Goal: Task Accomplishment & Management: Manage account settings

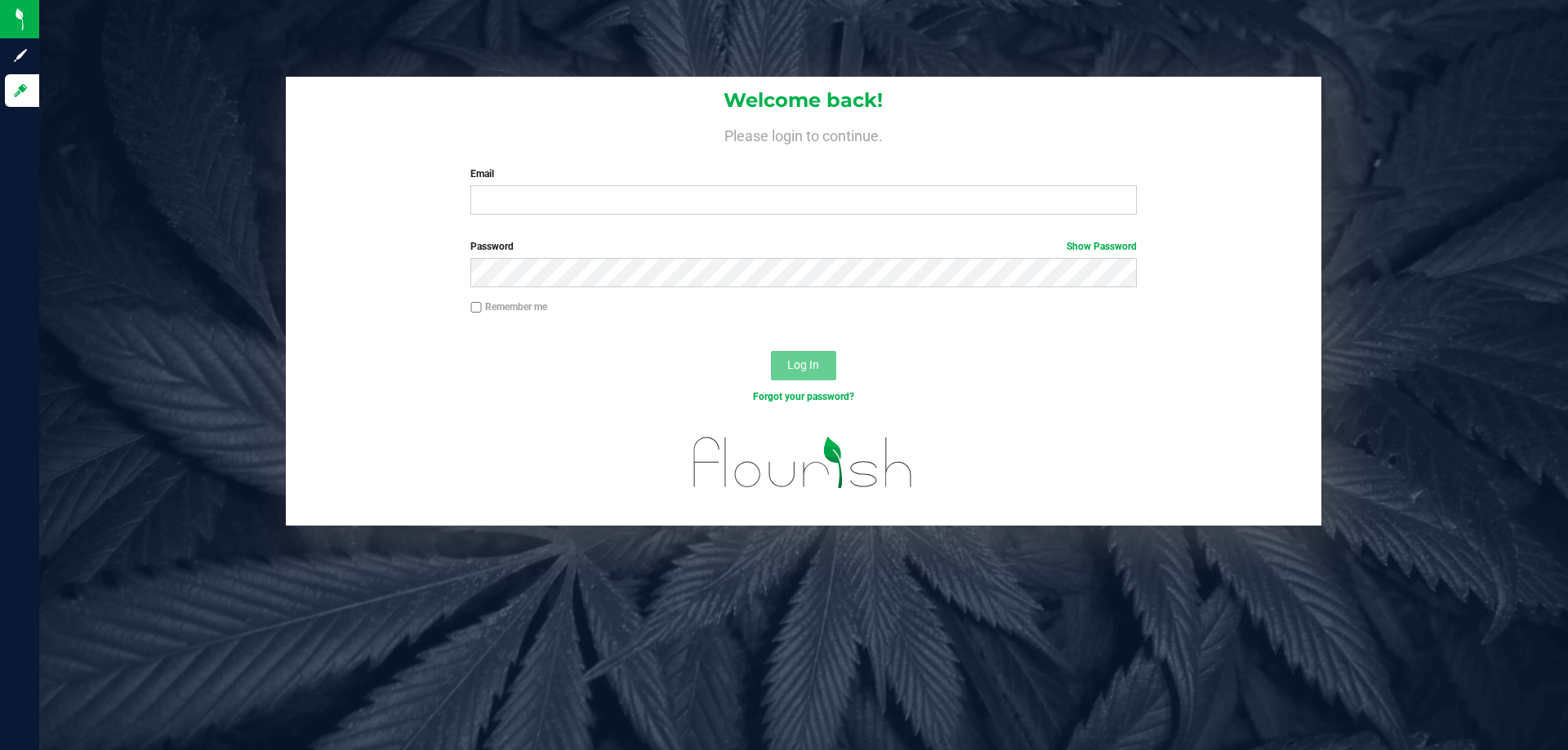
click at [717, 220] on div "Welcome back! Please login to continue. Email Required Please format your email…" at bounding box center [803, 152] width 1036 height 151
click at [724, 213] on input "Email" at bounding box center [803, 199] width 666 height 29
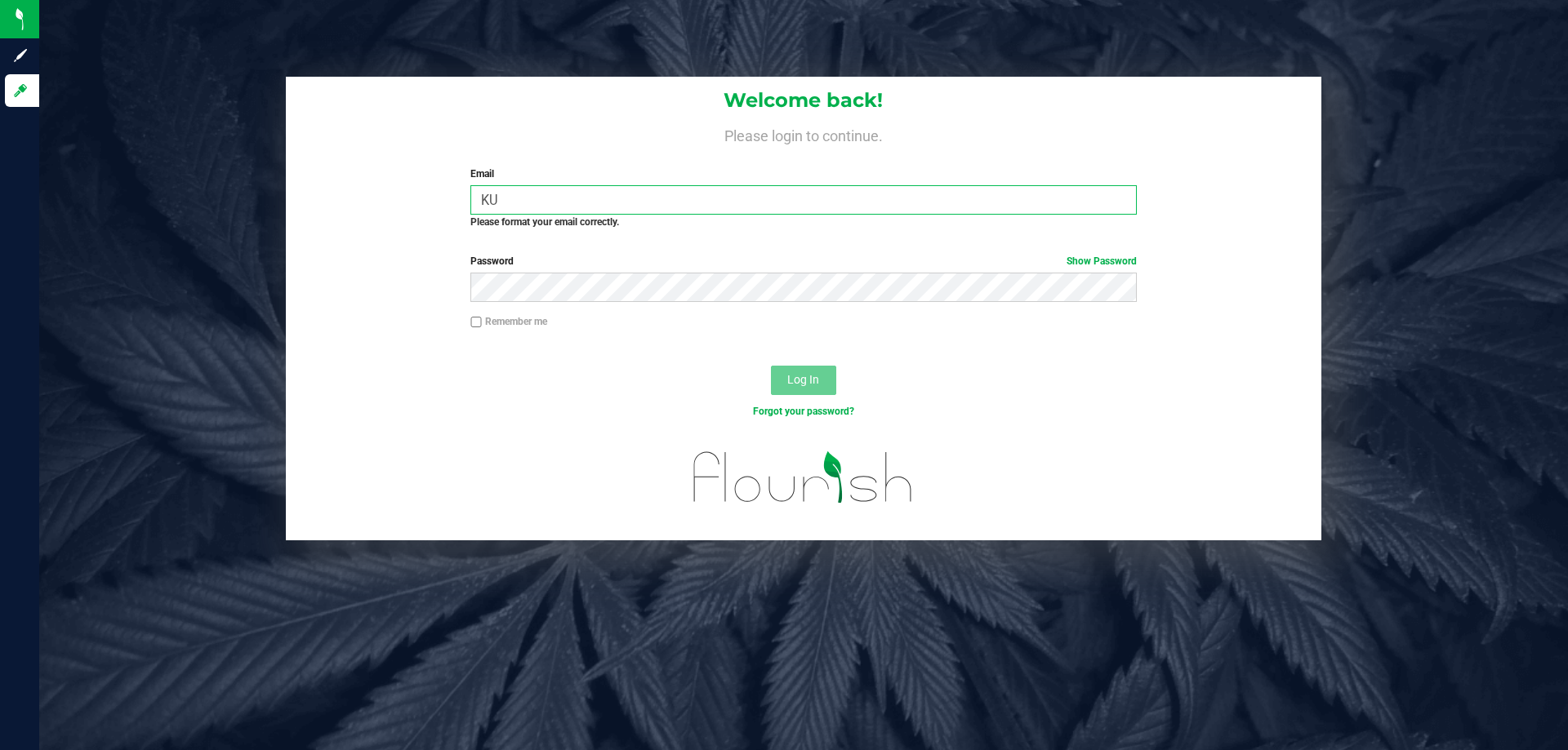
type input "K"
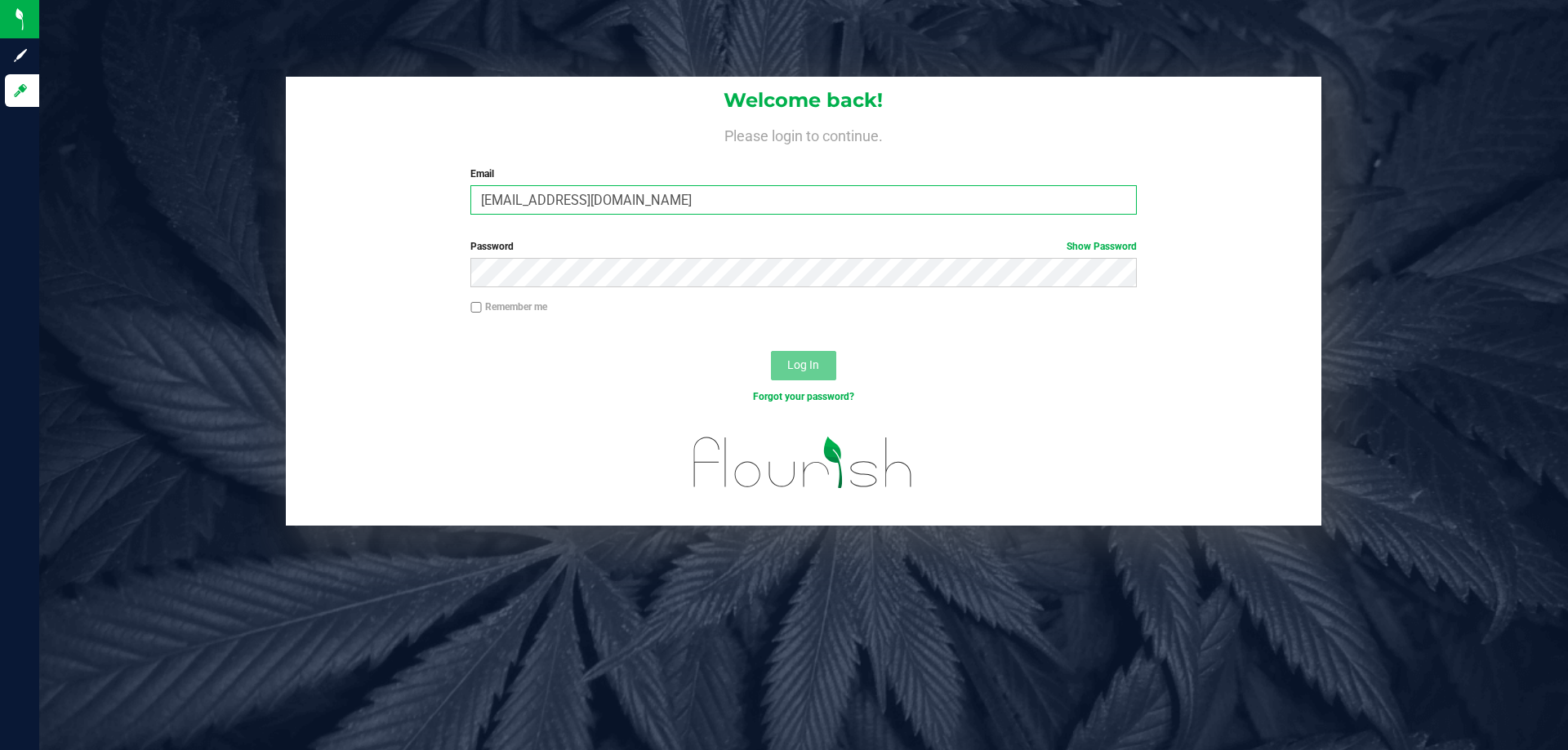
type input "[EMAIL_ADDRESS][DOMAIN_NAME]"
click at [771, 351] on button "Log In" at bounding box center [804, 365] width 65 height 29
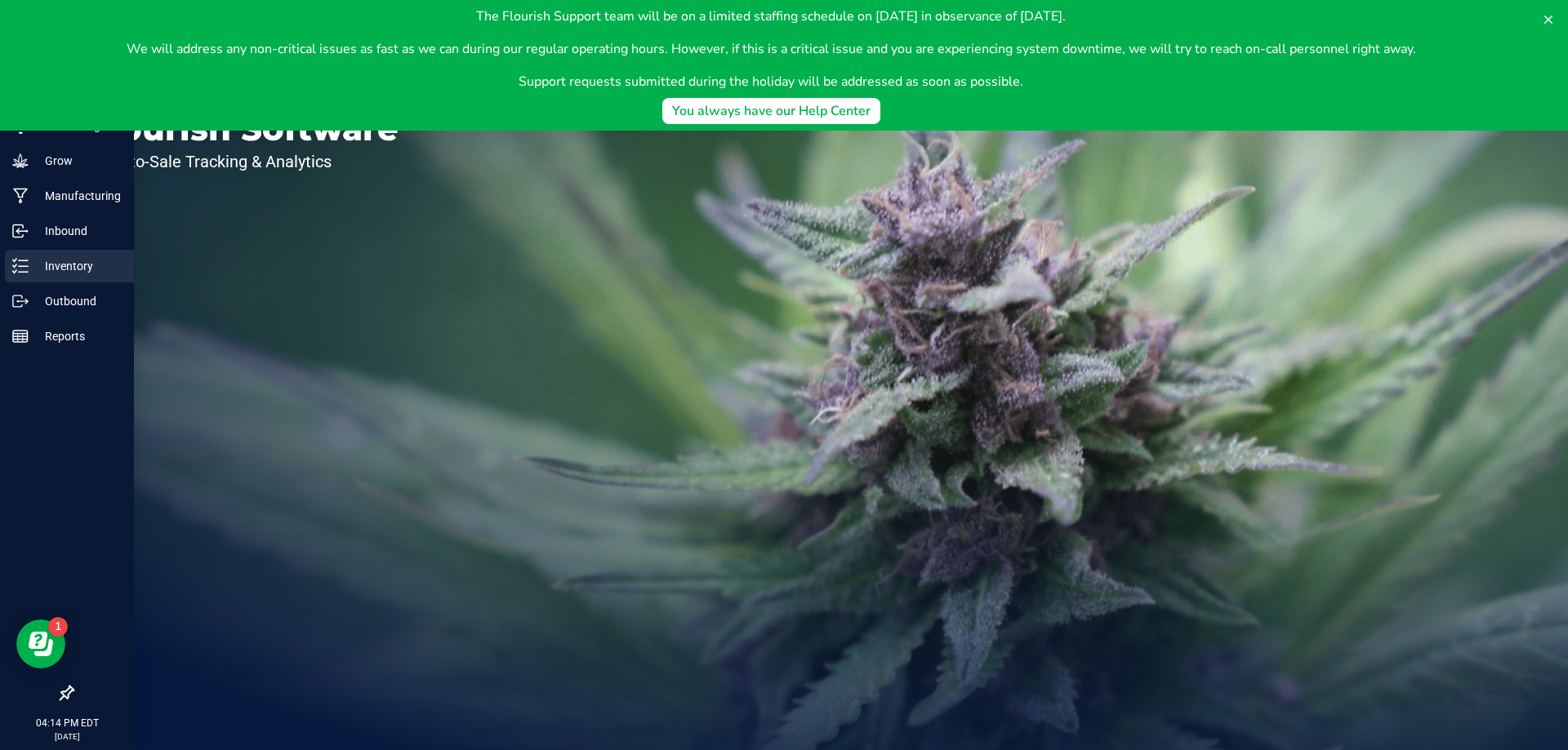
click at [43, 265] on p "Inventory" at bounding box center [77, 265] width 98 height 19
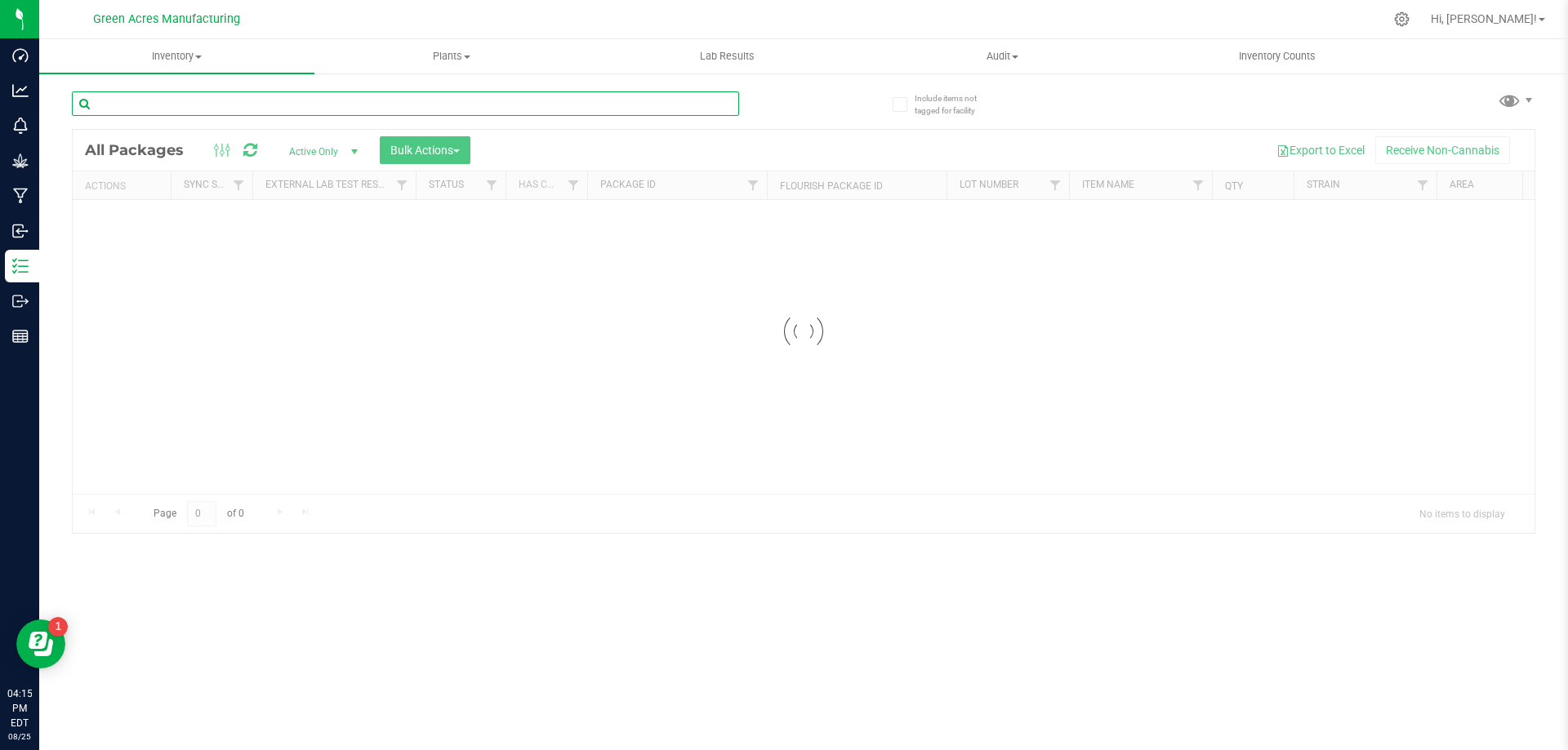
click at [404, 105] on input "text" at bounding box center [405, 103] width 667 height 24
type input "8945972747089741"
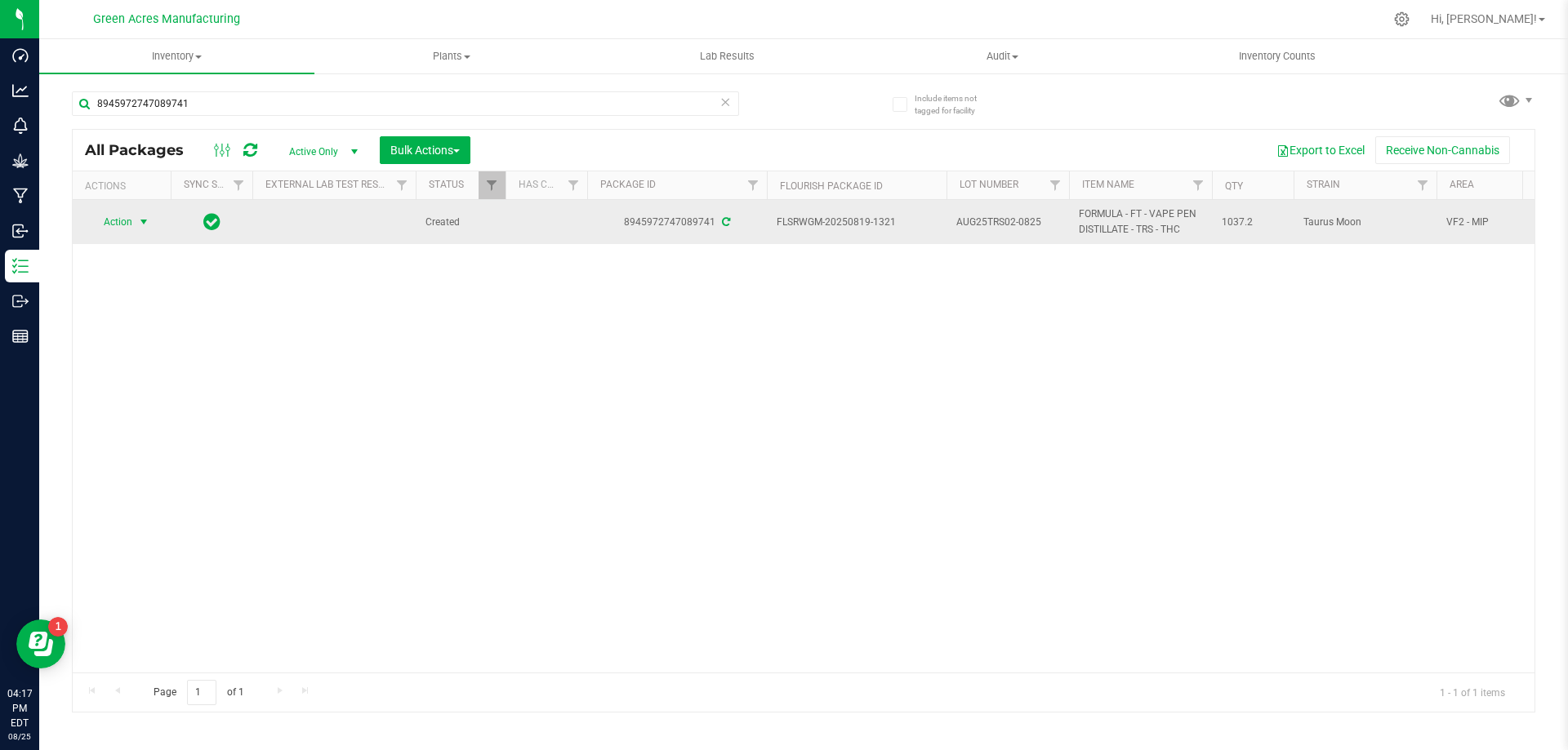
click at [135, 220] on span "select" at bounding box center [144, 222] width 20 height 23
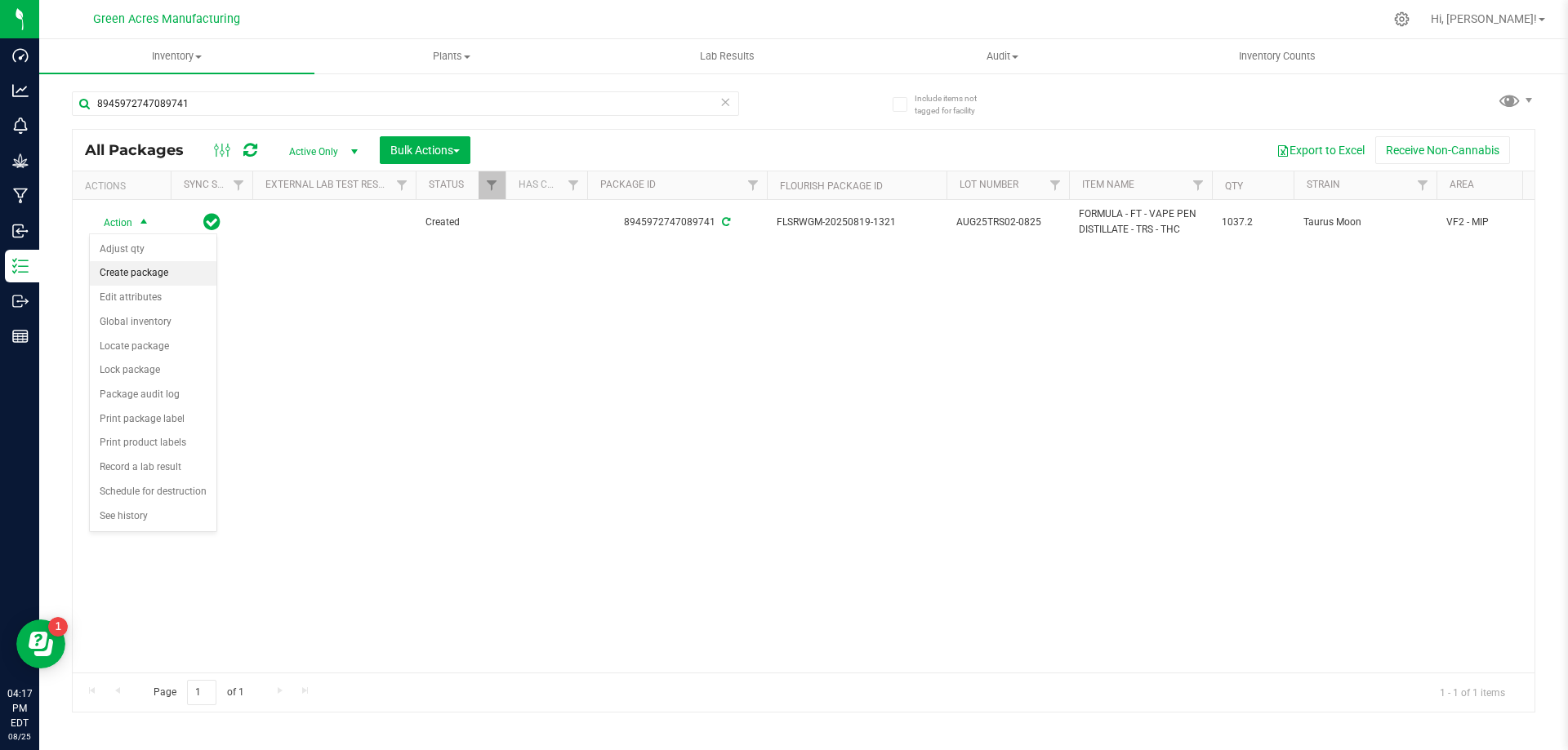
click at [150, 270] on li "Create package" at bounding box center [152, 273] width 126 height 24
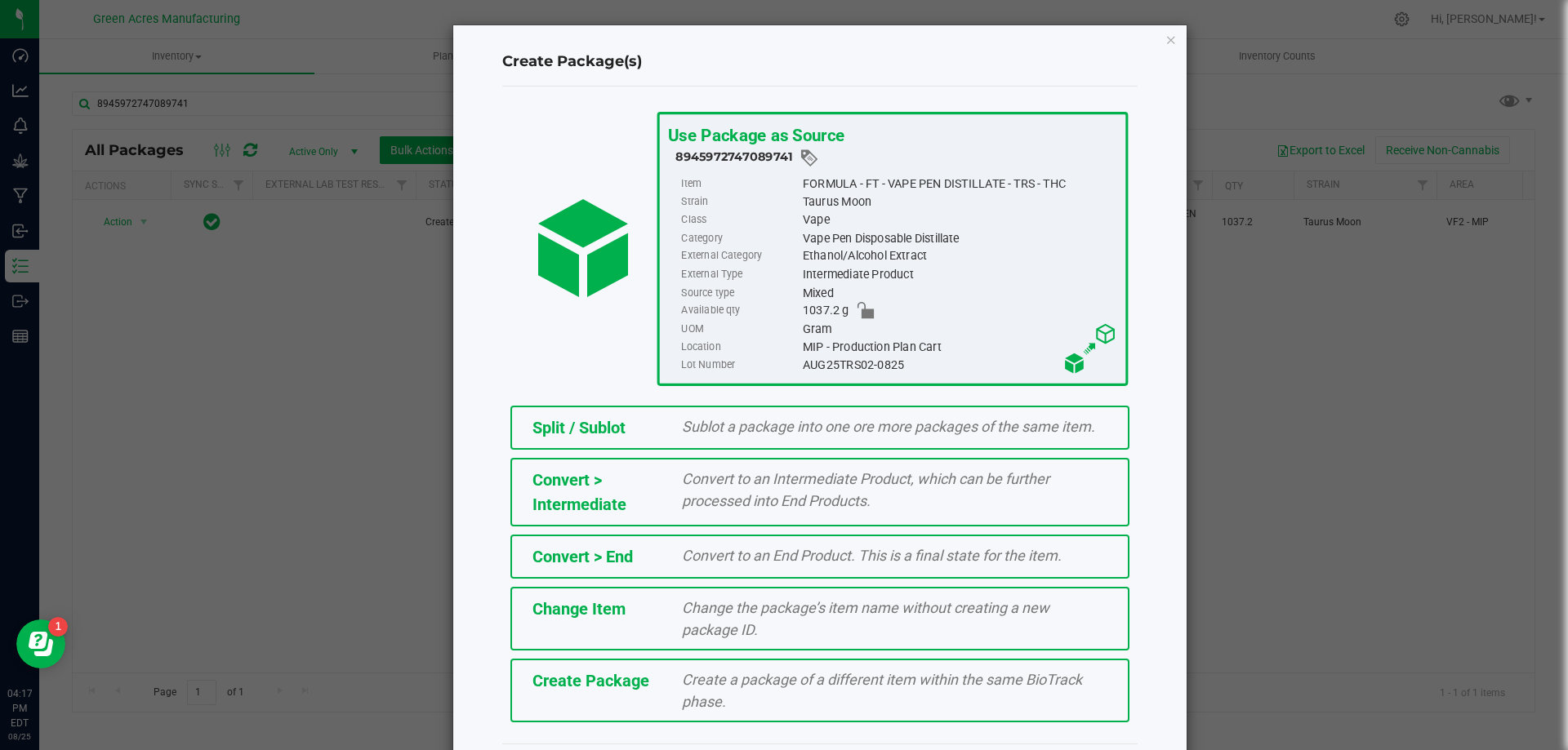
click at [595, 698] on div "Create Package Create a package of a different item within the same BioTrack ph…" at bounding box center [820, 691] width 619 height 64
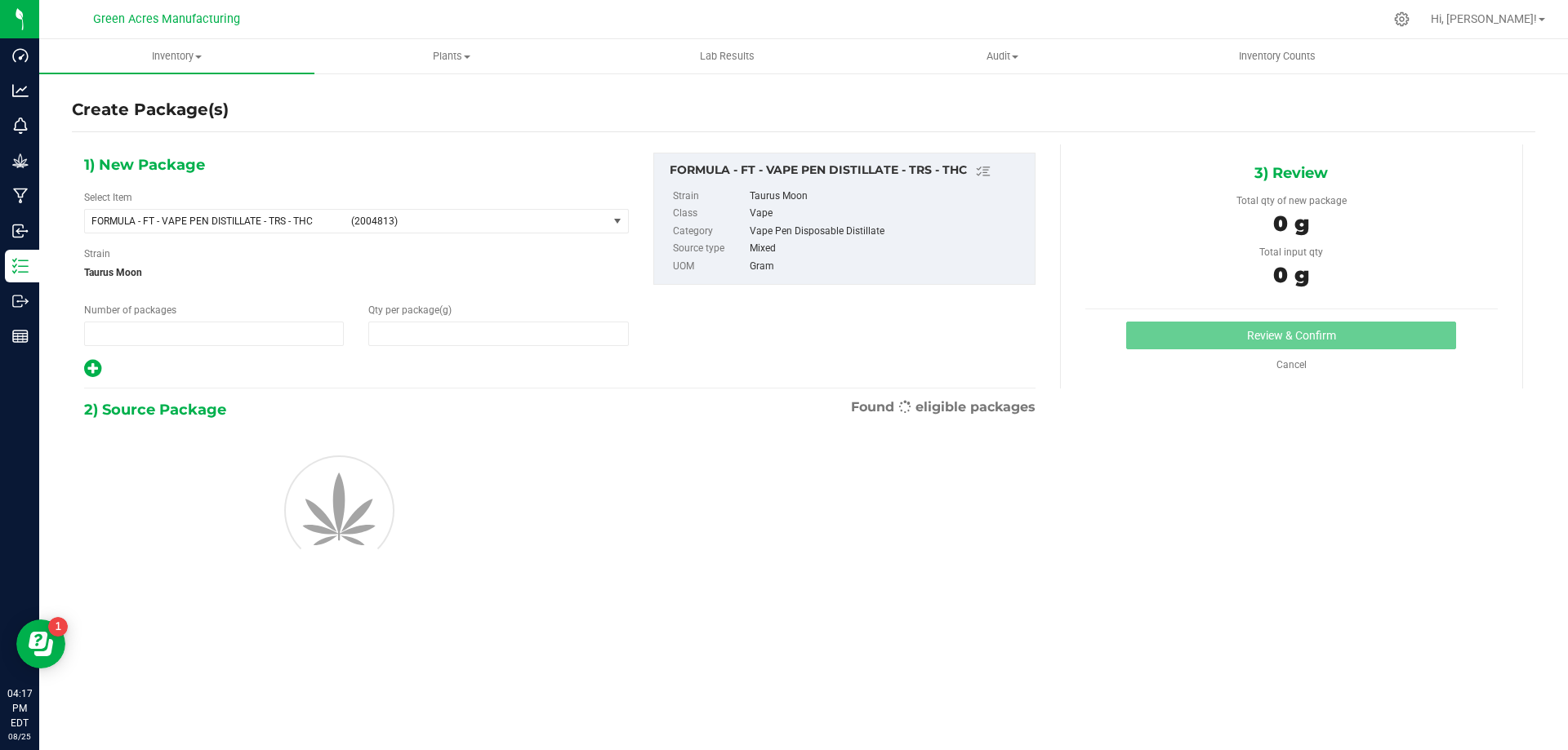
type input "1"
type input "0.0000"
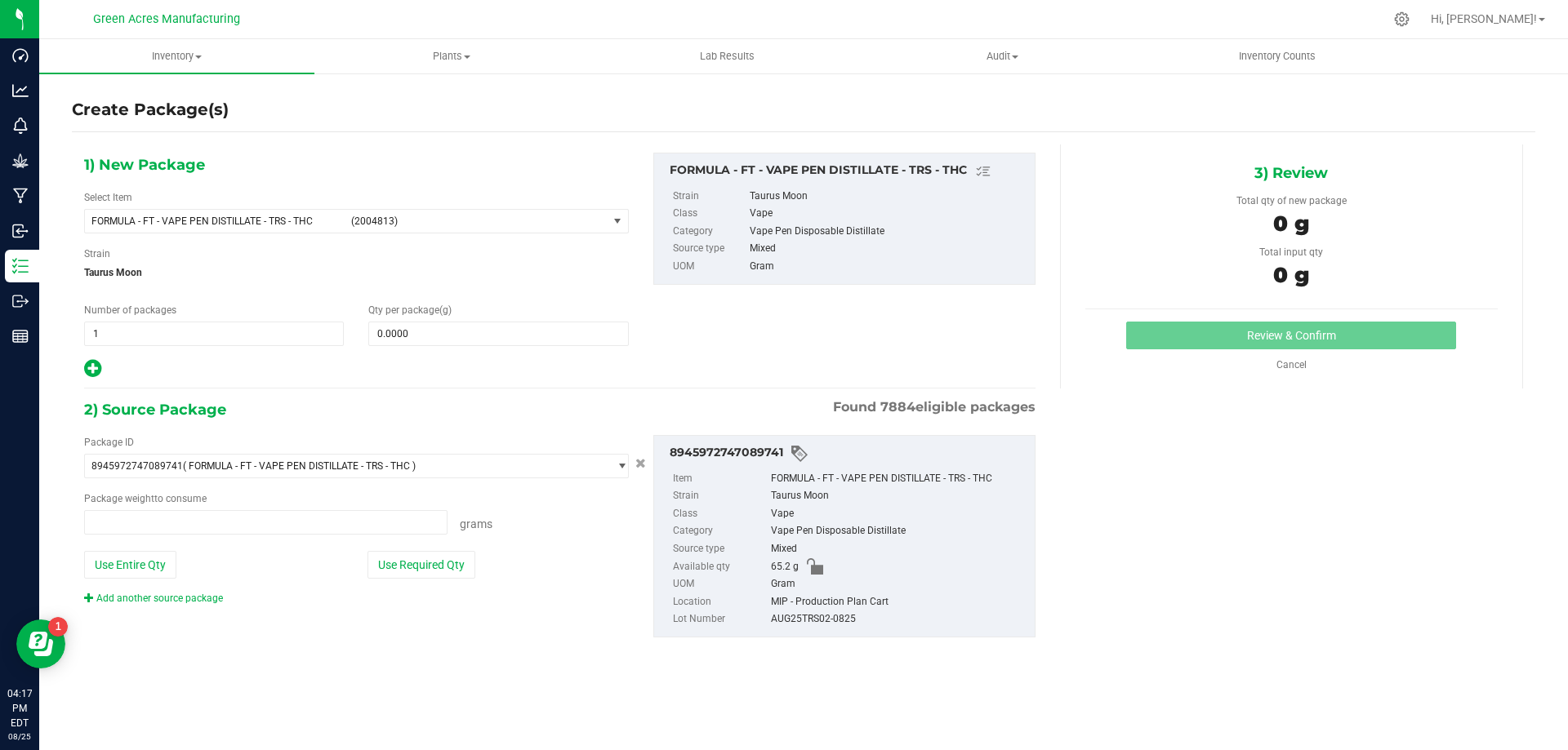
type input "0.0000 g"
click at [209, 228] on span "FORMULA - FT - VAPE PEN DISTILLATE - TRS - THC (2004813)" at bounding box center [346, 221] width 522 height 23
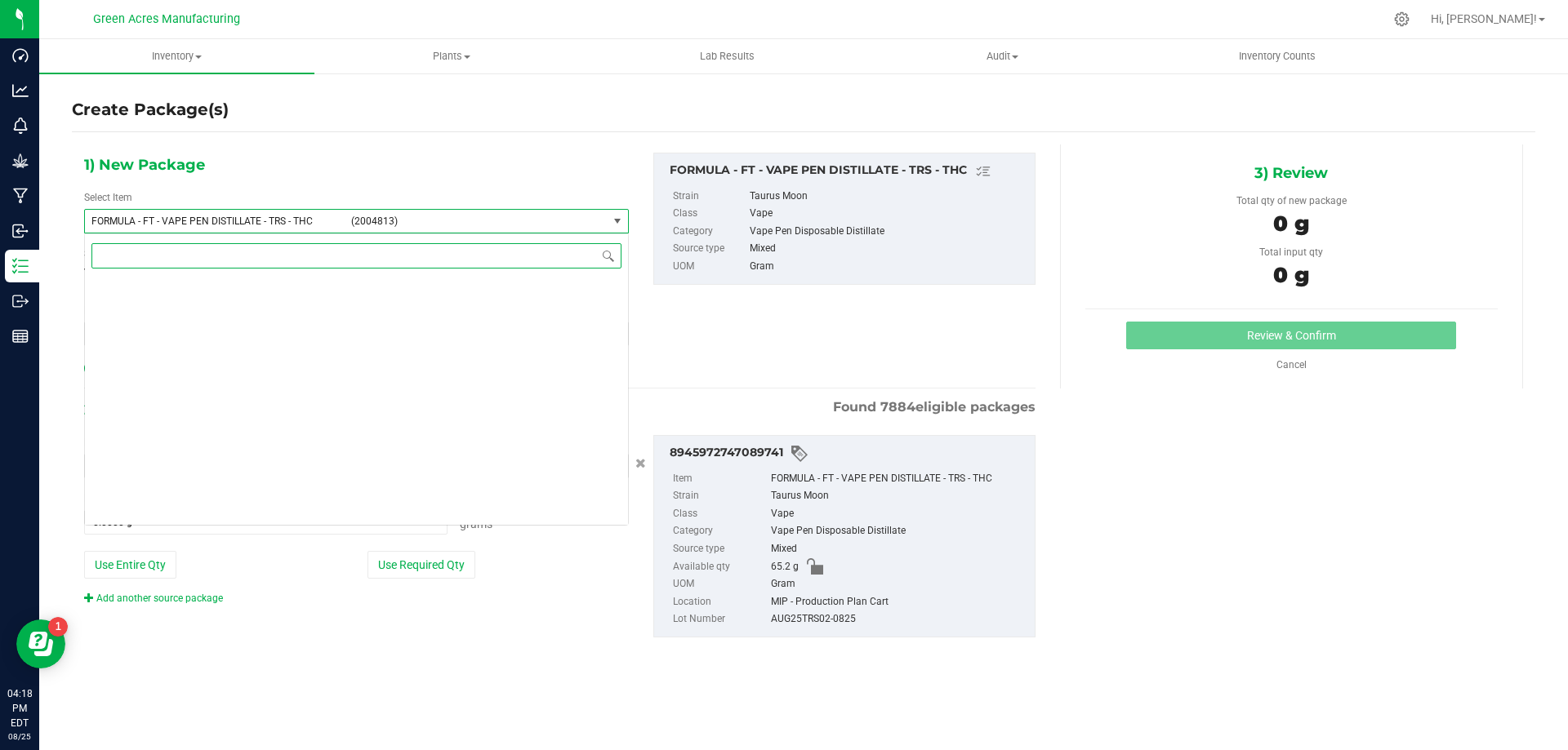
scroll to position [33995, 0]
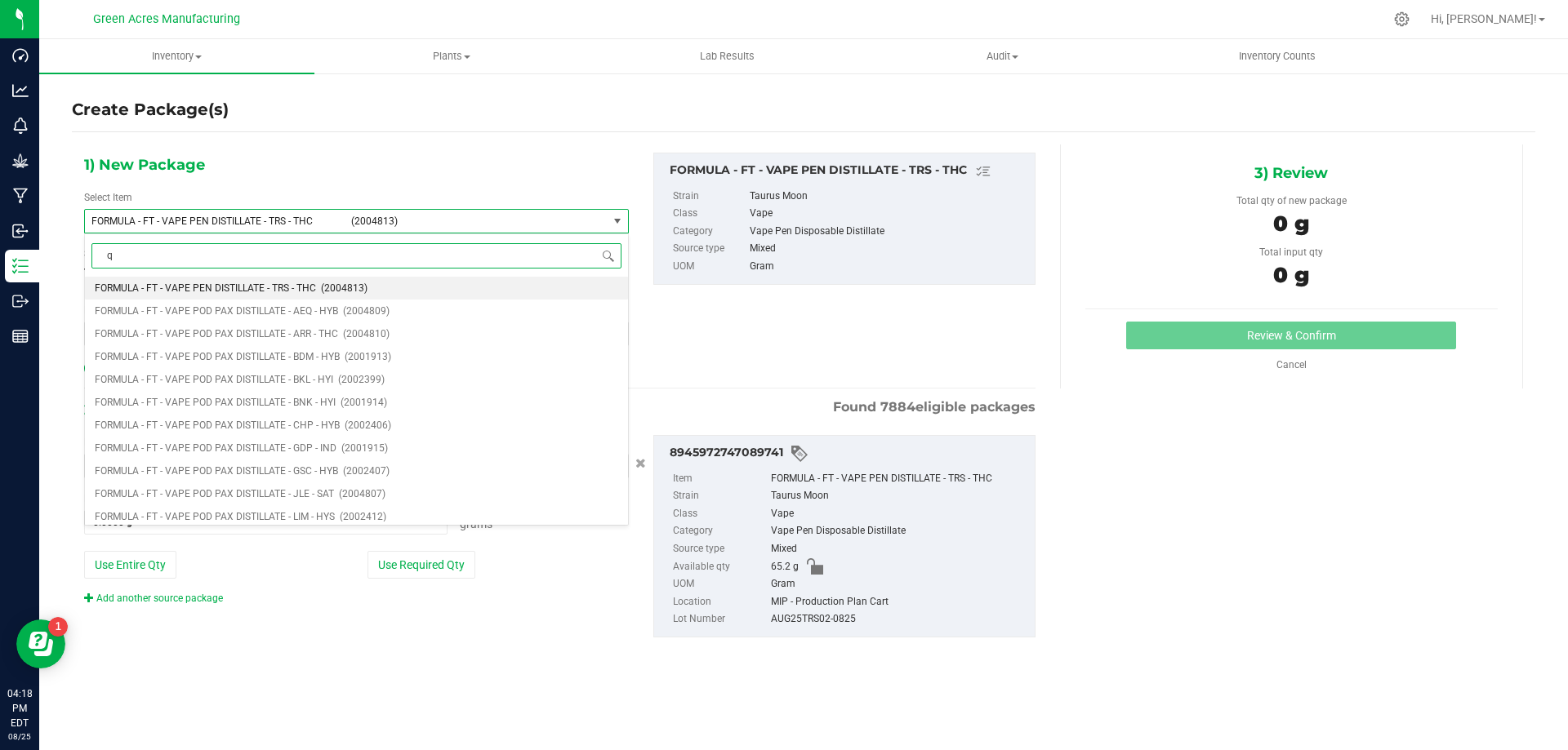
type input "qc"
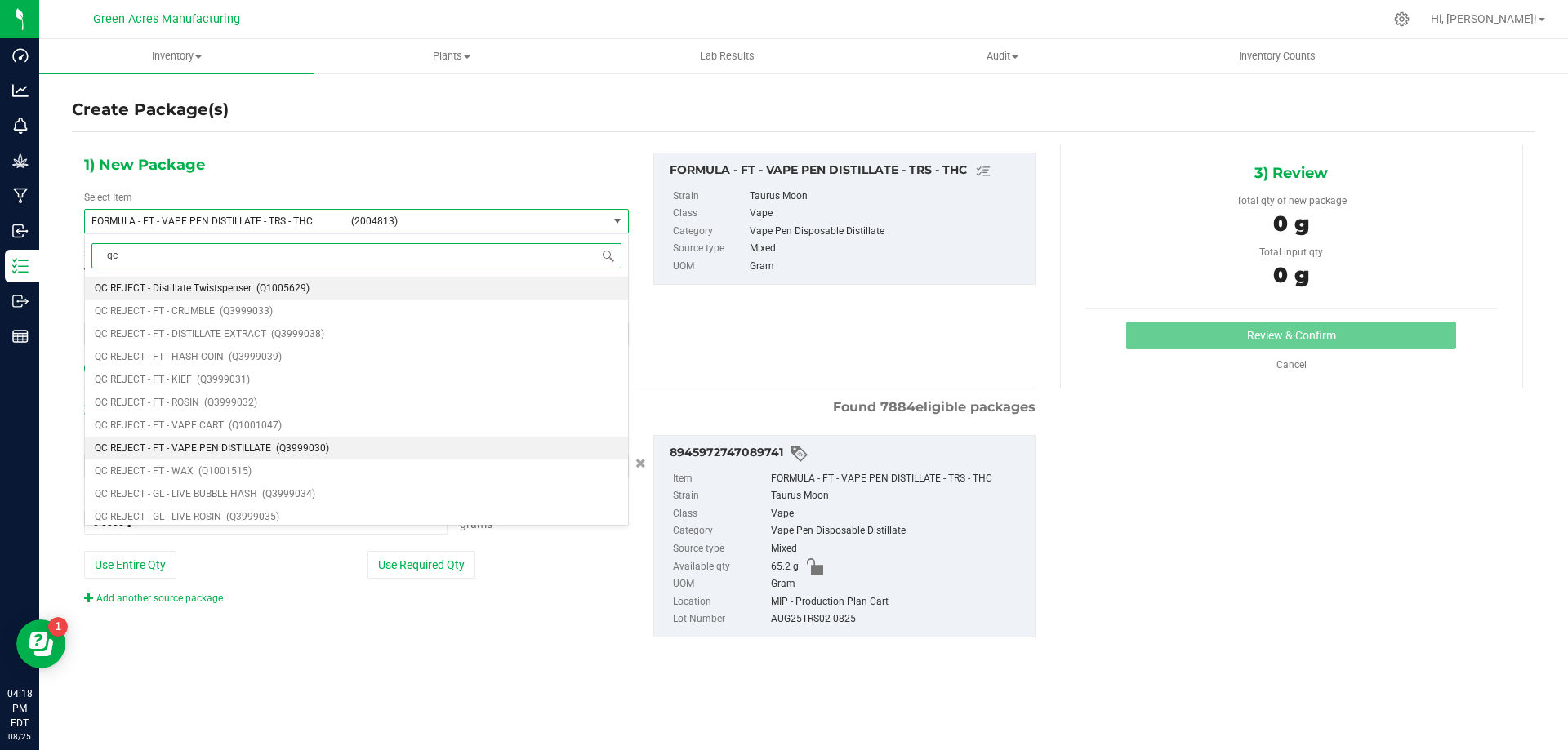
click at [281, 454] on span "(Q3999030)" at bounding box center [302, 449] width 53 height 12
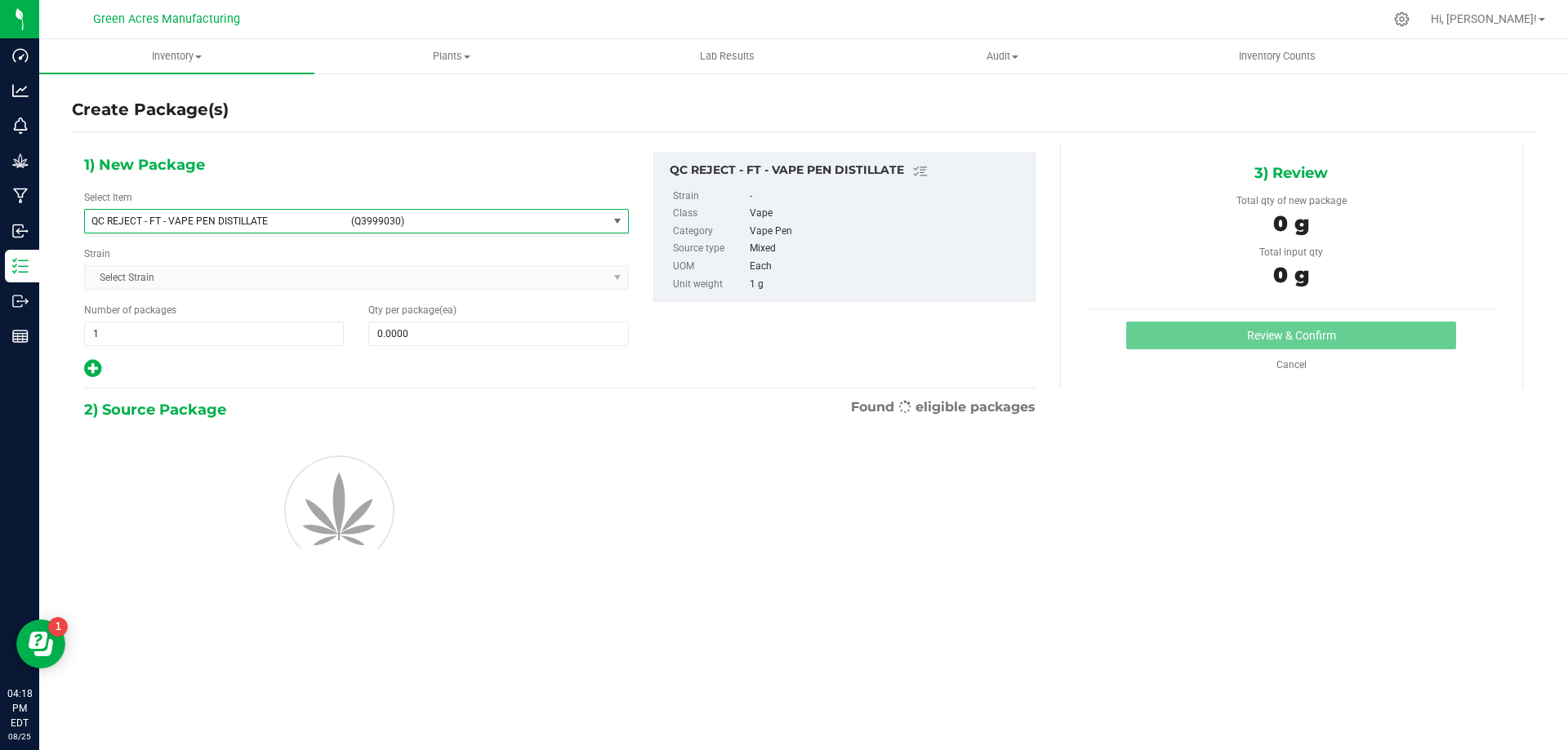
type input "0"
click at [392, 326] on span at bounding box center [498, 333] width 260 height 24
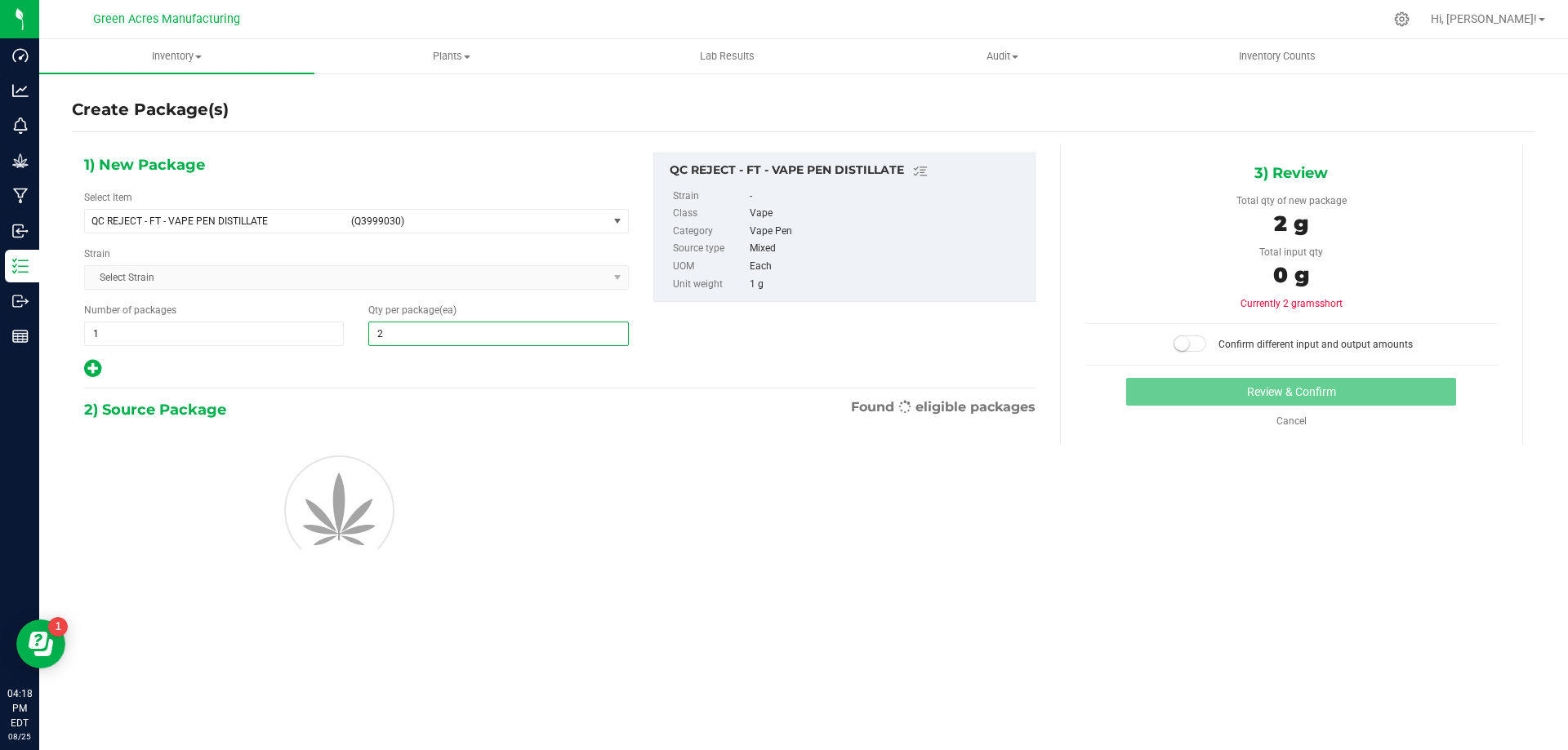
type input "27"
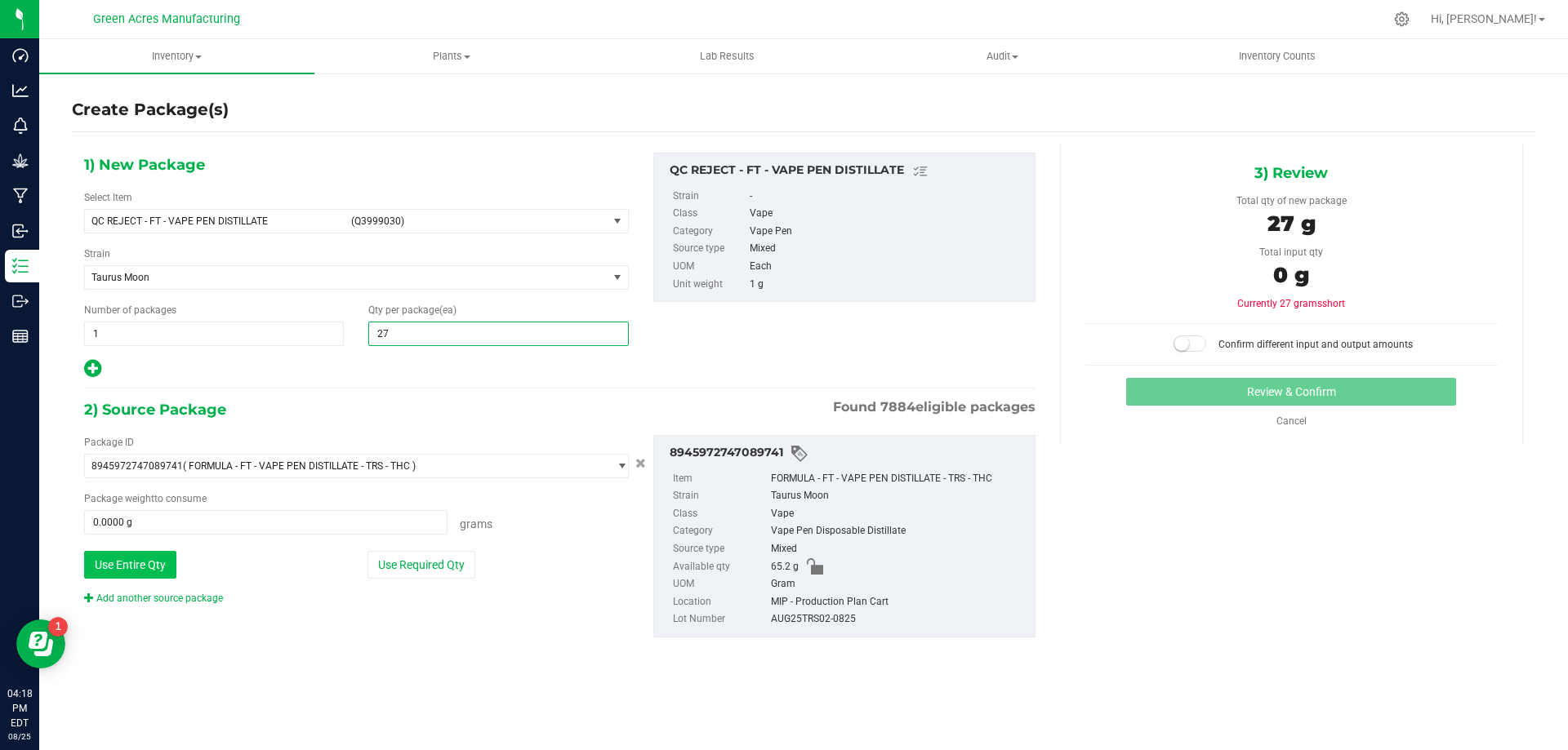
type input "27"
click at [152, 552] on button "Use Entire Qty" at bounding box center [130, 564] width 92 height 28
type input "65.2000 g"
click at [1185, 340] on small at bounding box center [1182, 344] width 15 height 15
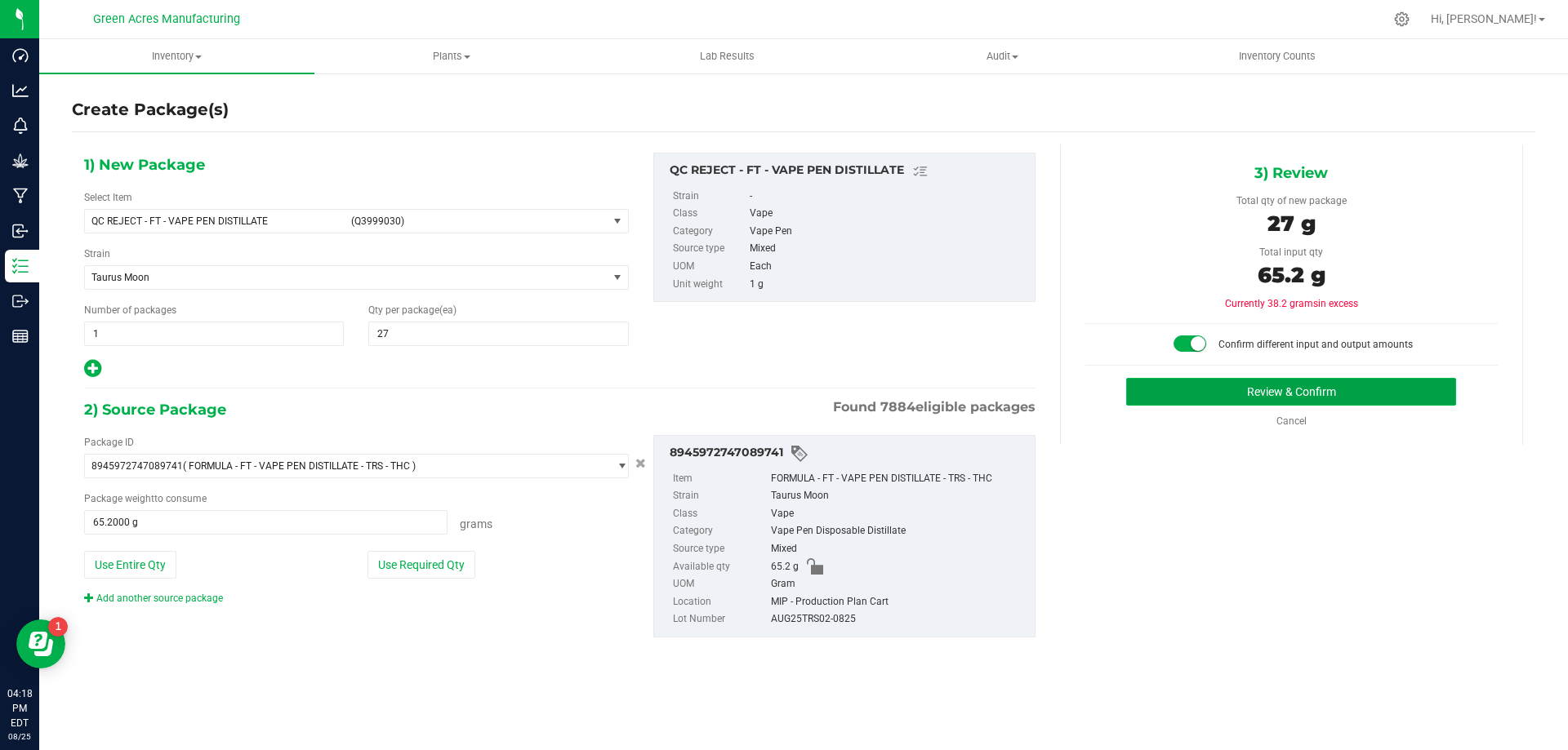
click at [1365, 396] on button "Review & Confirm" at bounding box center [1291, 392] width 330 height 28
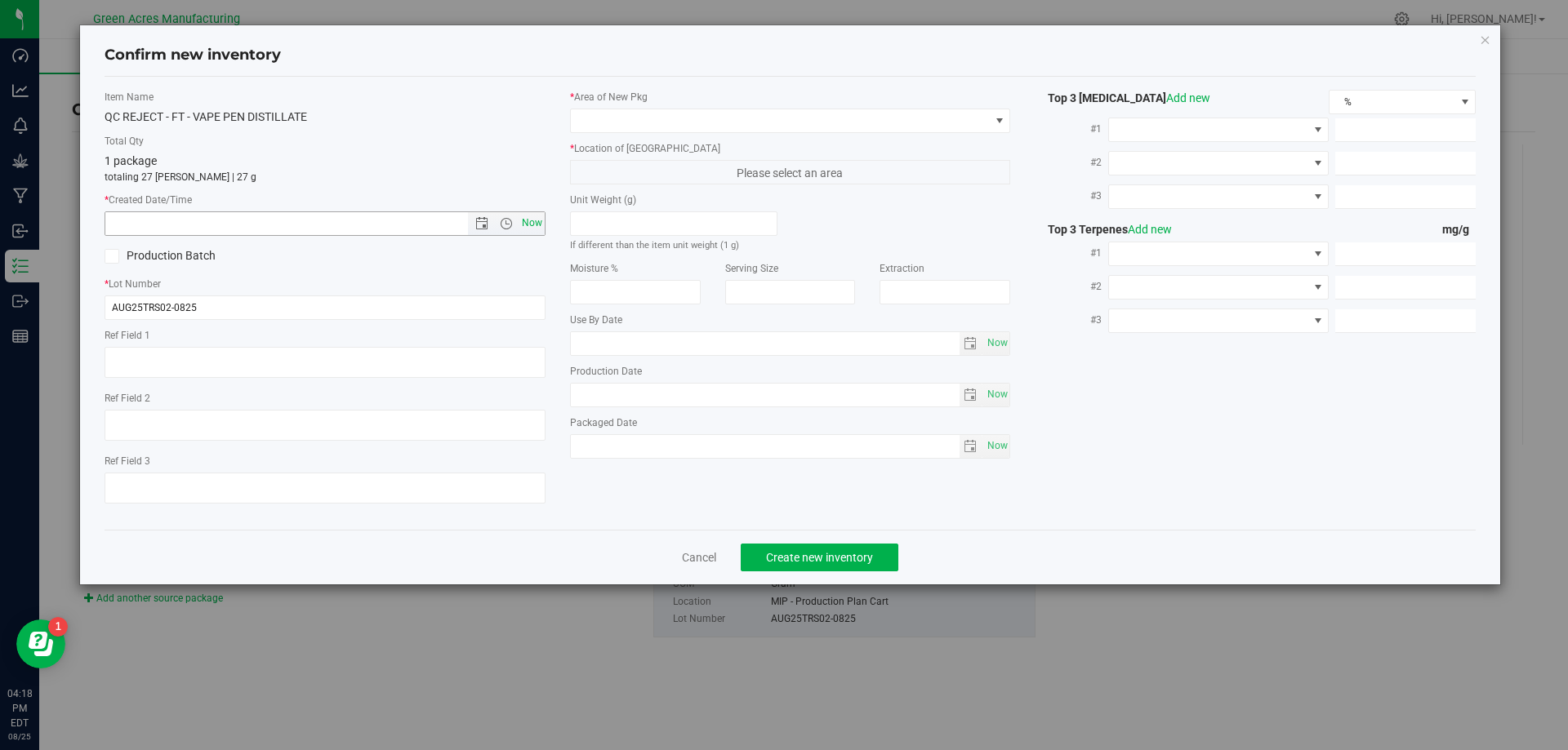
click at [527, 220] on span "Now" at bounding box center [531, 223] width 28 height 23
type input "[DATE] 4:18 PM"
click at [594, 127] on span at bounding box center [780, 121] width 419 height 23
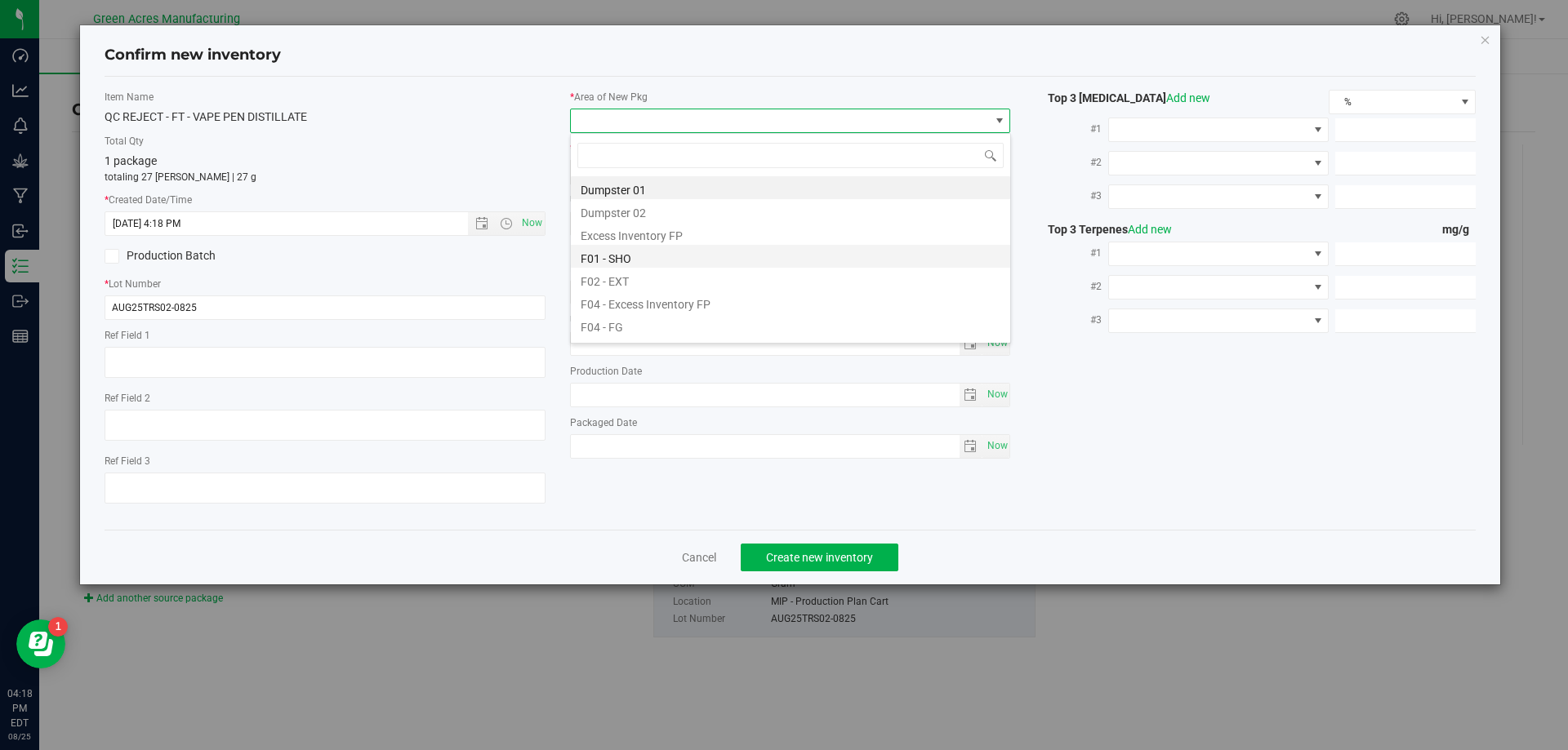
scroll to position [24, 441]
type input "mip"
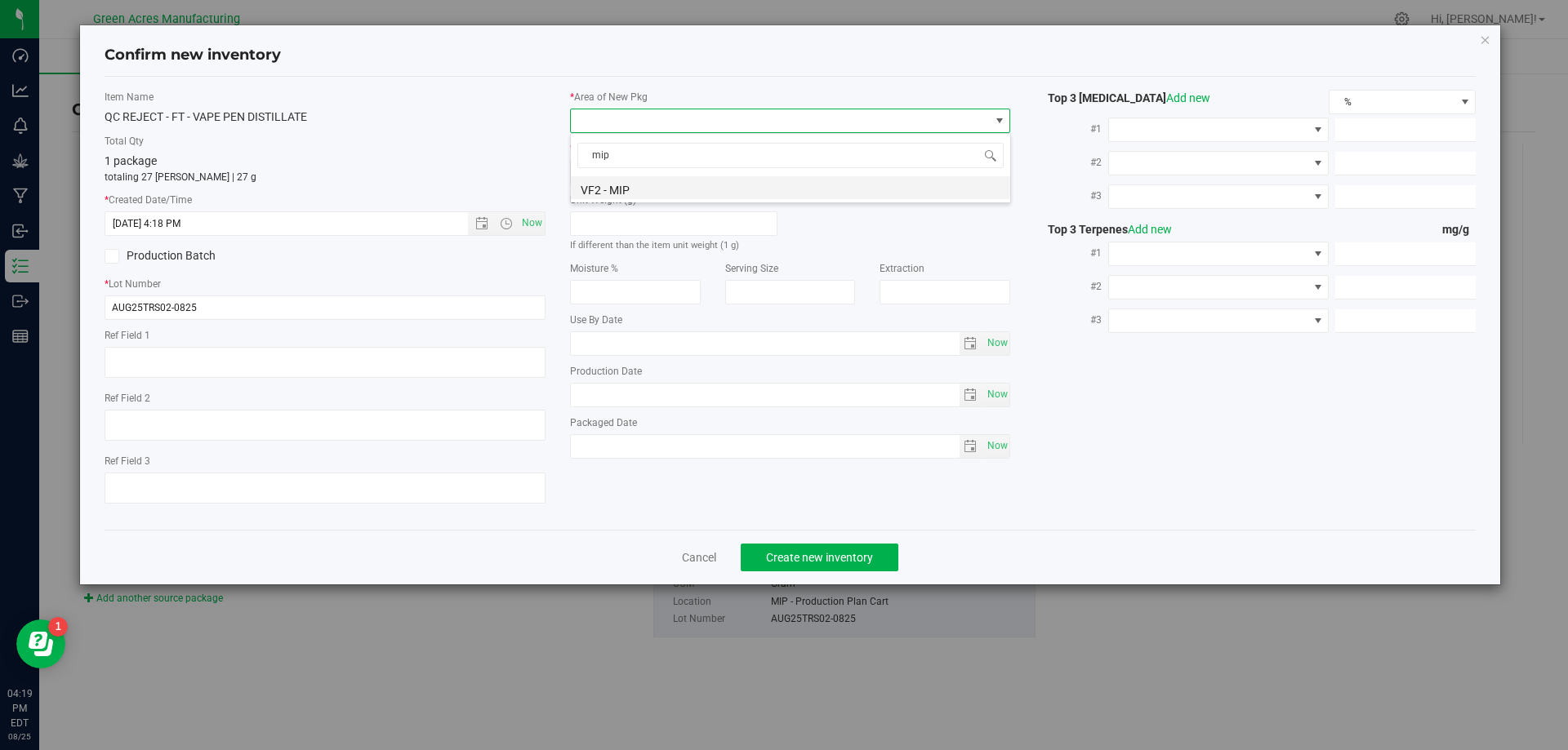
click at [674, 186] on li "VF2 - MIP" at bounding box center [790, 188] width 440 height 23
click at [674, 177] on span "MIP - Cannabis Waste" at bounding box center [780, 172] width 419 height 23
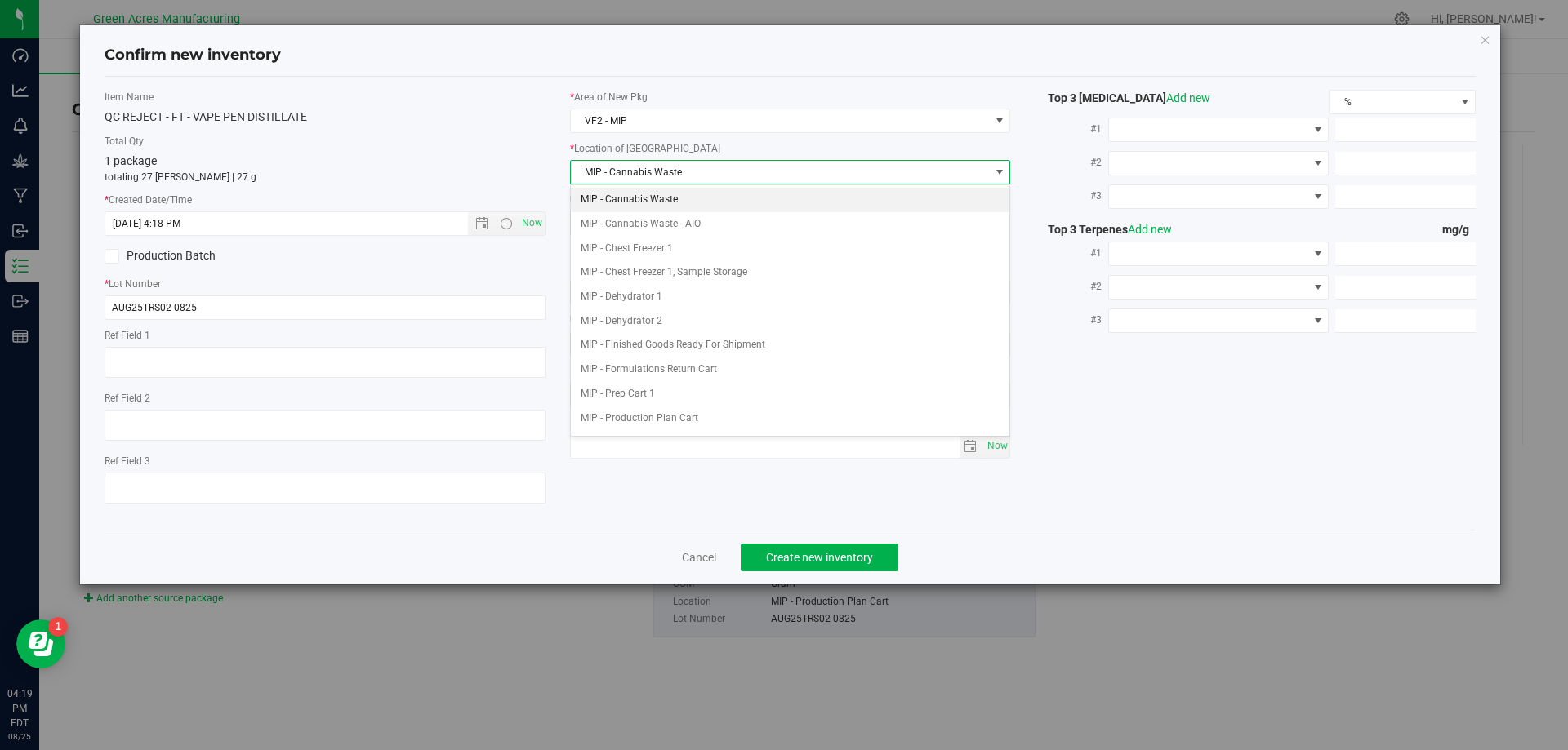
click at [668, 203] on li "MIP - Cannabis Waste" at bounding box center [790, 199] width 440 height 24
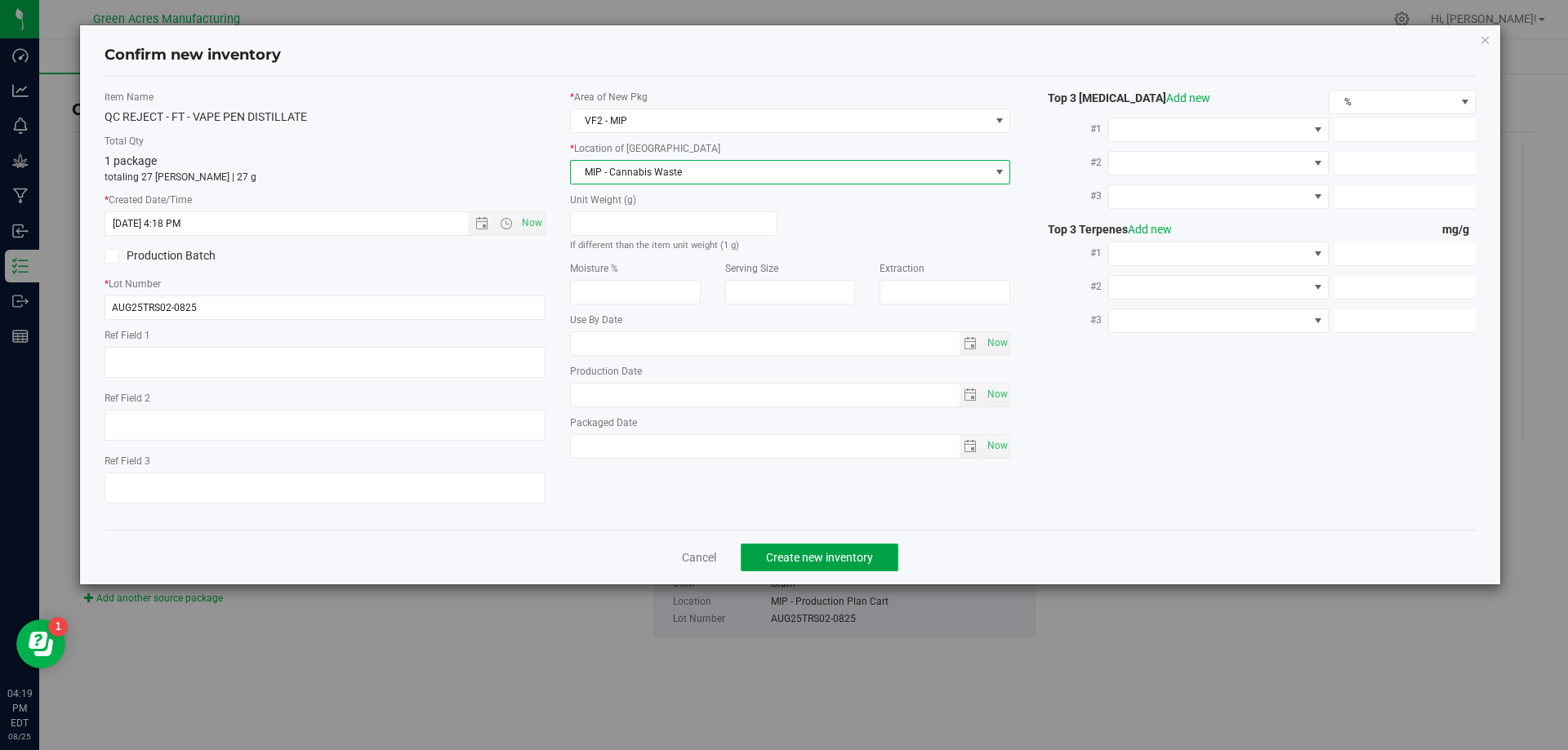
click at [822, 556] on span "Create new inventory" at bounding box center [820, 557] width 107 height 13
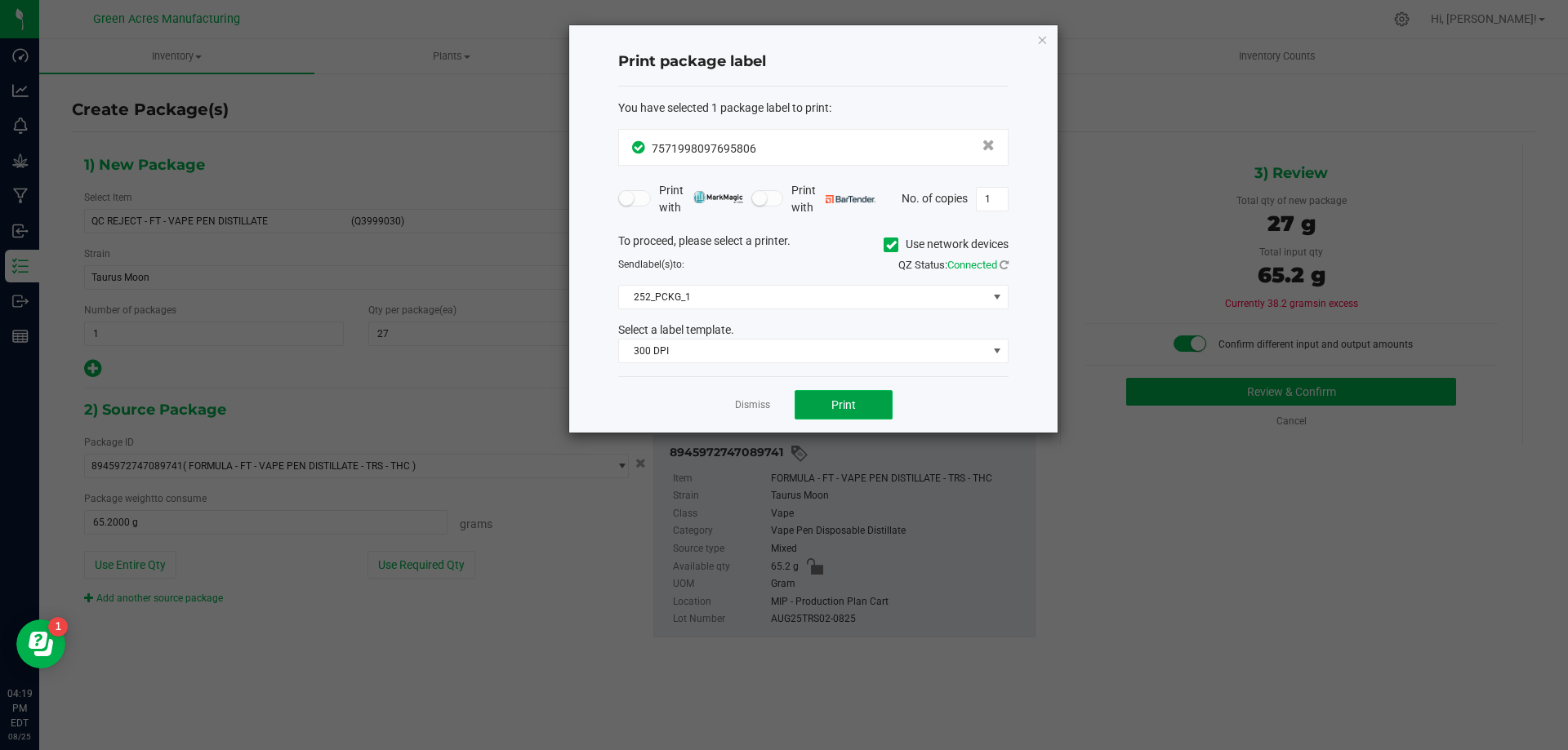
click at [878, 398] on button "Print" at bounding box center [843, 404] width 98 height 29
click at [800, 167] on form "You have selected 1 package label to print : 7571998097695806 Print with Print …" at bounding box center [813, 232] width 390 height 265
click at [800, 153] on div "7571998097695806" at bounding box center [813, 147] width 362 height 22
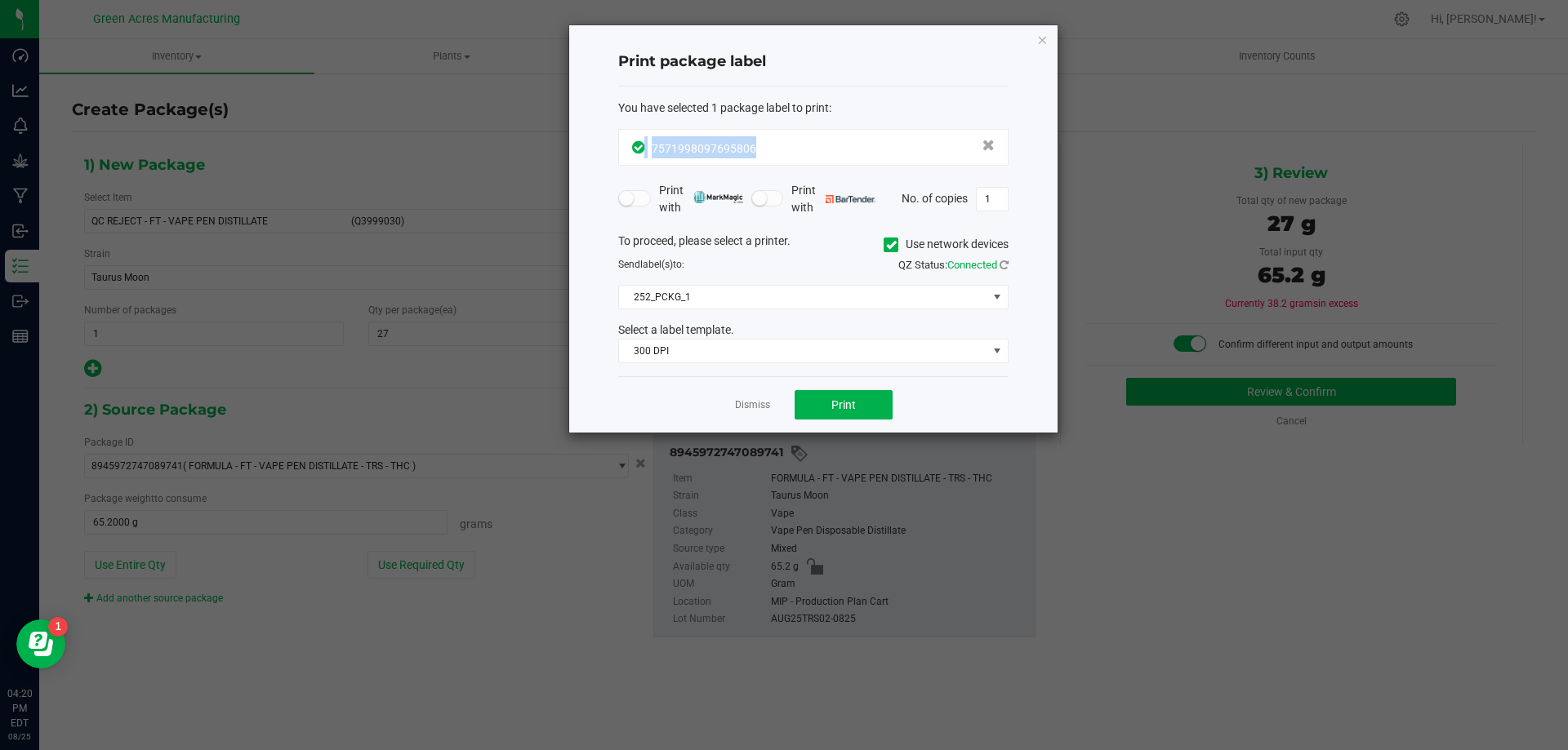
copy span "7571998097695806"
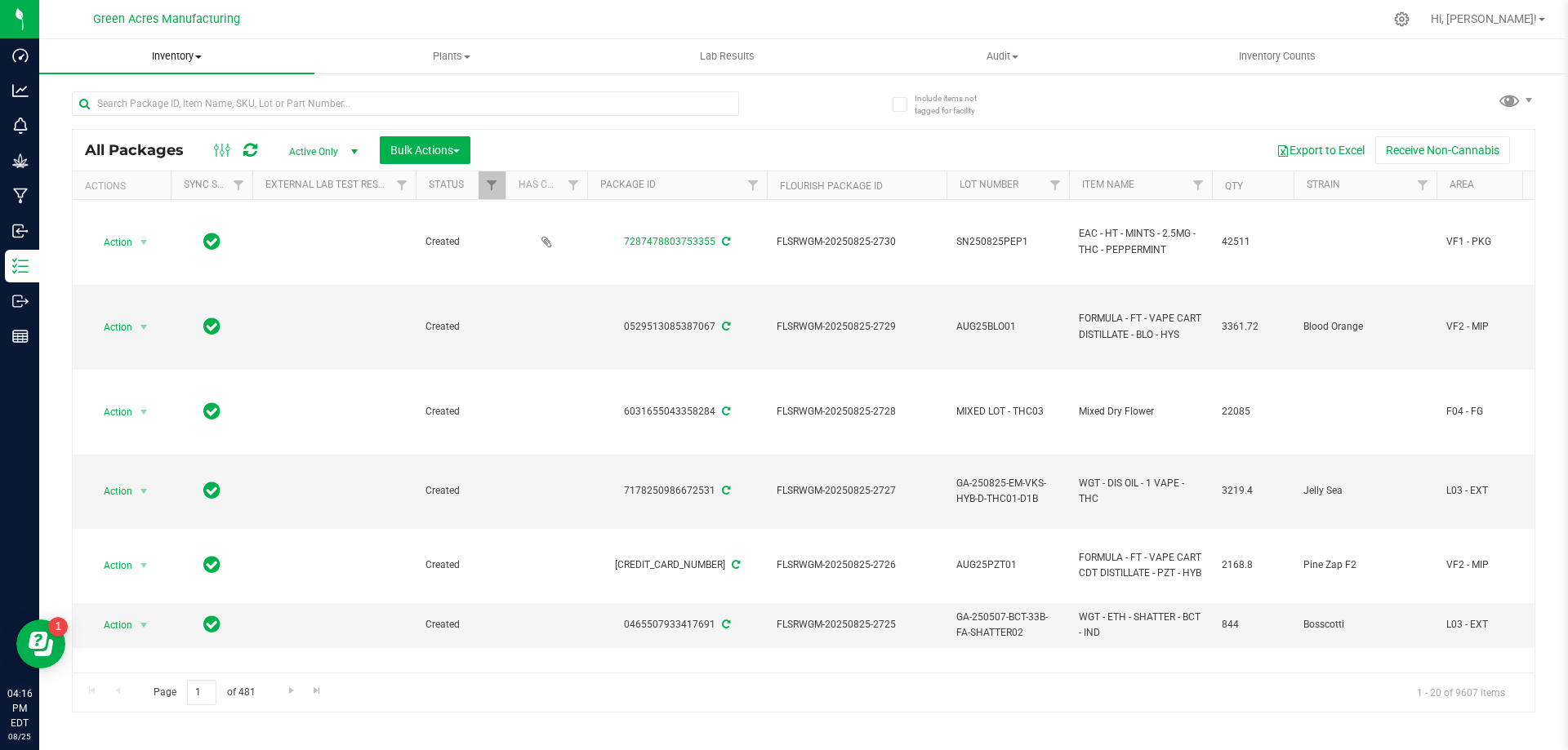
click at [183, 57] on span "Inventory" at bounding box center [177, 57] width 275 height 15
click at [182, 195] on span "From bill of materials" at bounding box center [113, 196] width 148 height 14
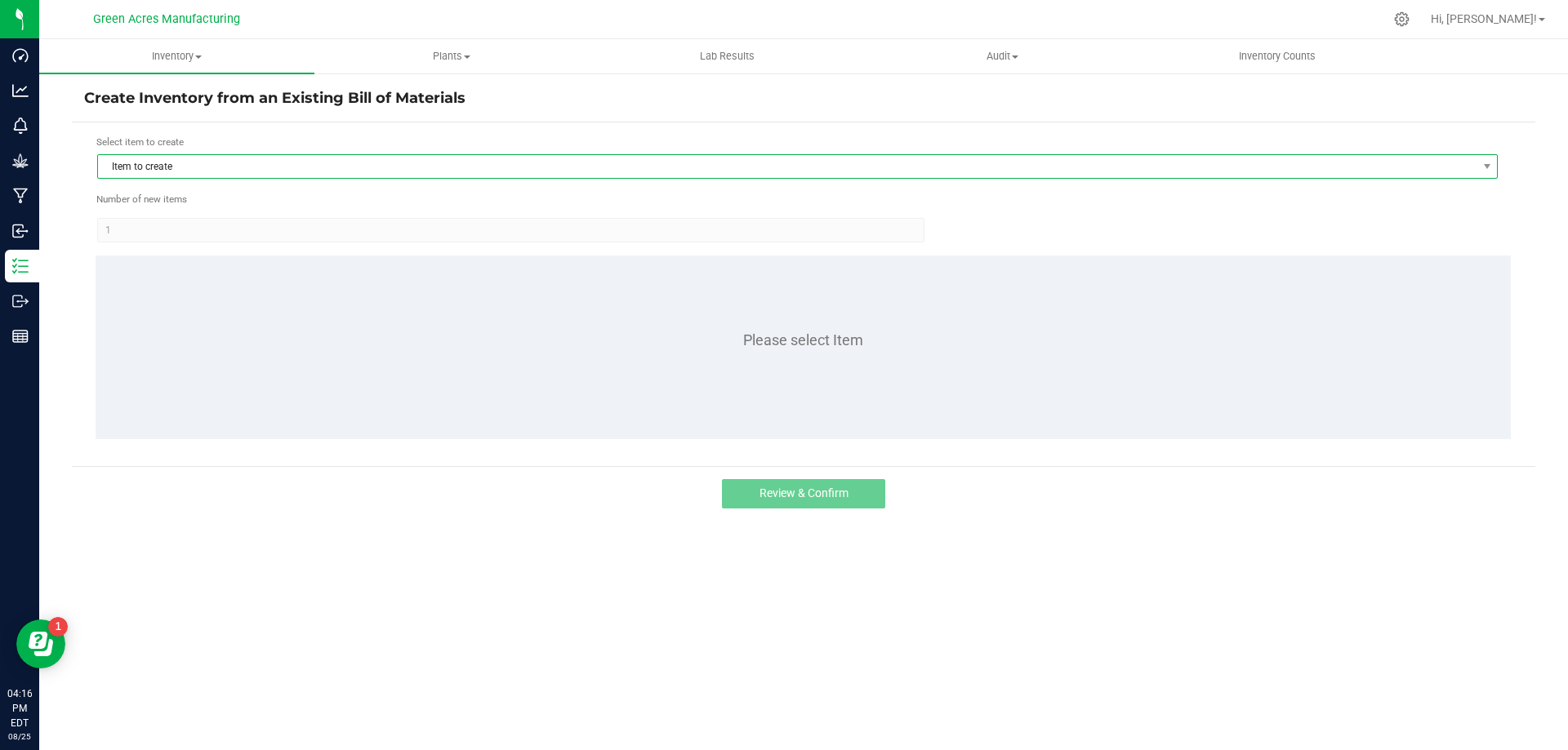
click at [614, 167] on span "Item to create" at bounding box center [787, 166] width 1379 height 23
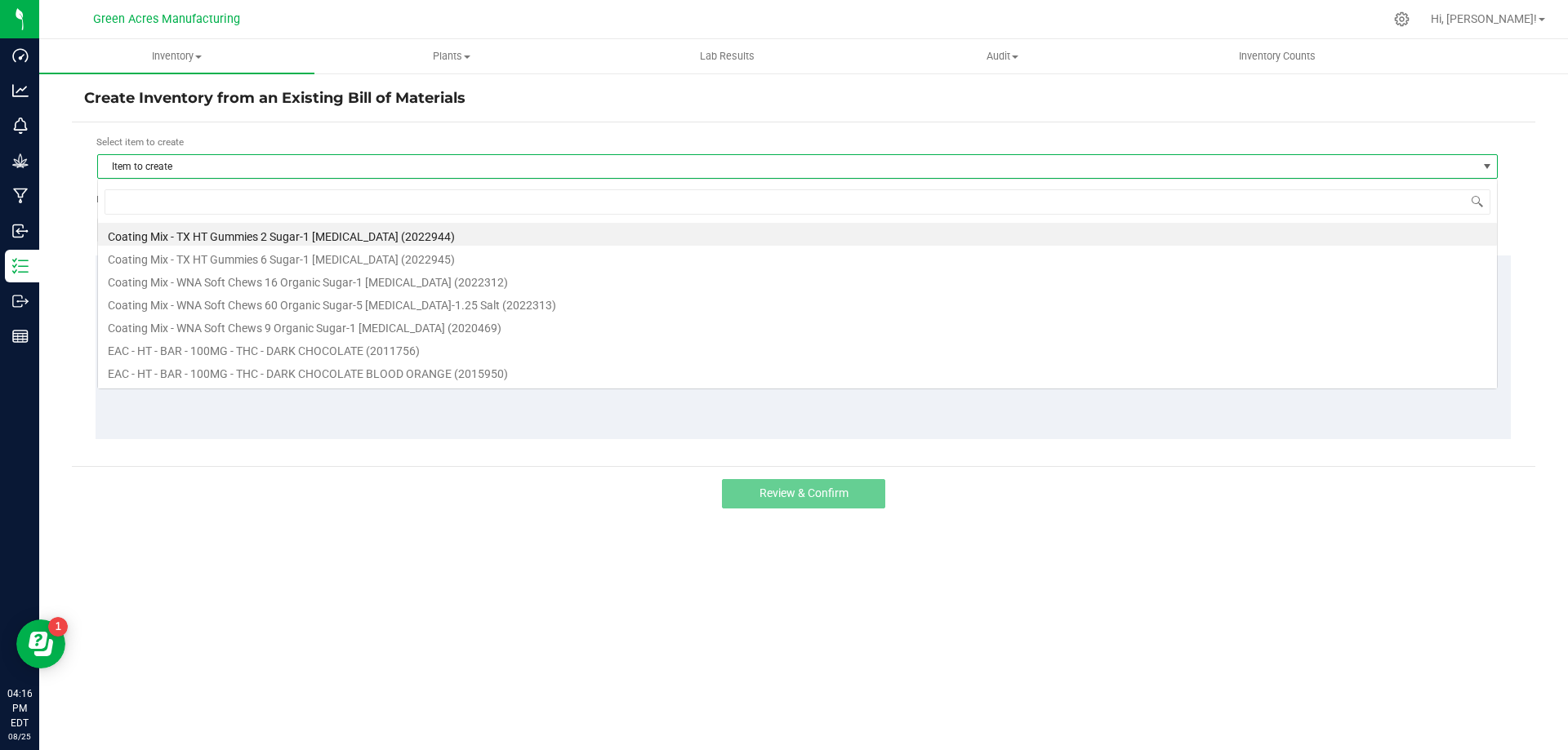
scroll to position [24, 1401]
type input "trs"
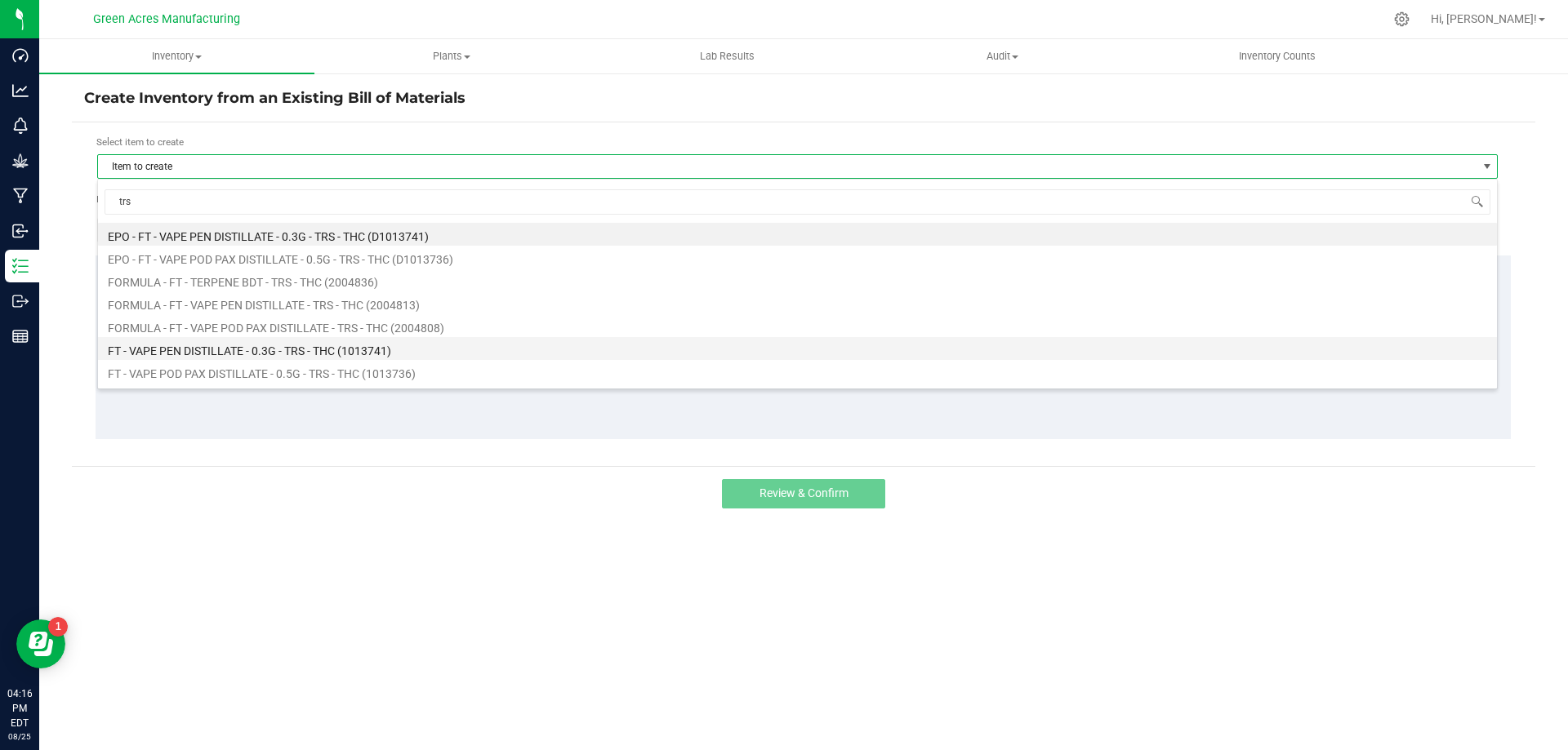
click at [487, 347] on li "FT - VAPE PEN DISTILLATE - 0.3G - TRS - THC (1013741)" at bounding box center [797, 348] width 1399 height 23
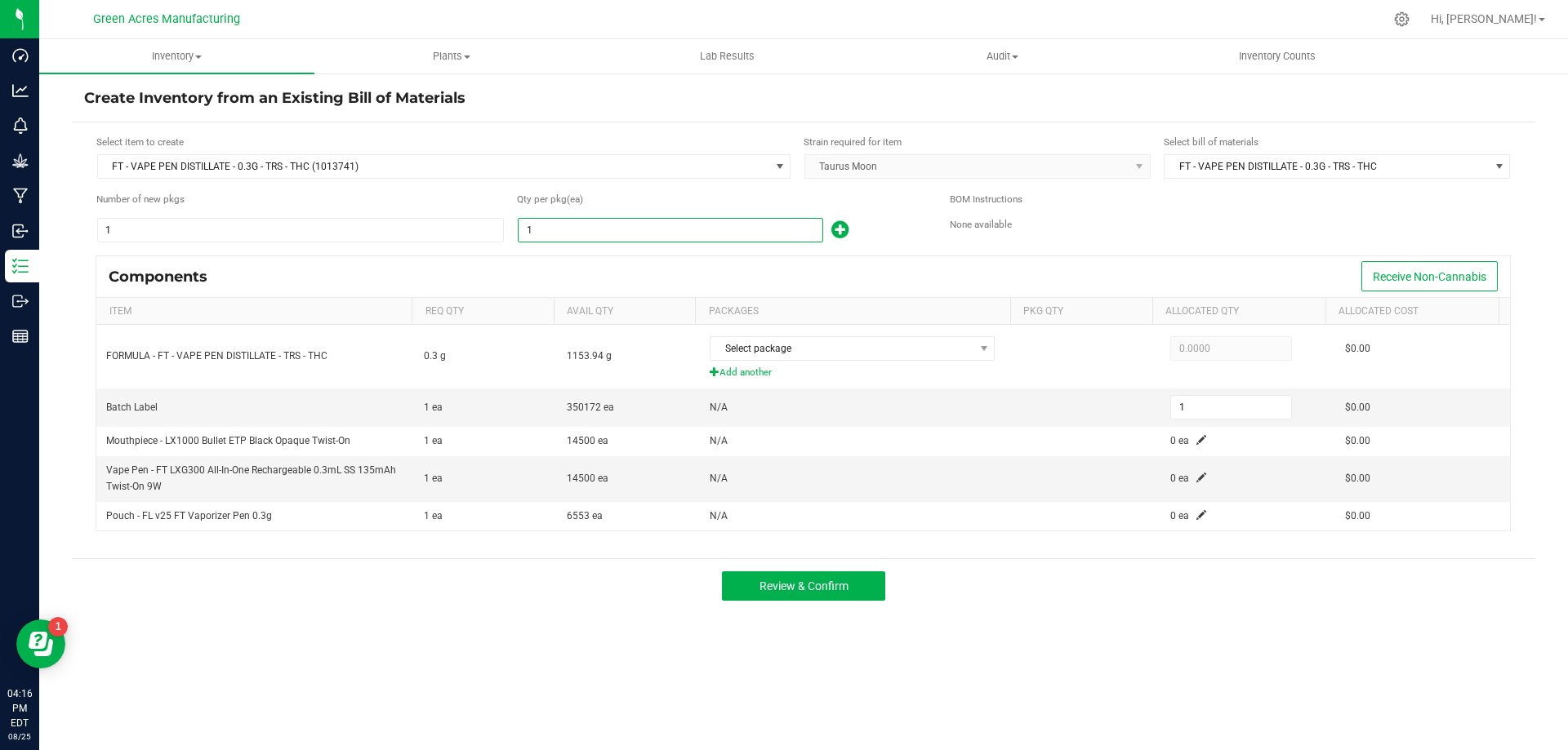
click at [573, 239] on input "1" at bounding box center [670, 229] width 304 height 23
type input "3"
type input "32"
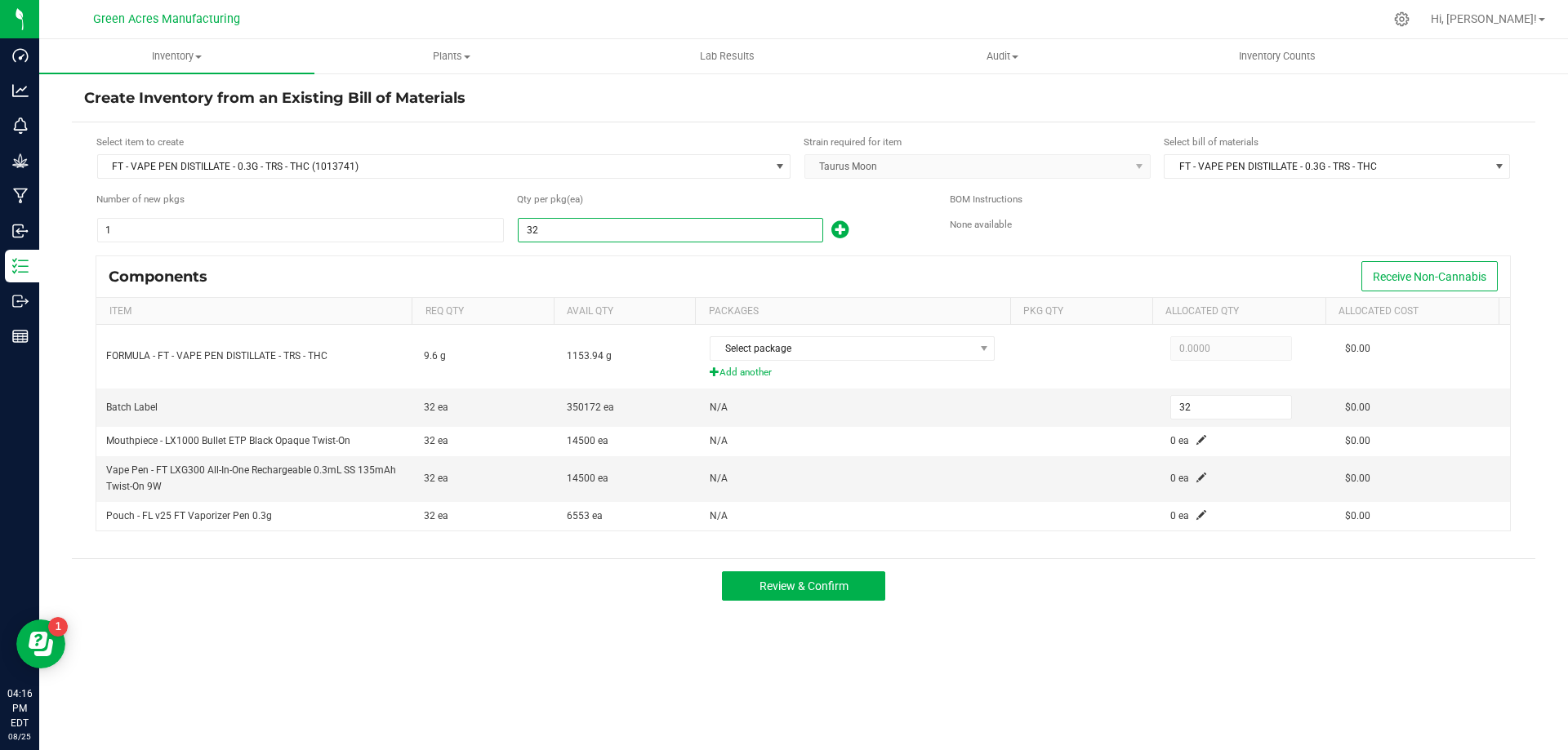
type input "324"
type input "3240"
type input "3,240"
click at [615, 216] on div "Qty per pkg (ea) 3,240" at bounding box center [721, 217] width 409 height 51
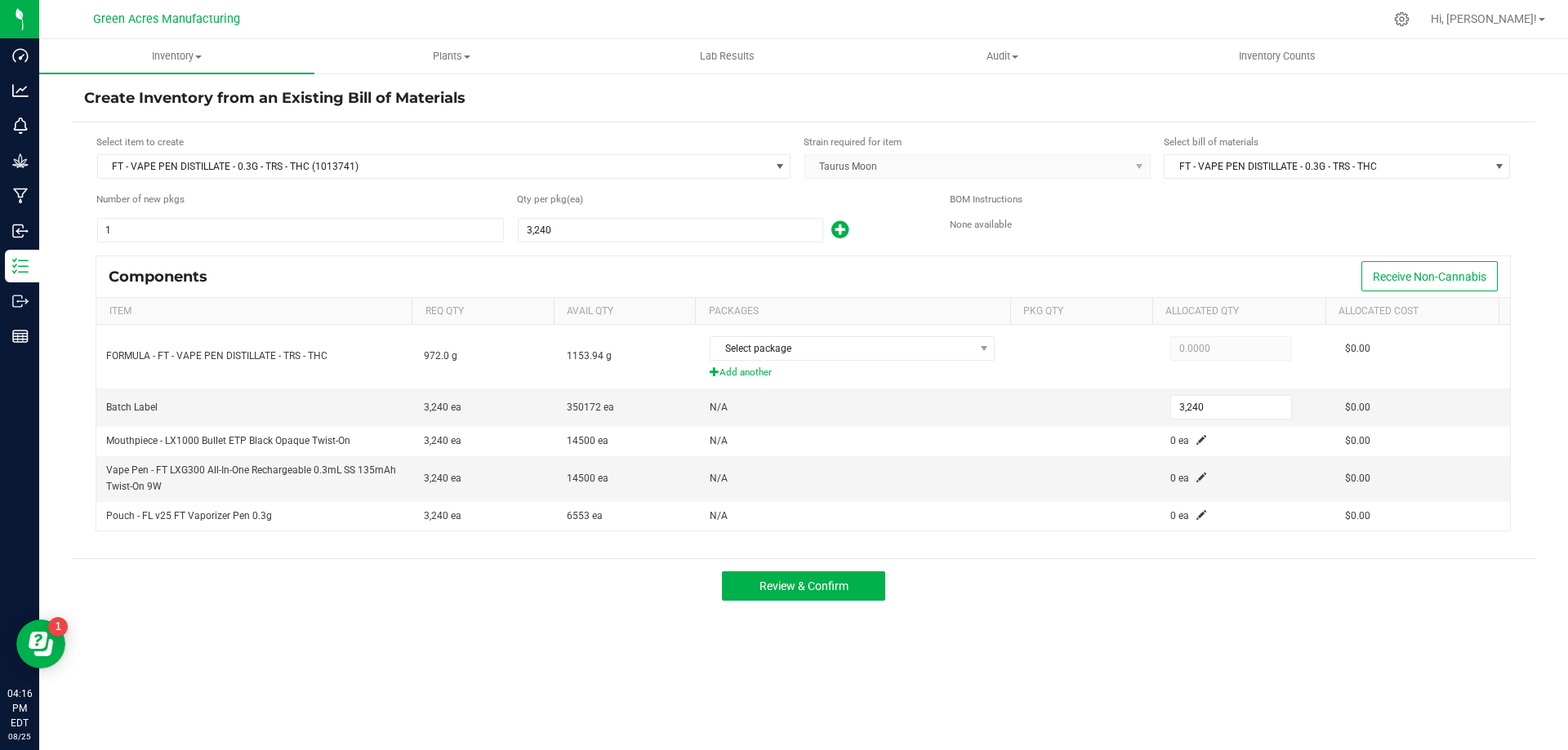
click at [614, 216] on div "Qty per pkg (ea) 3,240" at bounding box center [721, 217] width 409 height 51
click at [608, 249] on form "Select item to create FT - VAPE PEN DISTILLATE - 0.3G - TRS - THC (1013741) Str…" at bounding box center [803, 341] width 1439 height 412
click at [614, 226] on input "3240" at bounding box center [670, 229] width 304 height 23
click at [614, 225] on input "3240" at bounding box center [670, 229] width 304 height 23
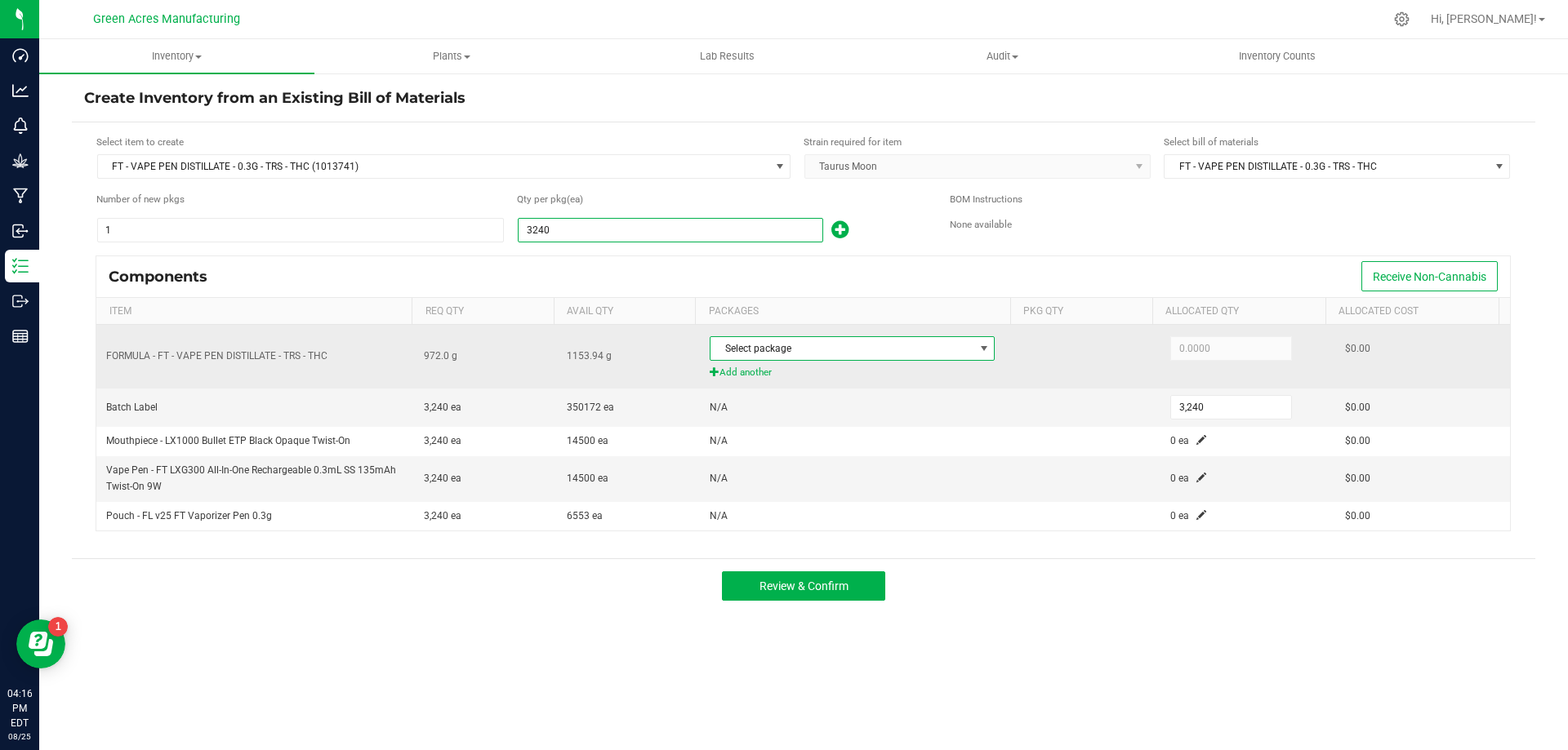
type input "3,240"
click at [978, 349] on span at bounding box center [984, 349] width 13 height 13
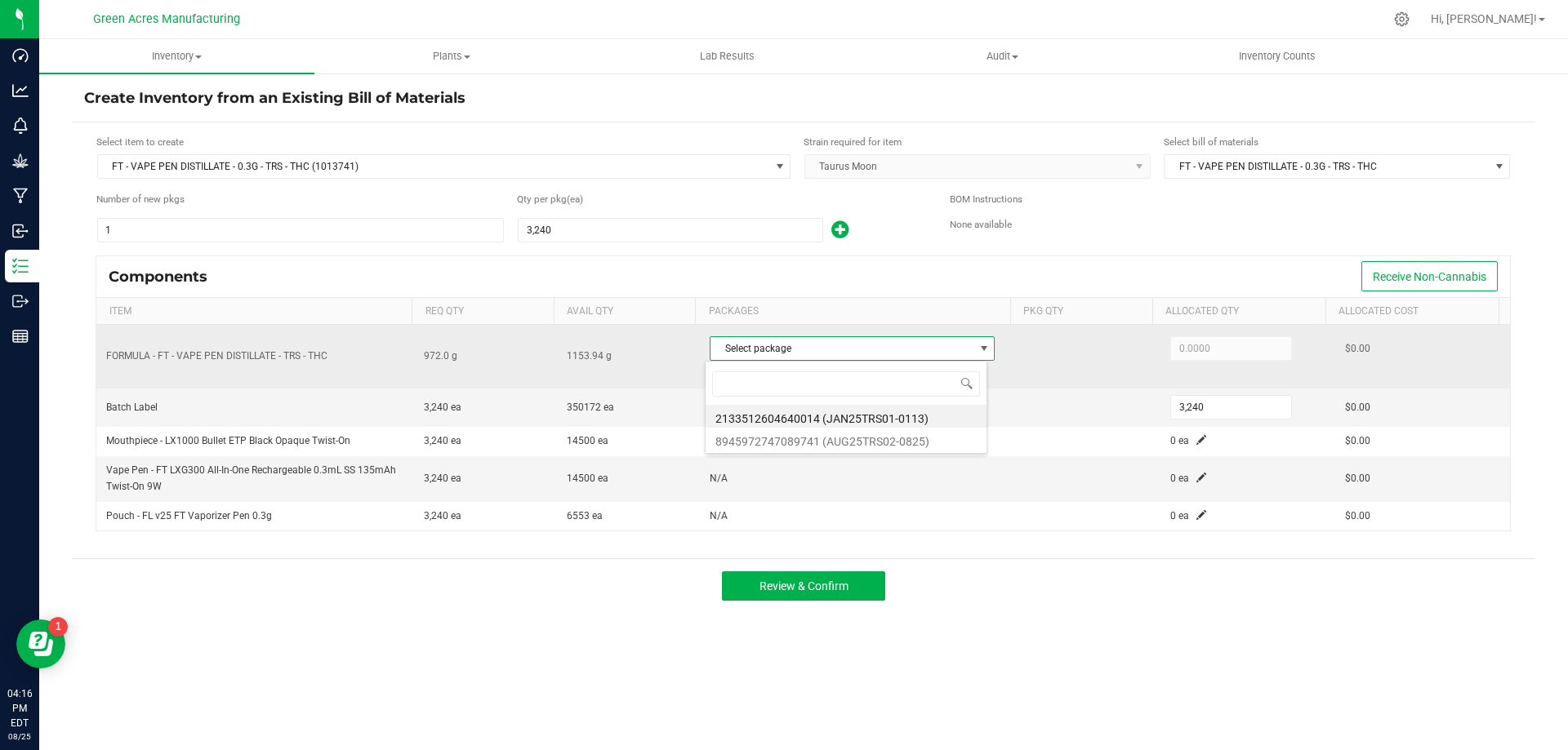
scroll to position [24, 282]
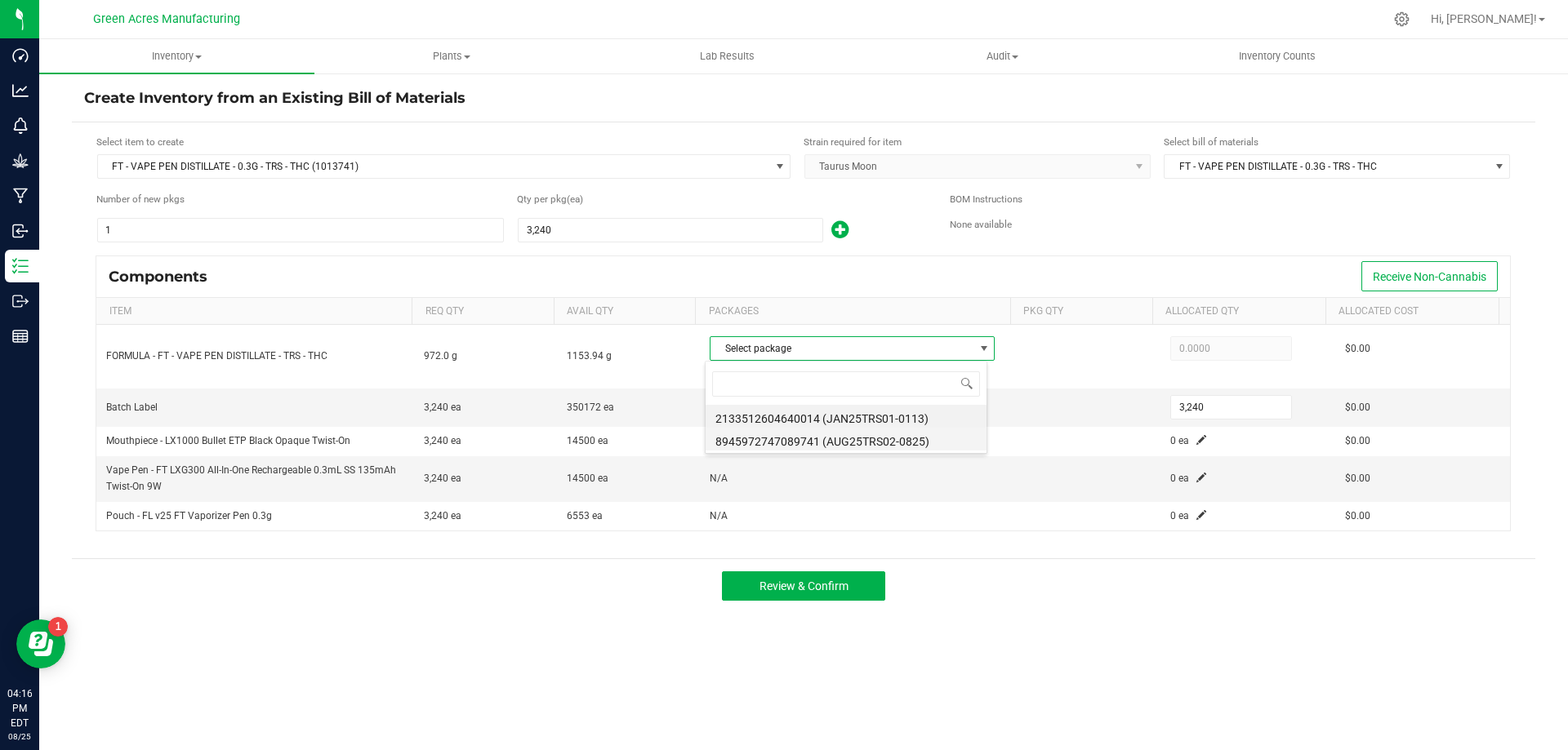
click at [861, 439] on li "8945972747089741 (AUG25TRS02-0825)" at bounding box center [846, 439] width 281 height 23
type input "972.0000"
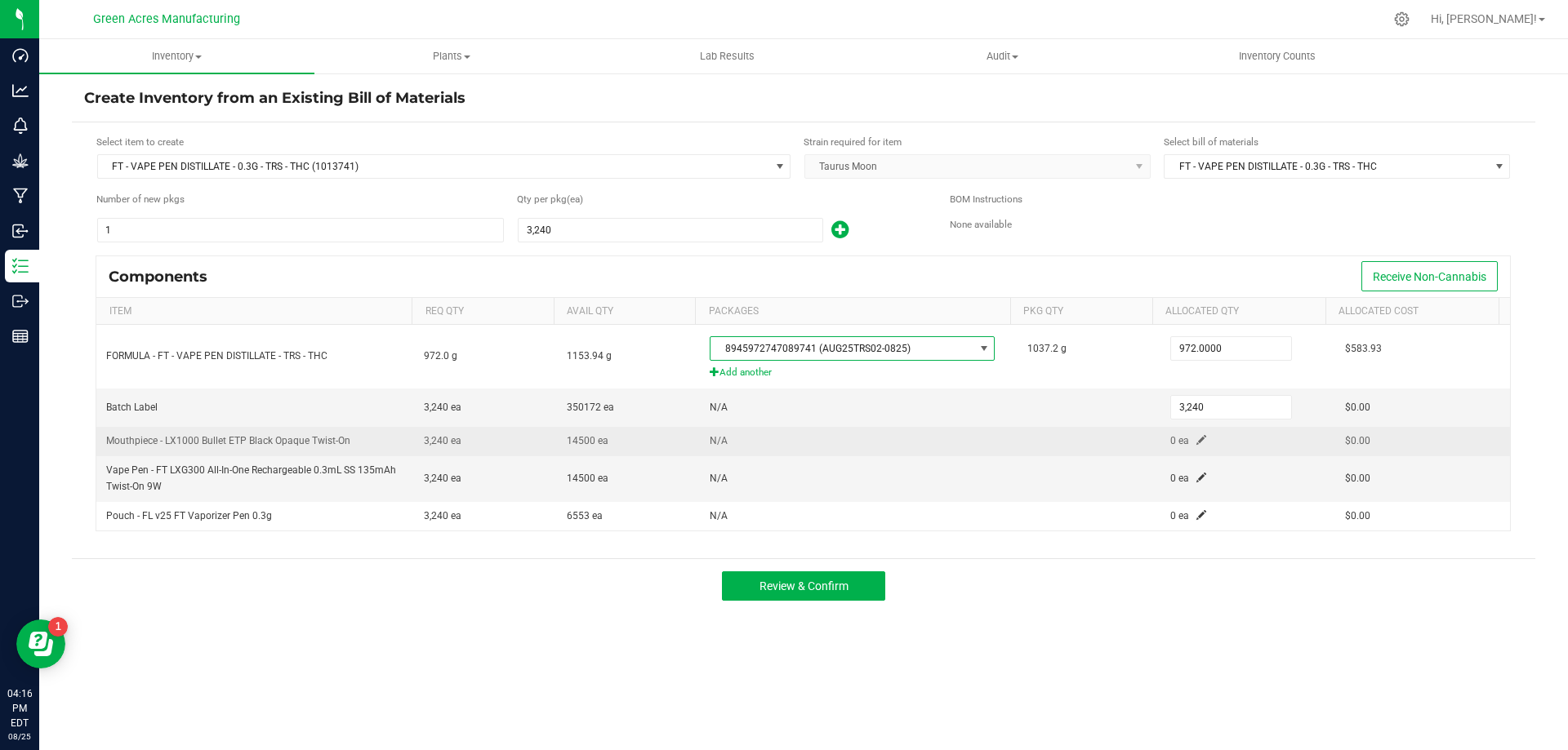
click at [1196, 439] on span at bounding box center [1201, 440] width 10 height 10
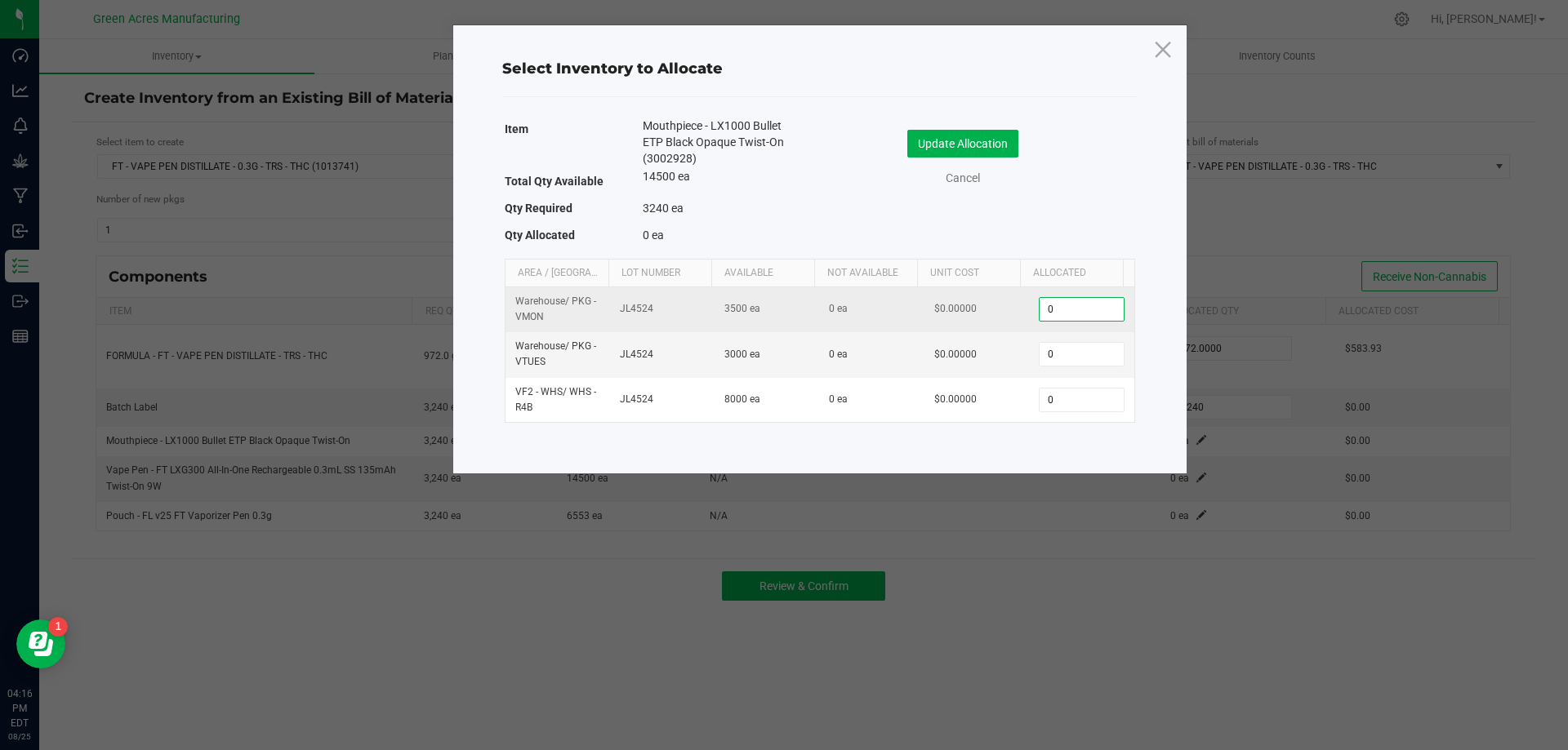
click at [1080, 308] on input "0" at bounding box center [1081, 309] width 83 height 23
paste input "324"
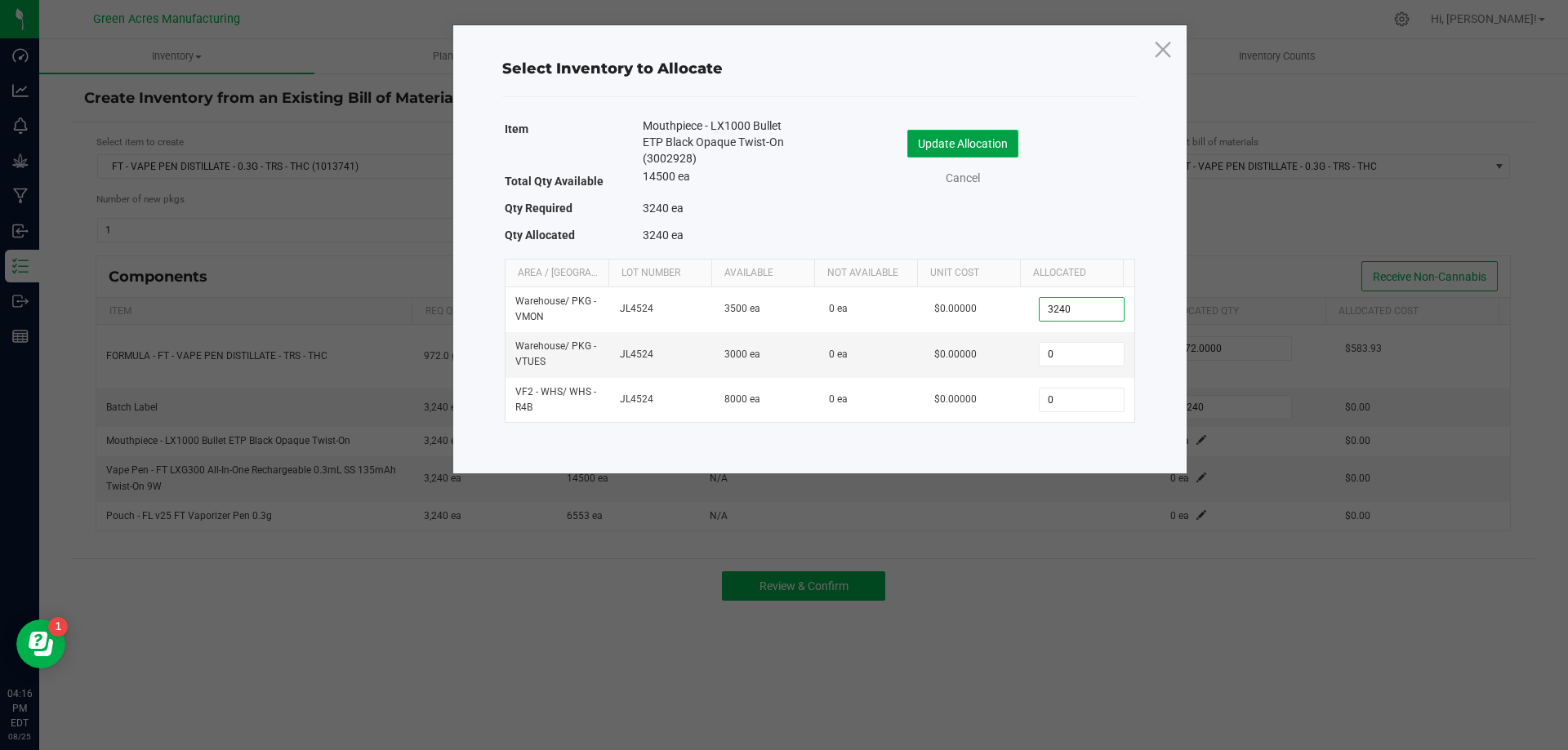
type input "3,240"
click at [998, 142] on button "Update Allocation" at bounding box center [963, 143] width 111 height 28
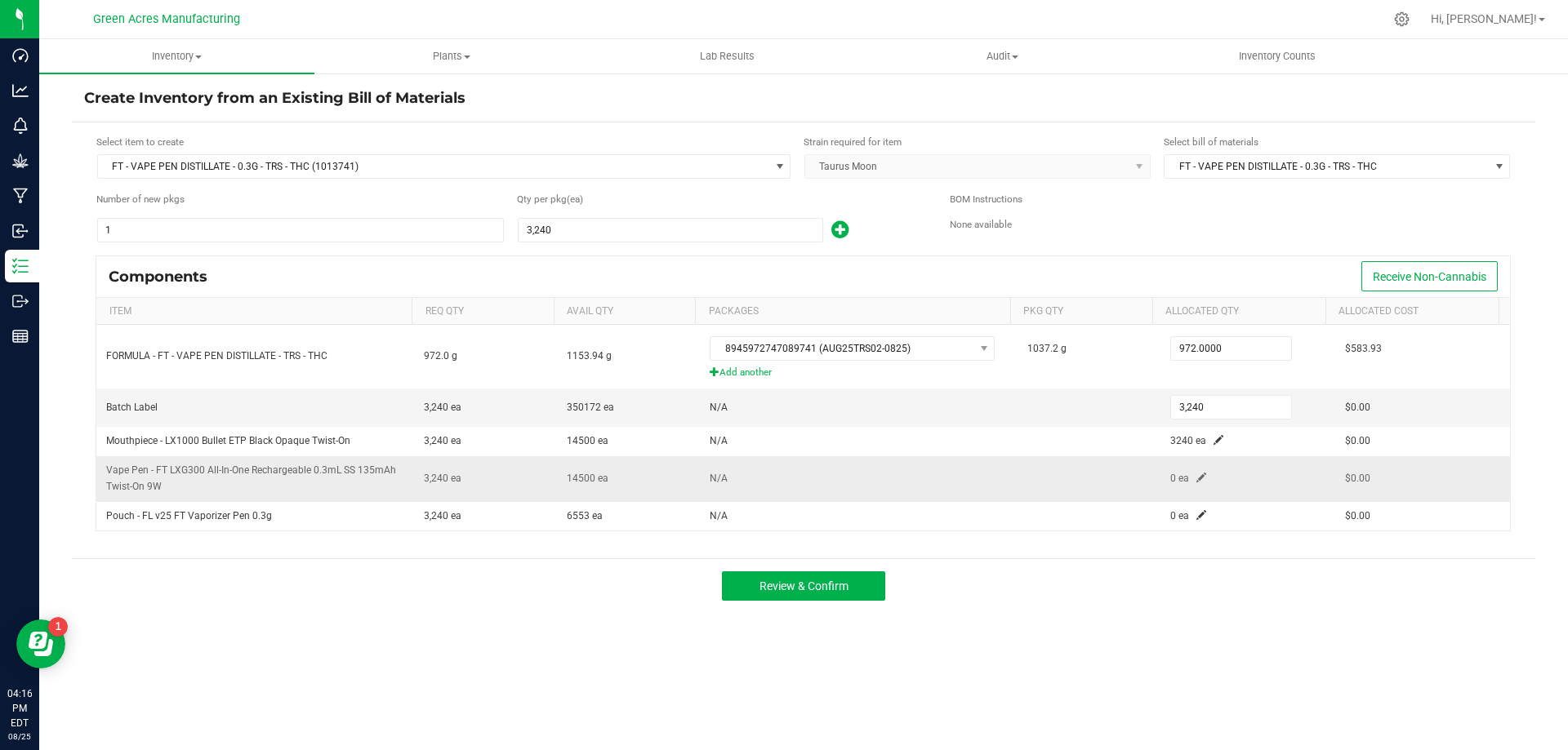
click at [1196, 480] on span at bounding box center [1201, 478] width 10 height 10
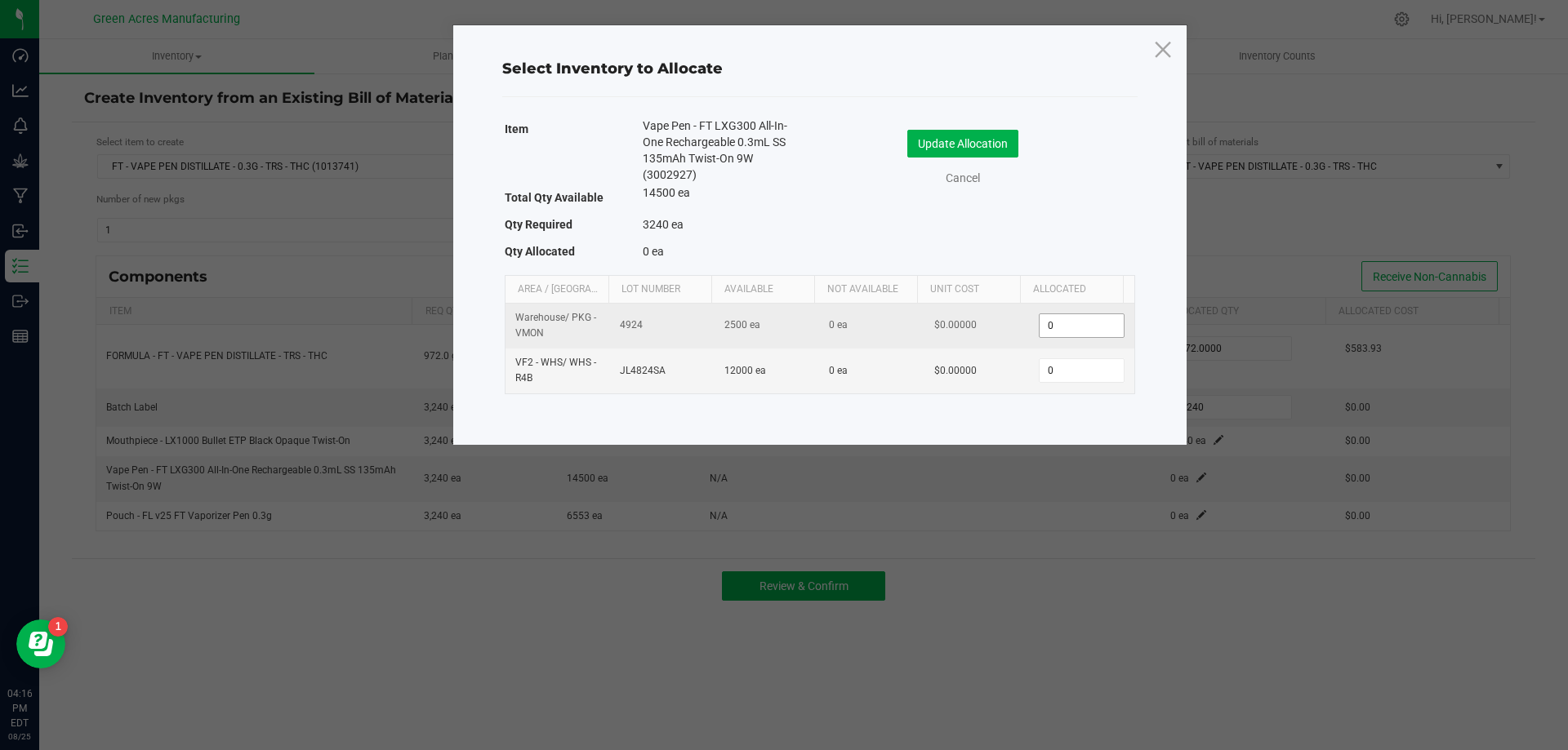
click at [1090, 329] on input "0" at bounding box center [1081, 326] width 83 height 23
paste input "324"
type input "3240"
click at [1060, 321] on input "3240" at bounding box center [1081, 326] width 83 height 23
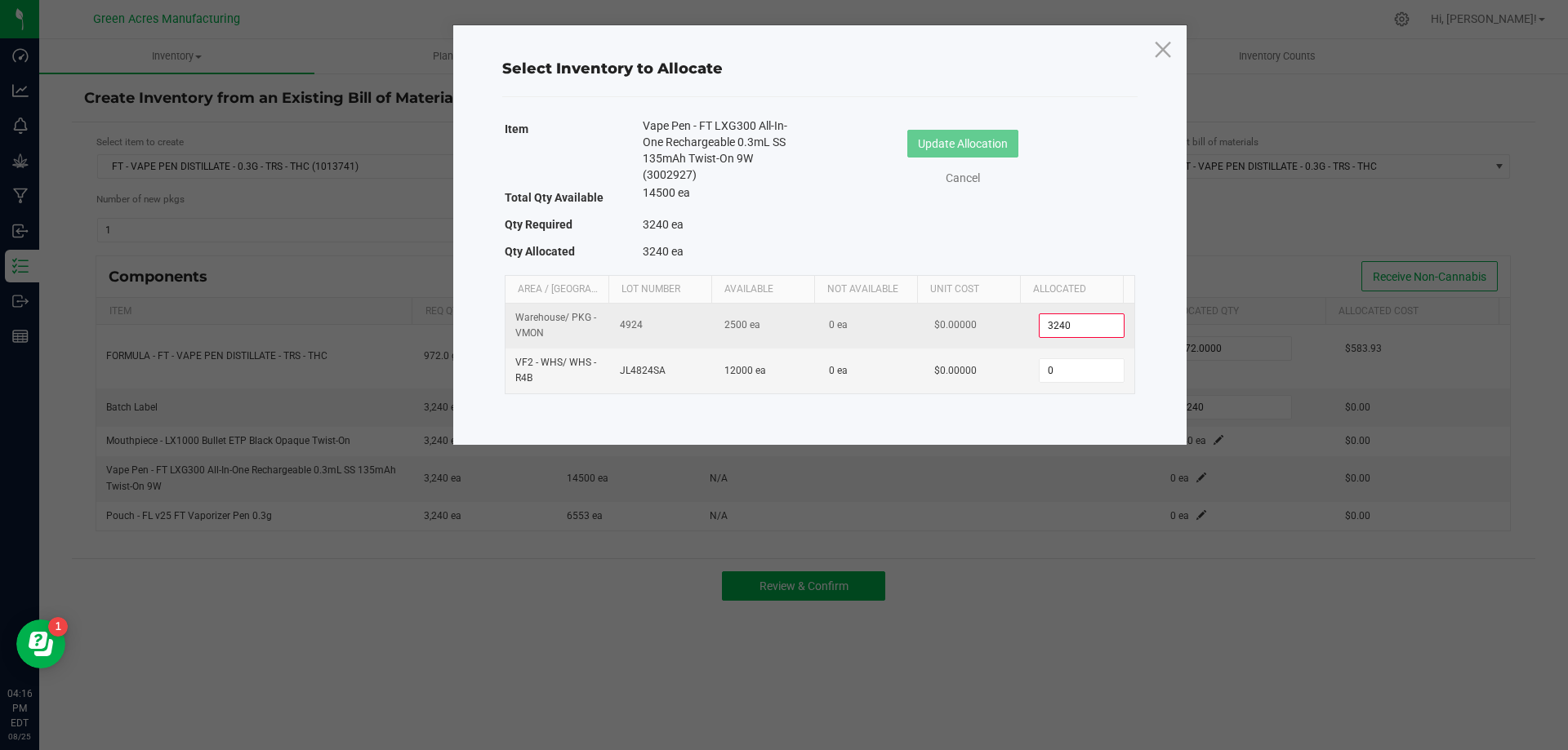
click at [1060, 321] on input "3240" at bounding box center [1081, 326] width 83 height 23
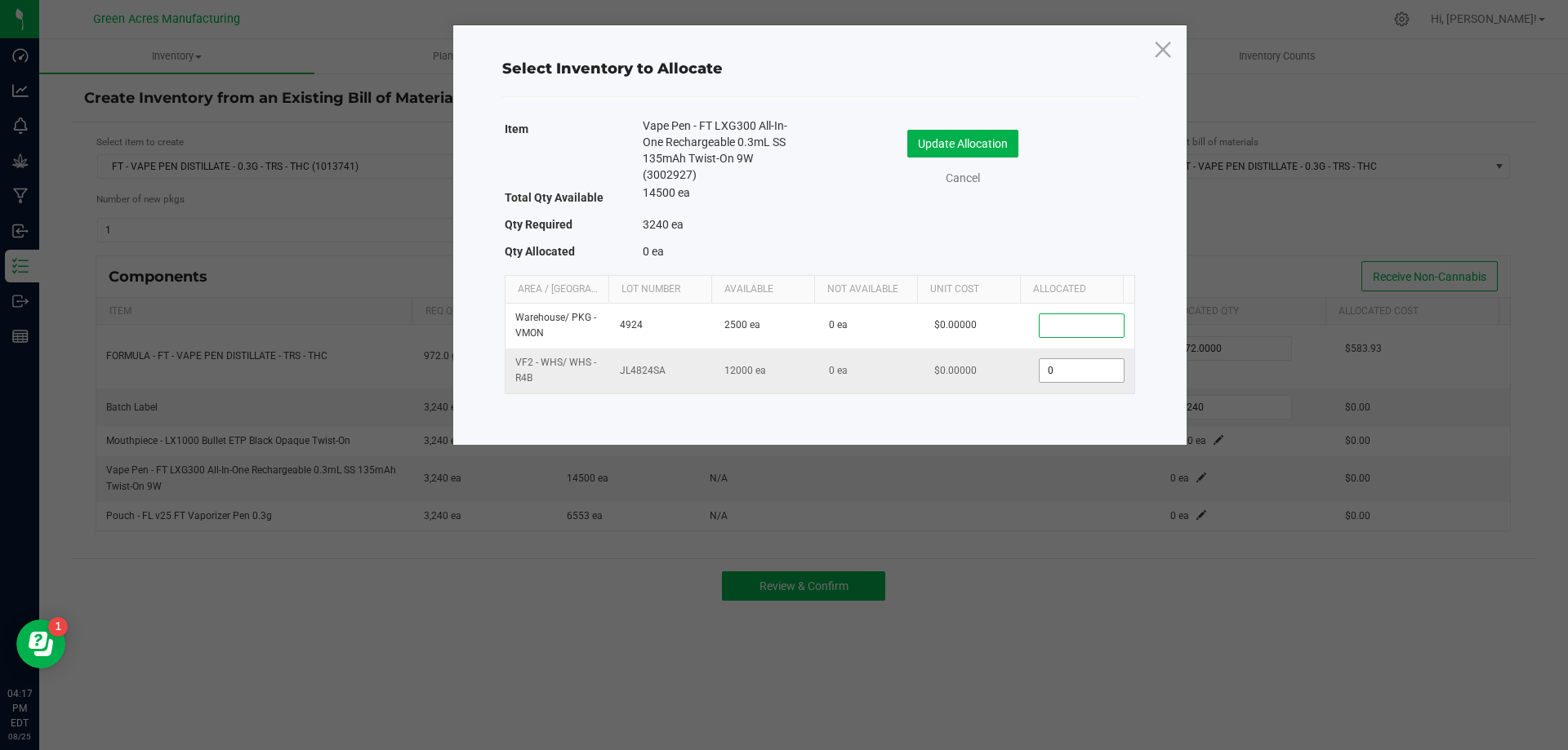
click at [1057, 363] on input "0" at bounding box center [1081, 370] width 83 height 23
paste input "324"
type input "3,240"
click at [999, 136] on button "Update Allocation" at bounding box center [963, 143] width 111 height 28
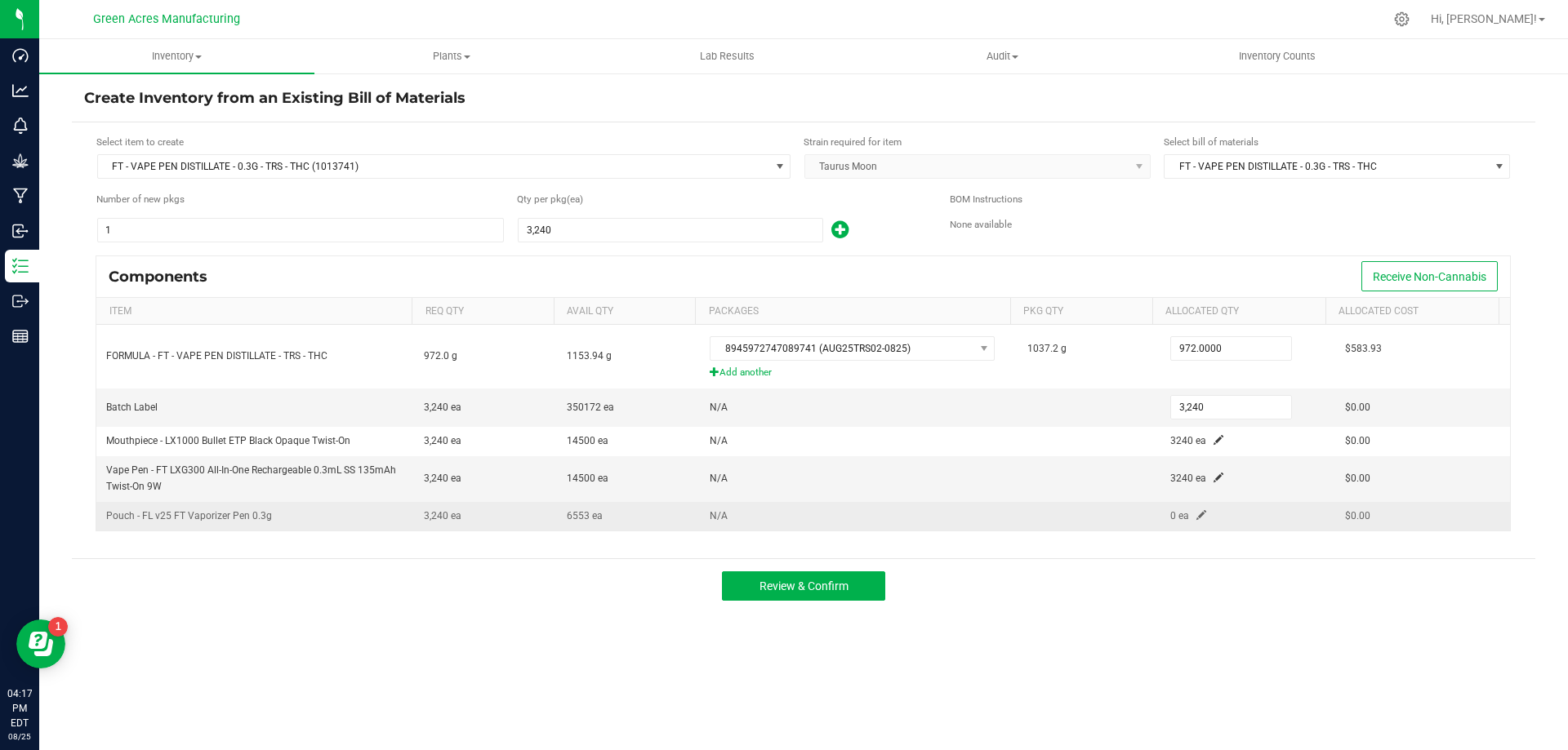
click at [1196, 514] on span at bounding box center [1201, 516] width 10 height 10
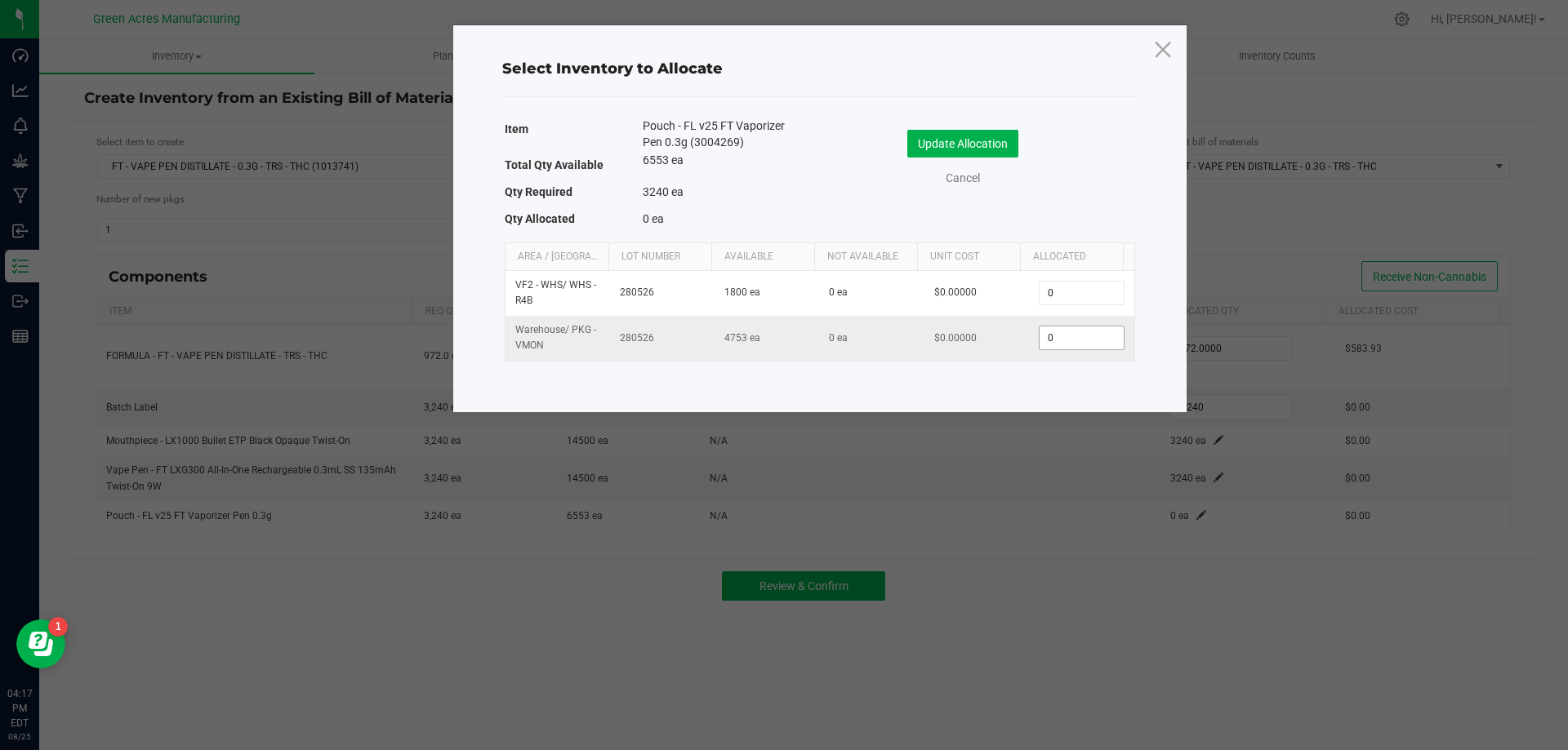
click at [1055, 334] on input "0" at bounding box center [1081, 337] width 83 height 23
paste input "324"
type input "3,240"
click at [976, 142] on button "Update Allocation" at bounding box center [963, 143] width 111 height 28
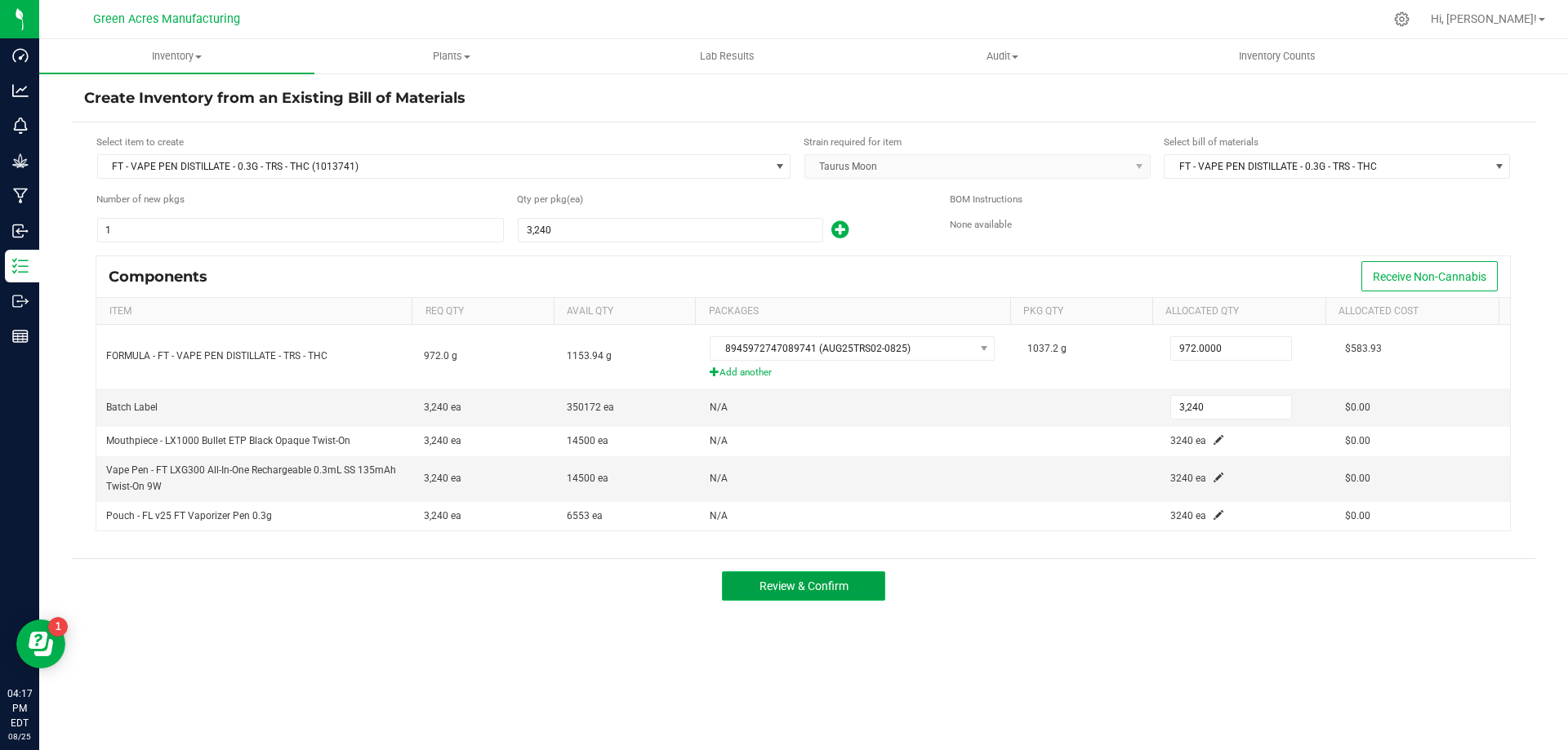
click at [850, 596] on button "Review & Confirm" at bounding box center [803, 586] width 163 height 29
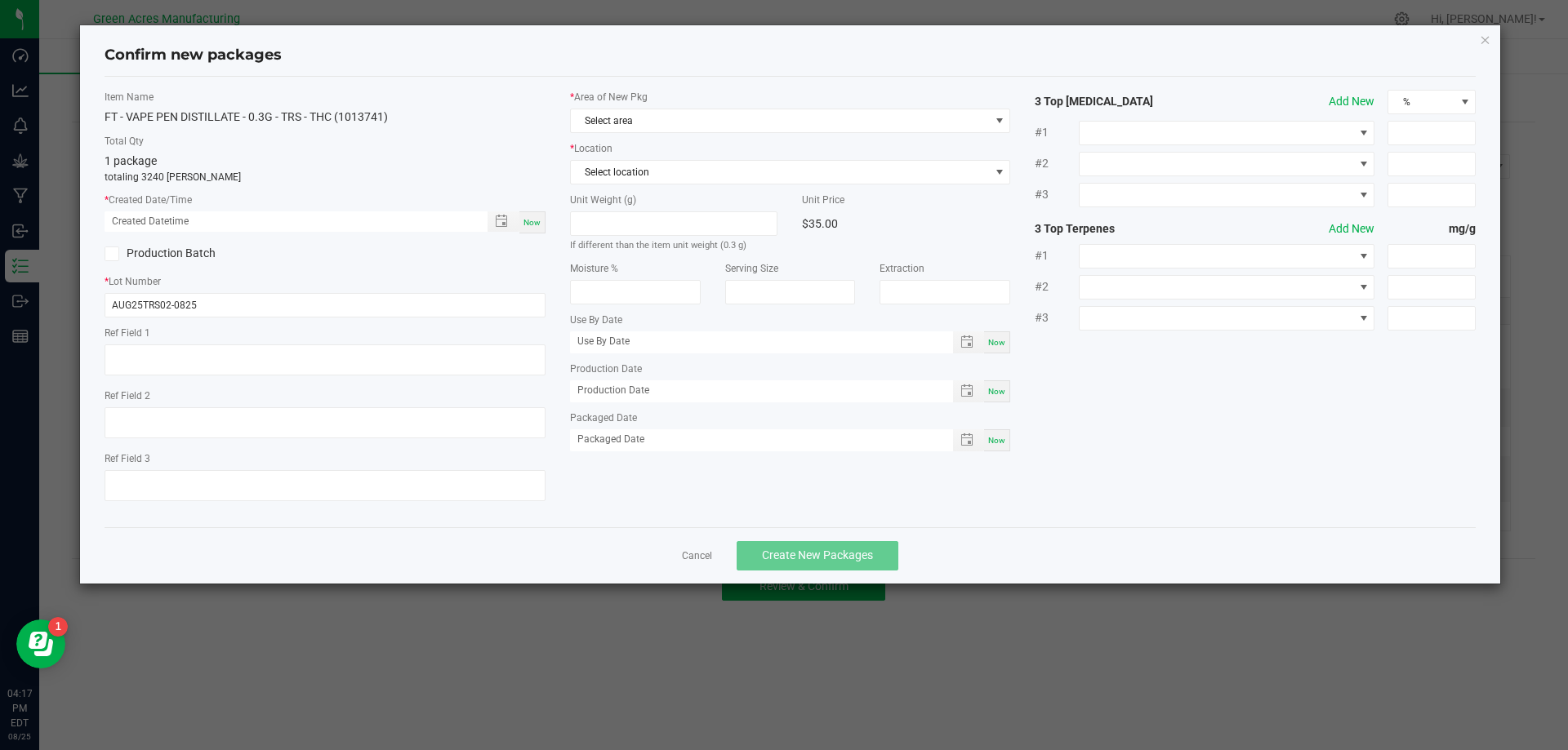
click at [543, 223] on div "Now" at bounding box center [532, 223] width 26 height 22
type input "08/25/2025 04:17 PM"
click at [659, 85] on div "Item Name FT - VAPE PEN DISTILLATE - 0.3G - TRS - THC (1013741) Total Qty 1 pac…" at bounding box center [790, 302] width 1372 height 450
click at [649, 125] on span "Select area" at bounding box center [780, 121] width 419 height 23
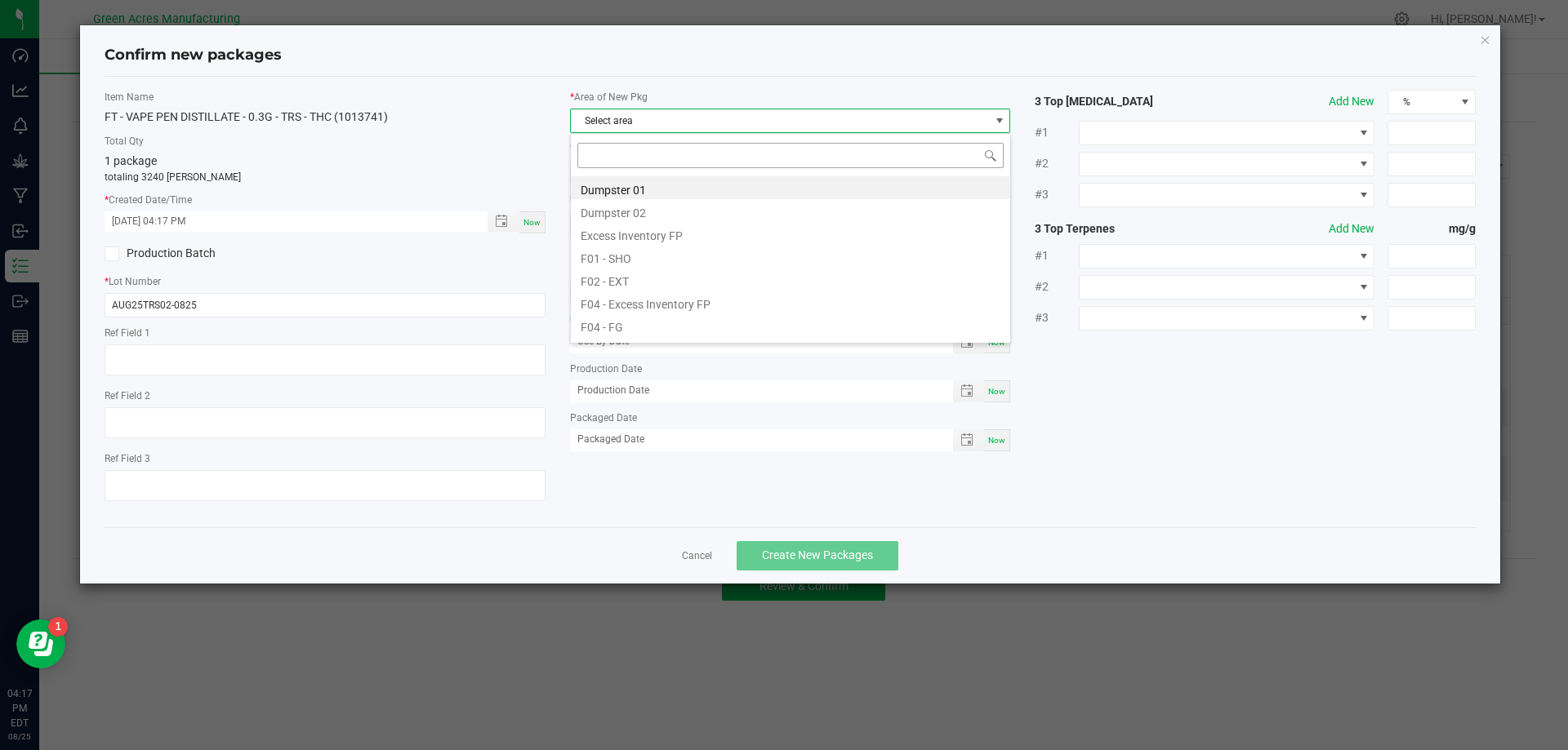
scroll to position [24, 441]
type input "pa"
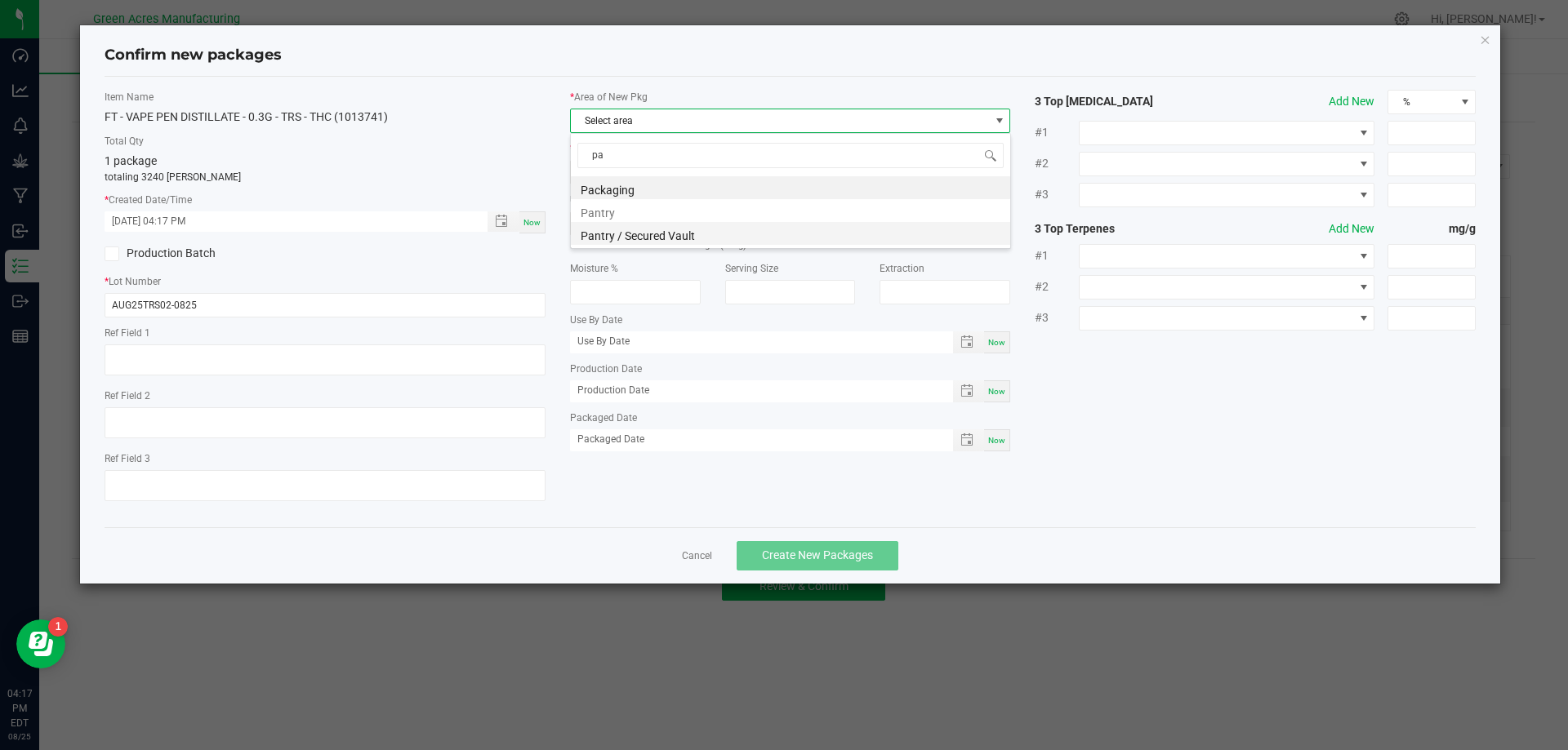
click at [682, 234] on li "Pantry / Secured Vault" at bounding box center [790, 233] width 440 height 23
click at [722, 165] on span "Select location" at bounding box center [780, 172] width 419 height 23
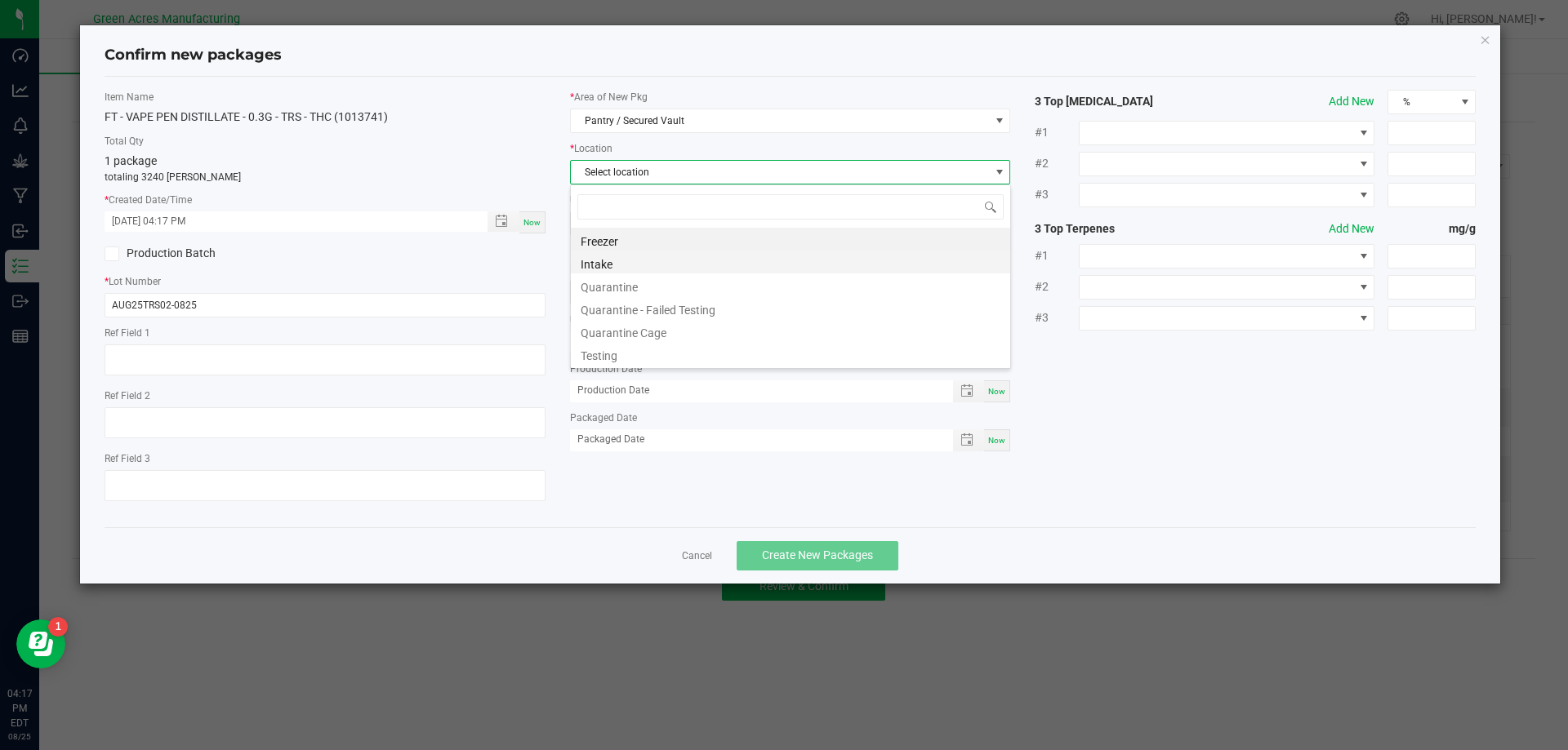
click at [711, 258] on li "Intake" at bounding box center [790, 261] width 440 height 23
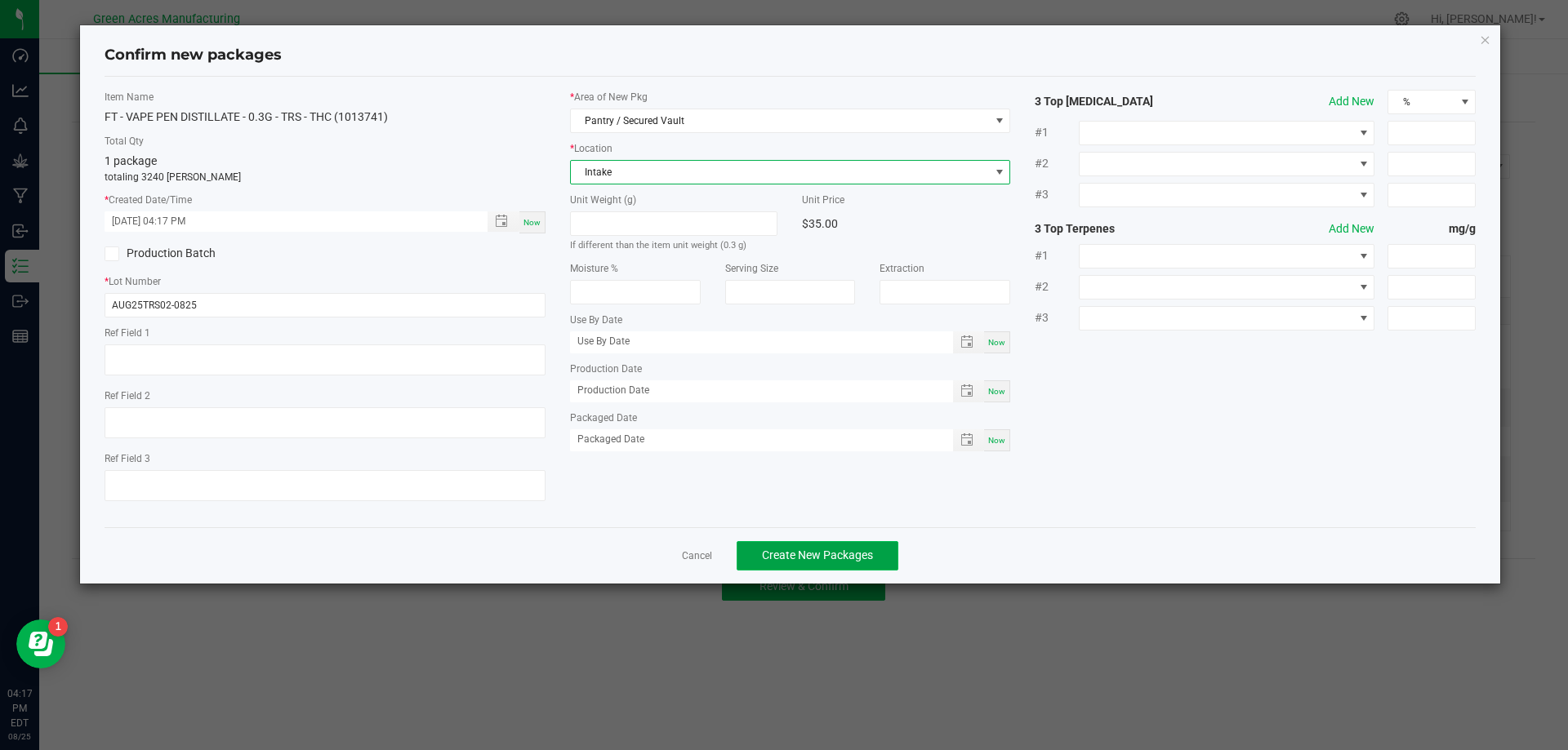
click at [781, 562] on span "Create New Packages" at bounding box center [817, 555] width 111 height 13
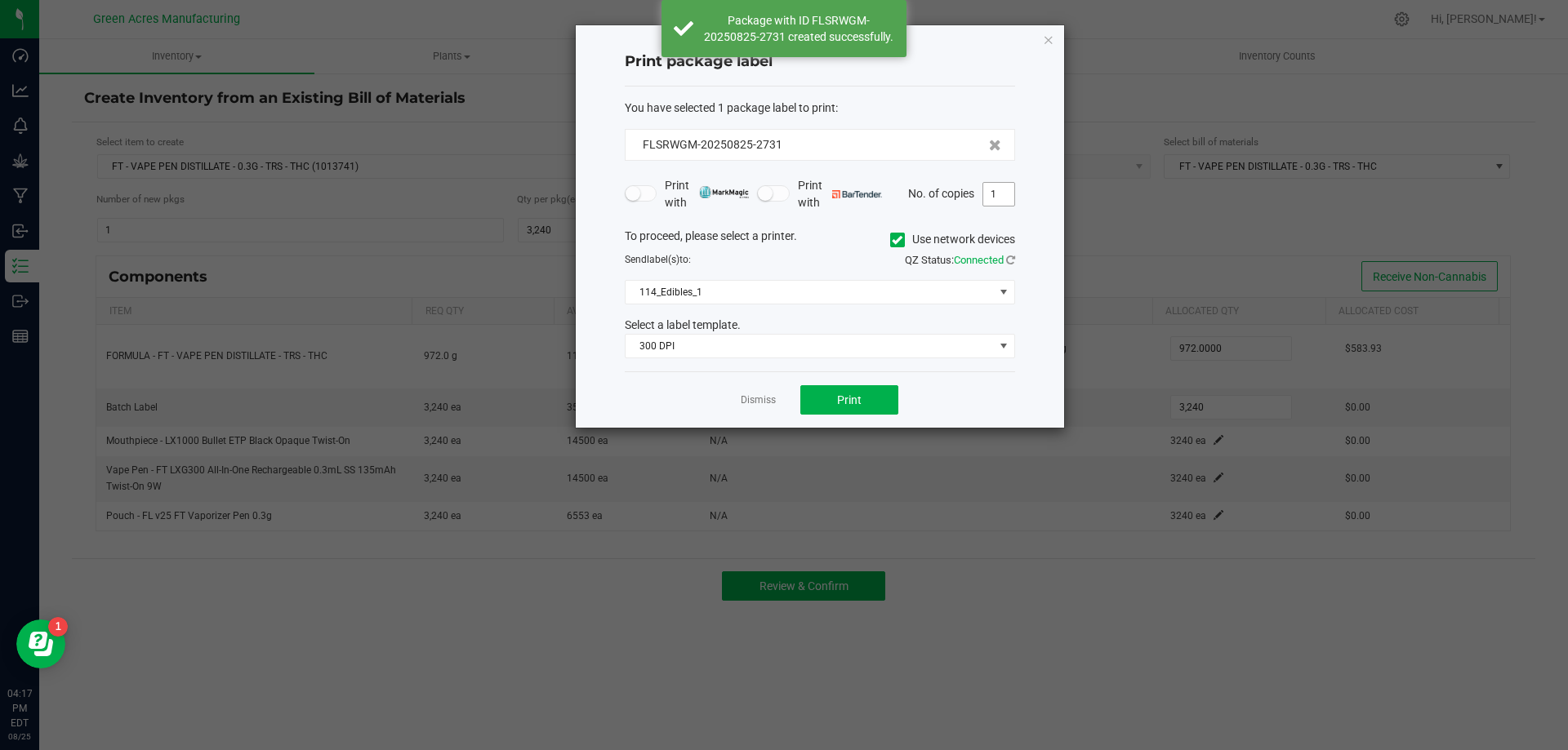
click at [994, 202] on input "1" at bounding box center [998, 193] width 31 height 23
type input "2"
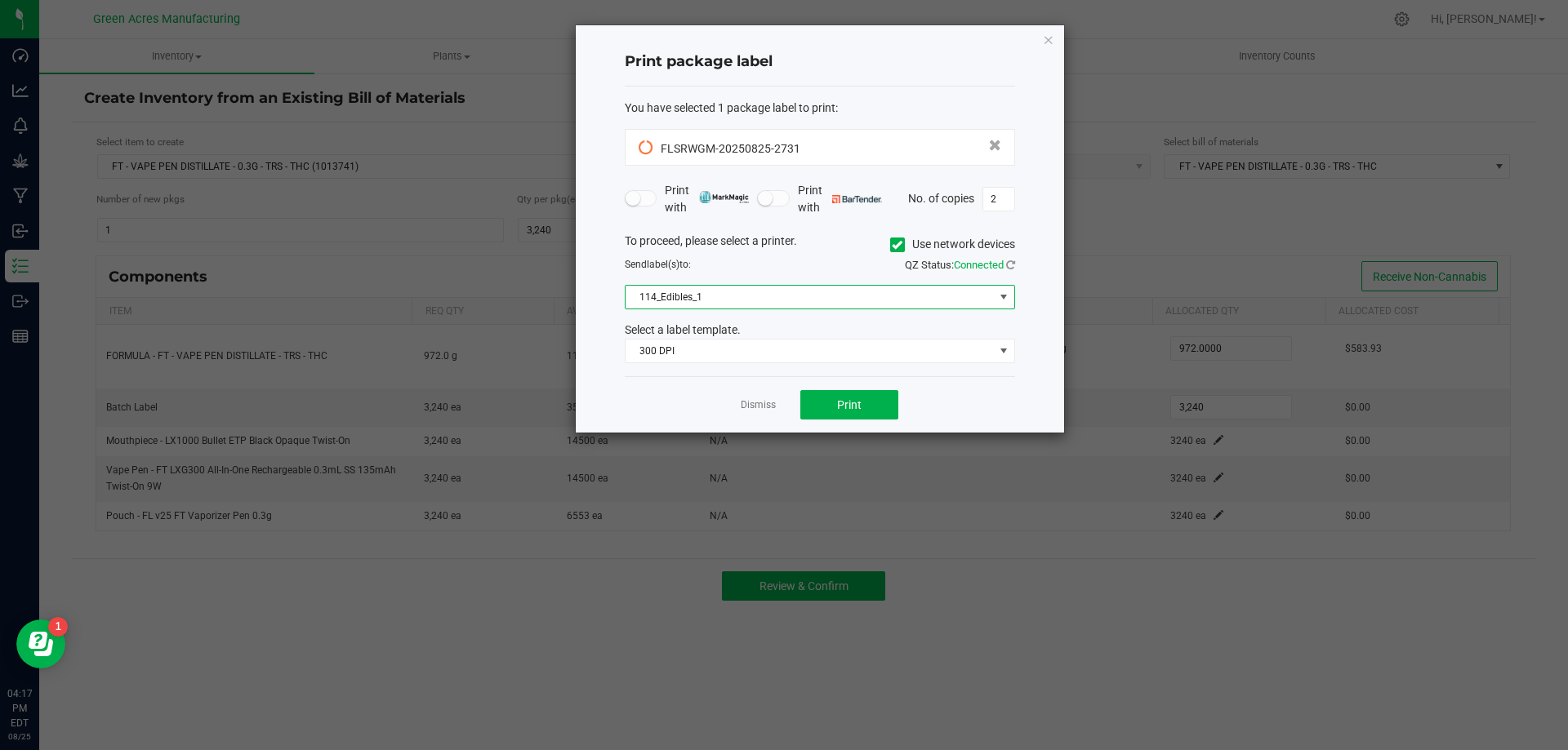
click at [820, 303] on span "114_Edibles_1" at bounding box center [810, 296] width 368 height 23
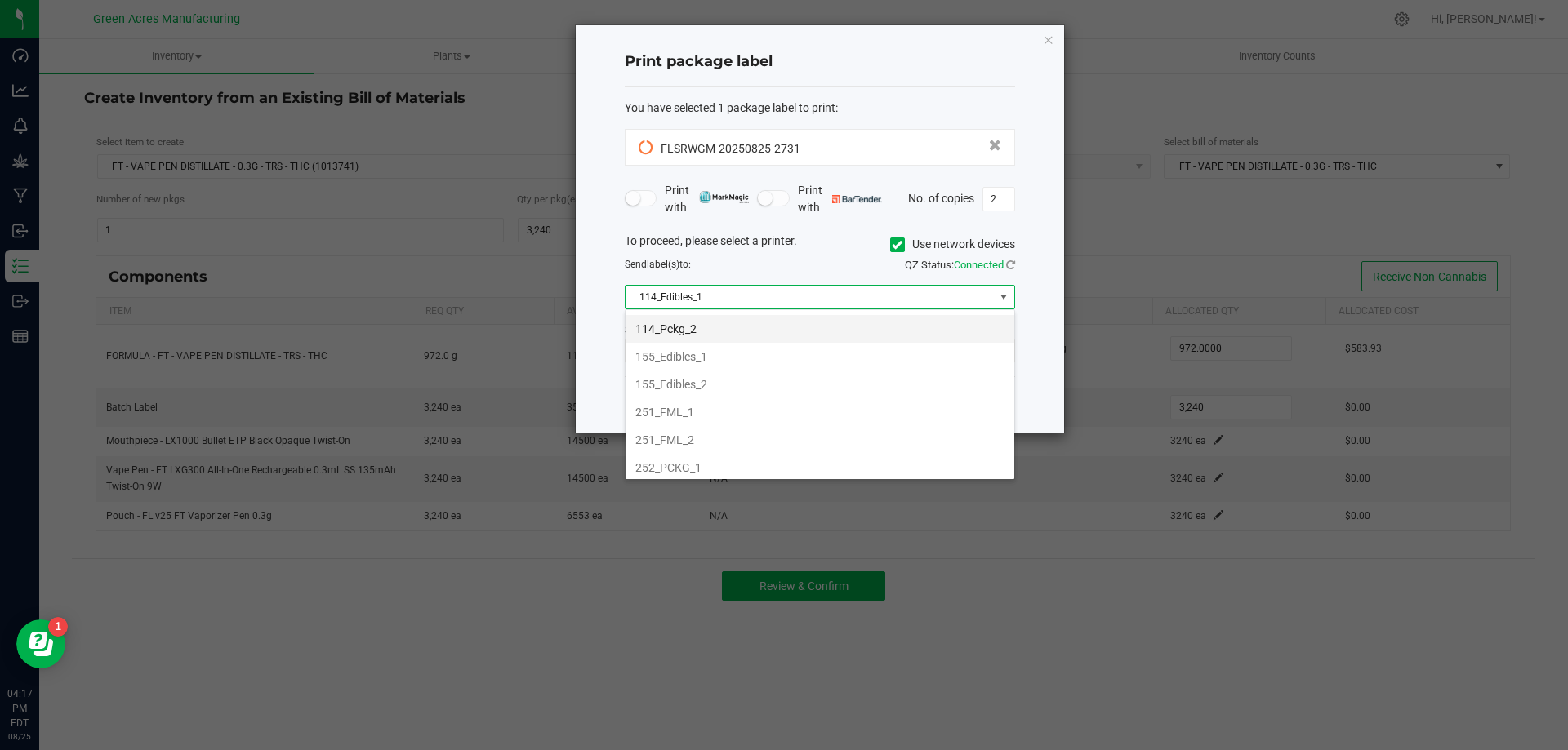
scroll to position [163, 0]
click at [814, 398] on li "252_PCKG_1" at bounding box center [820, 386] width 388 height 28
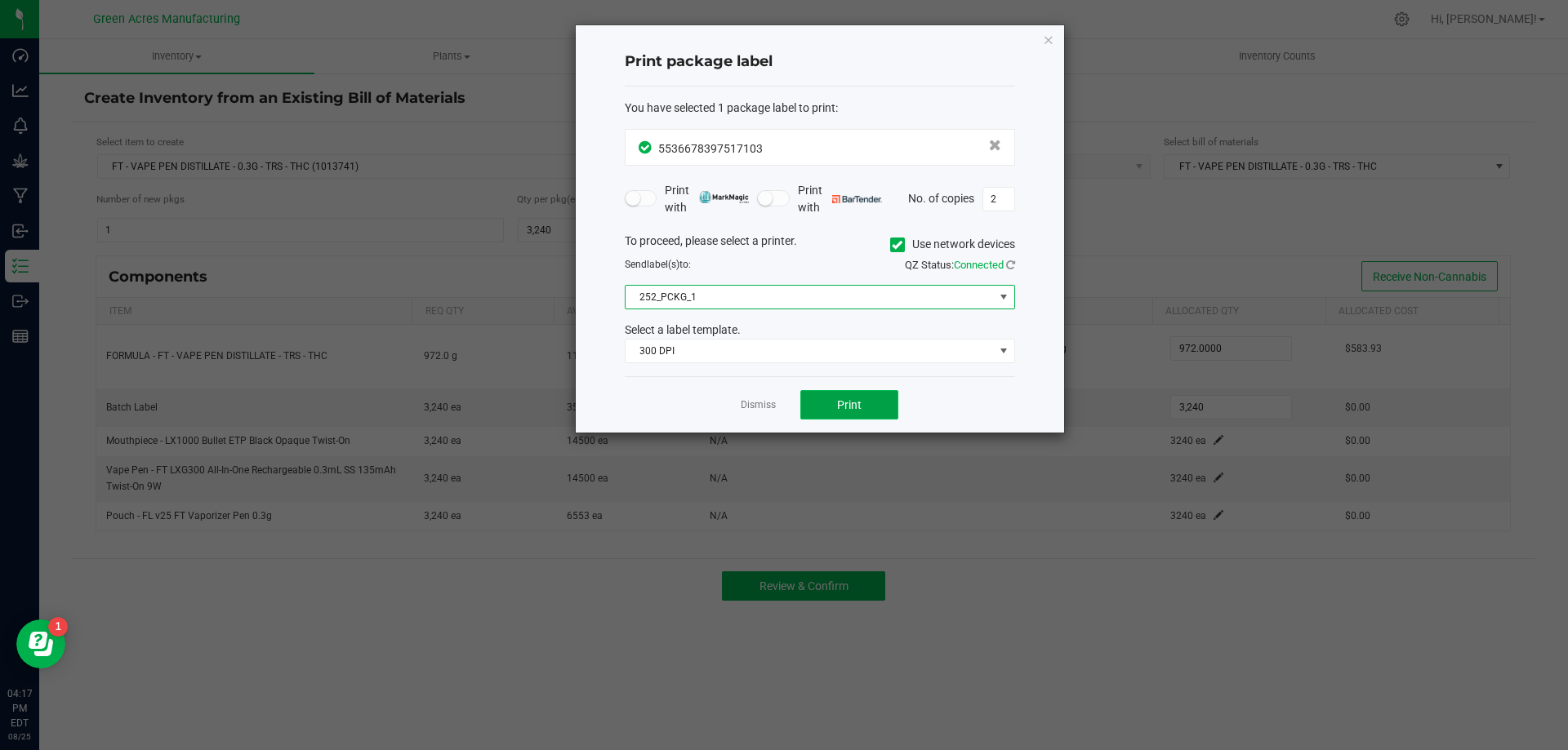
click at [835, 403] on button "Print" at bounding box center [849, 404] width 98 height 29
click at [1051, 35] on icon "button" at bounding box center [1049, 39] width 12 height 19
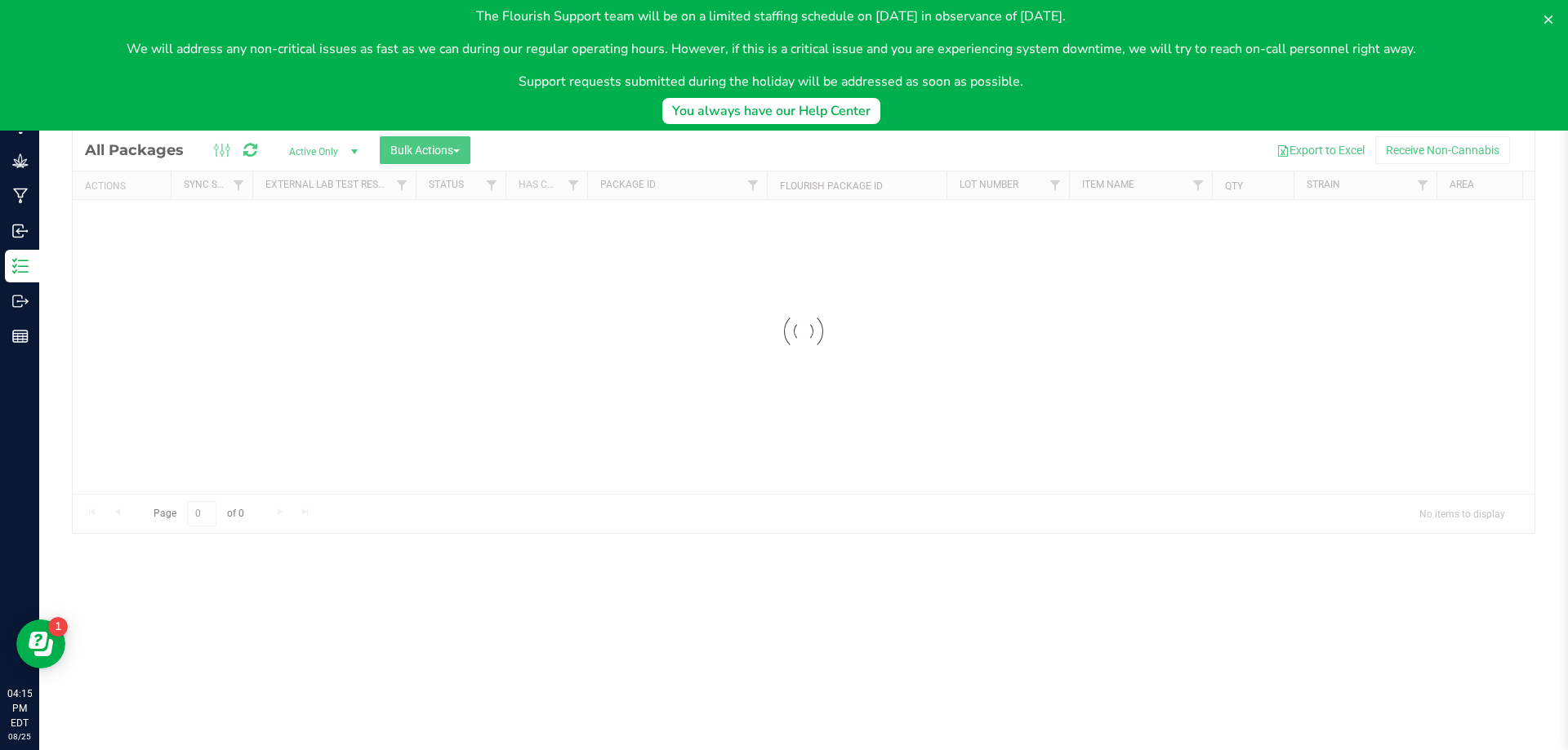
click at [280, 103] on body "The Flourish Support team will be on a limited staffing schedule on September 1…" at bounding box center [784, 65] width 1568 height 131
click at [282, 105] on body "The Flourish Support team will be on a limited staffing schedule on September 1…" at bounding box center [784, 65] width 1568 height 131
click at [1546, 19] on icon at bounding box center [1549, 20] width 13 height 13
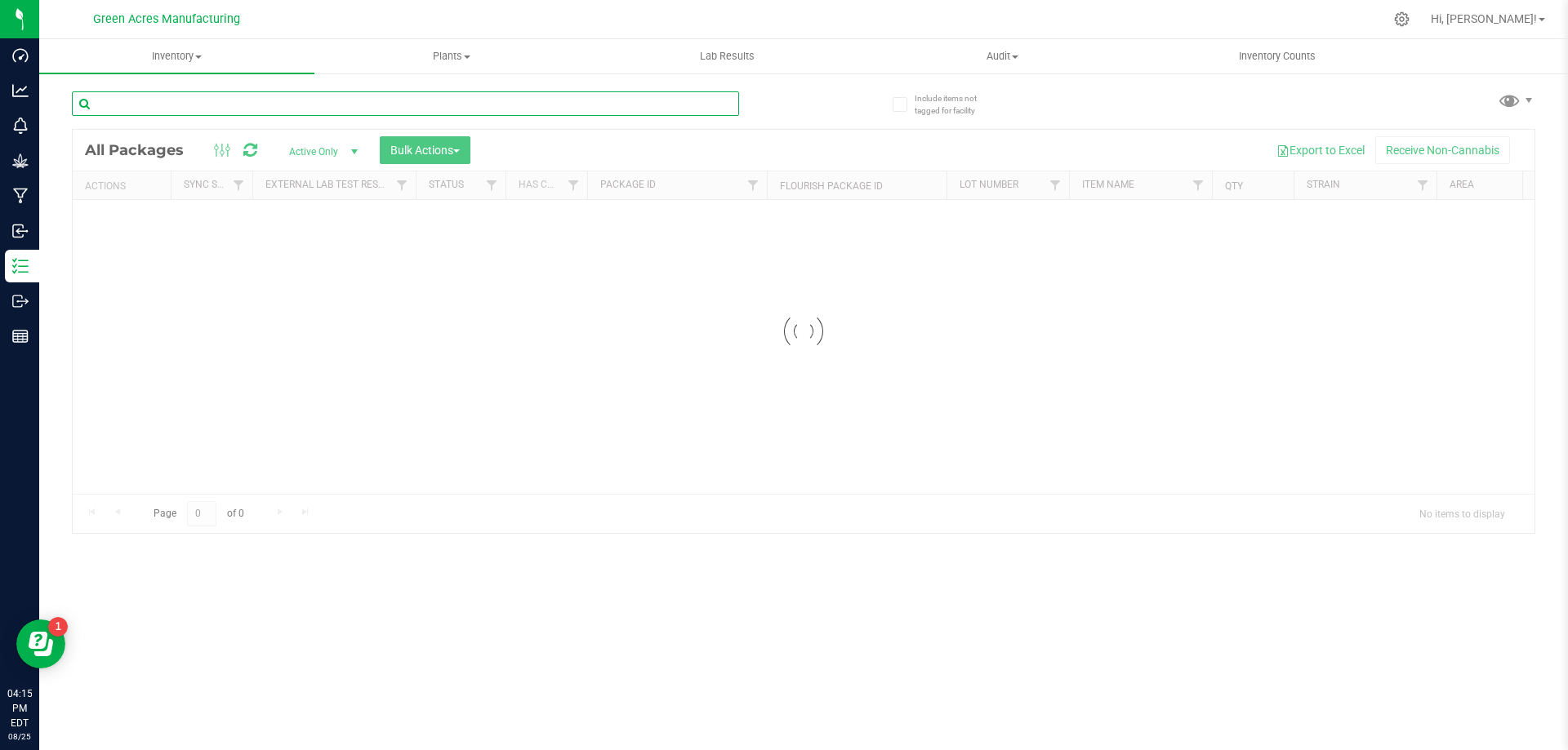
click at [400, 96] on input "text" at bounding box center [405, 103] width 667 height 24
type input "2954683551018487"
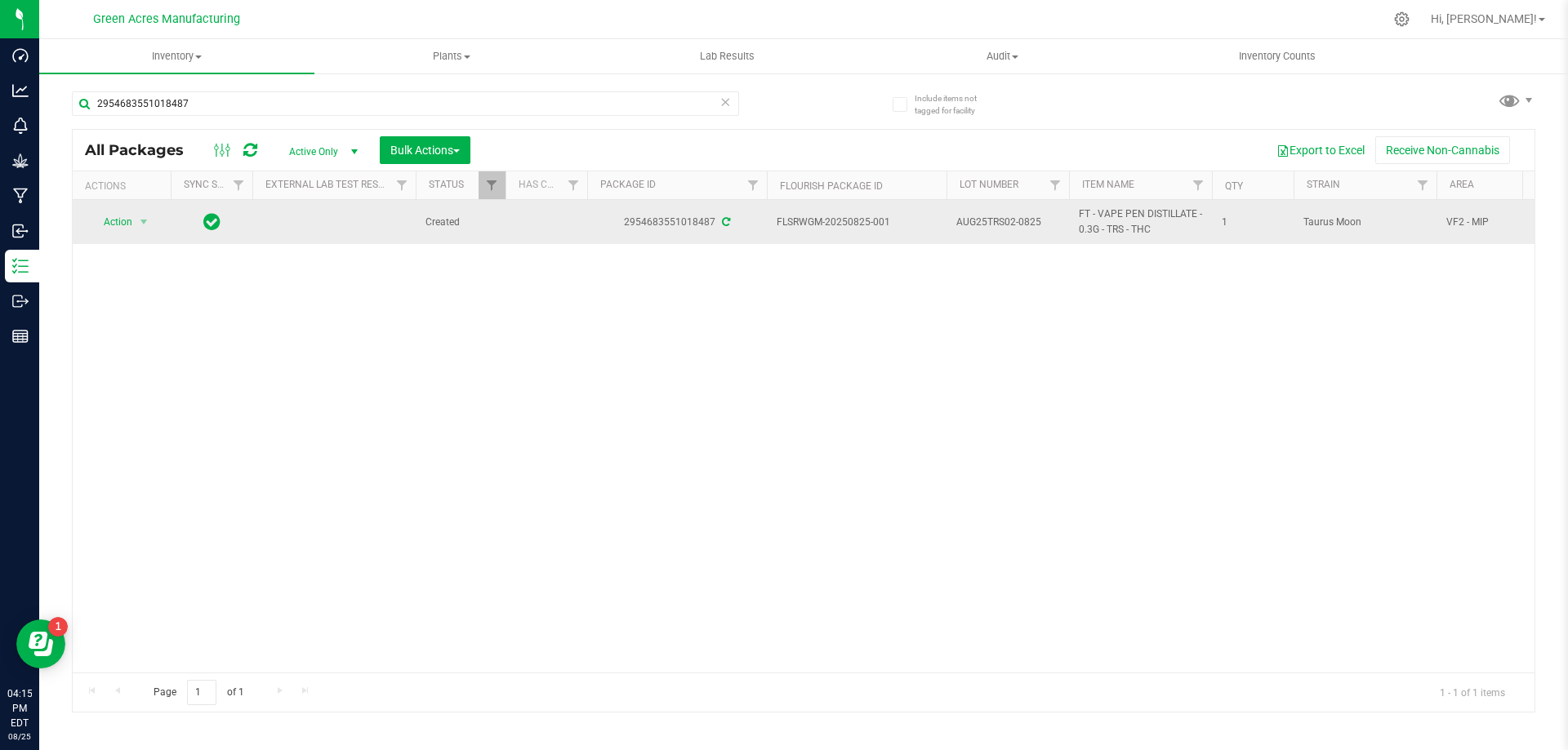
click at [982, 227] on span "AUG25TRS02-0825" at bounding box center [1007, 223] width 103 height 16
click at [982, 227] on input "AUG25TRS02-0825" at bounding box center [1004, 223] width 116 height 25
click at [120, 219] on span "Action" at bounding box center [111, 222] width 44 height 23
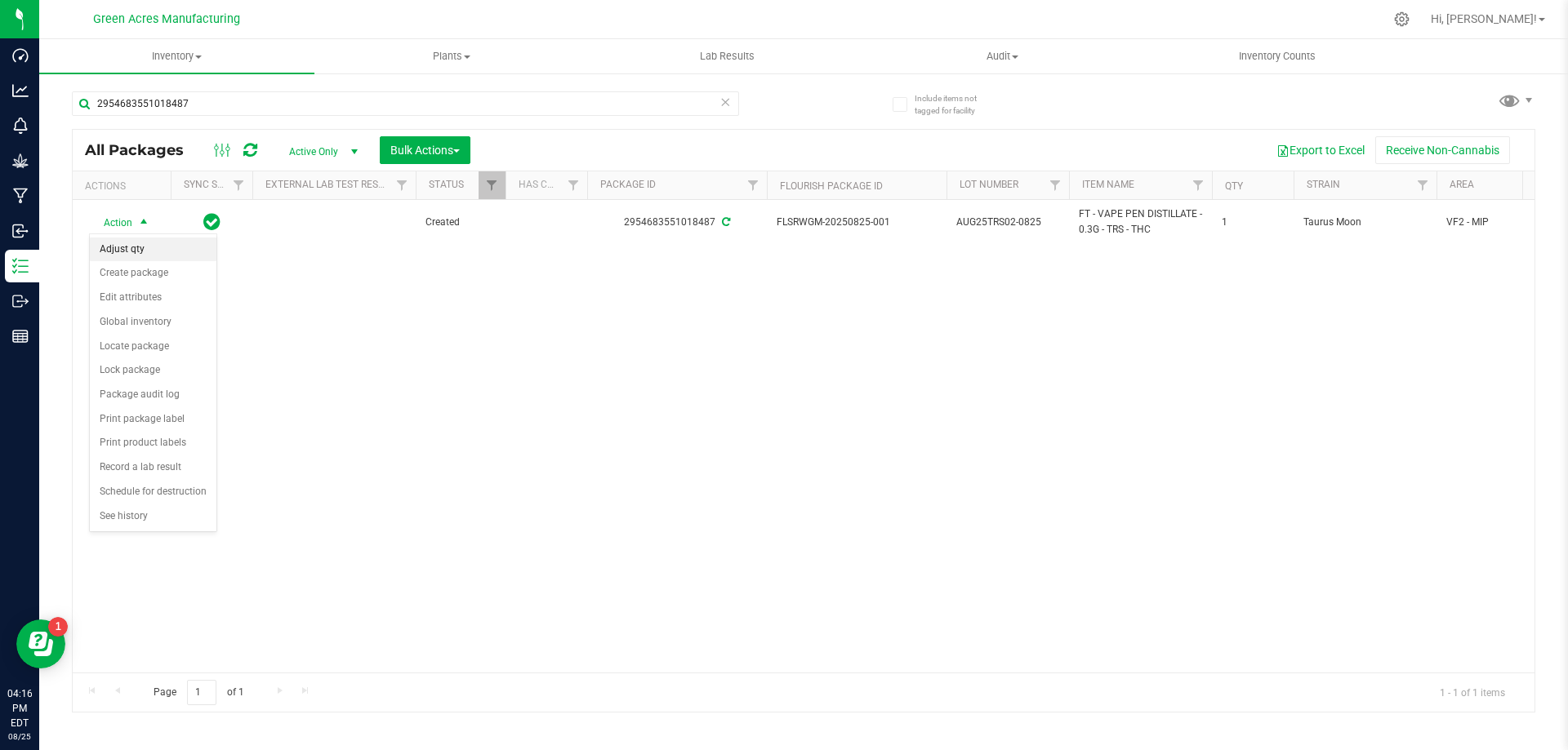
click at [135, 251] on li "Adjust qty" at bounding box center [152, 249] width 126 height 24
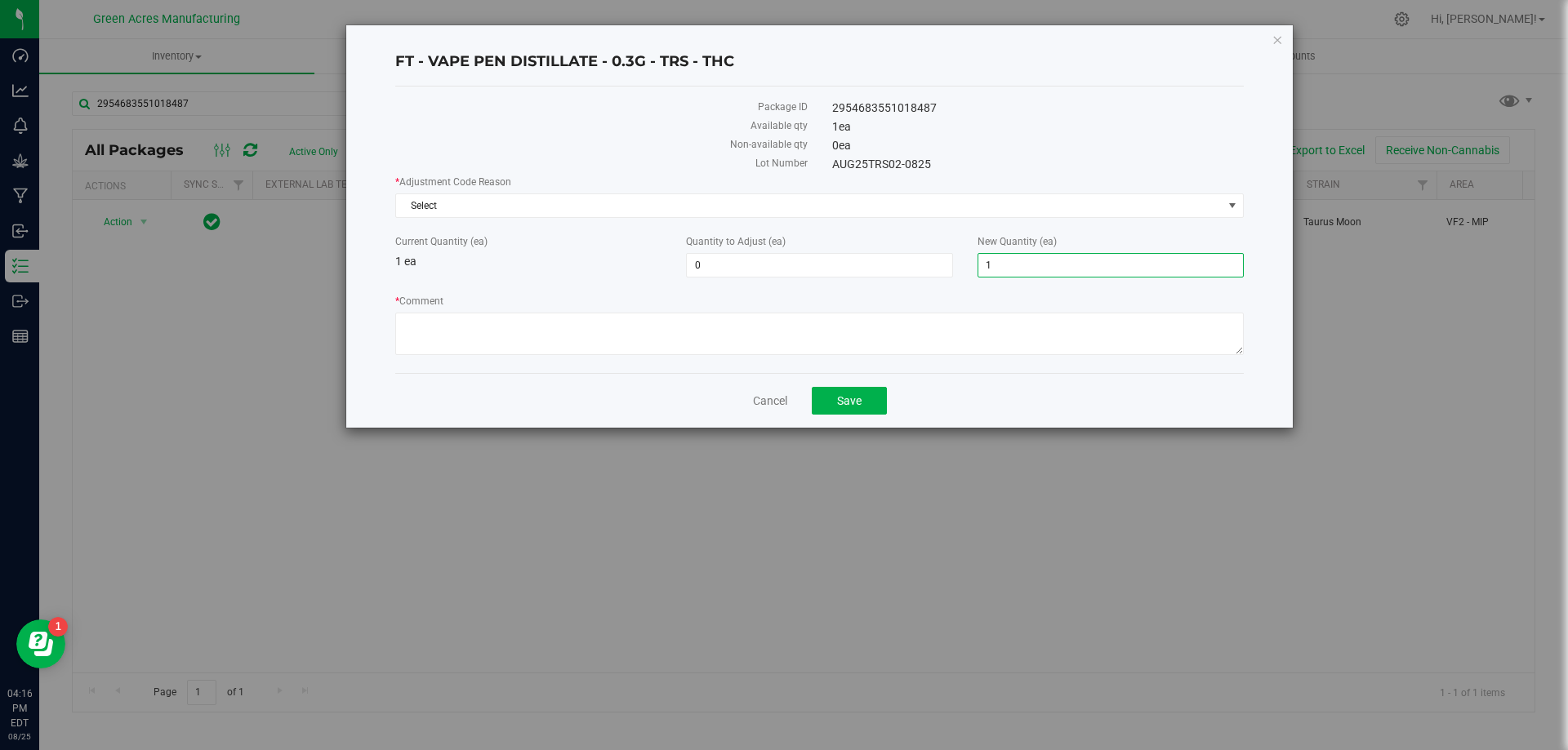
click at [1027, 259] on span "1 1" at bounding box center [1111, 265] width 266 height 24
click at [1027, 259] on input "1" at bounding box center [1111, 265] width 265 height 23
type input "0"
type input "-1"
type input "0"
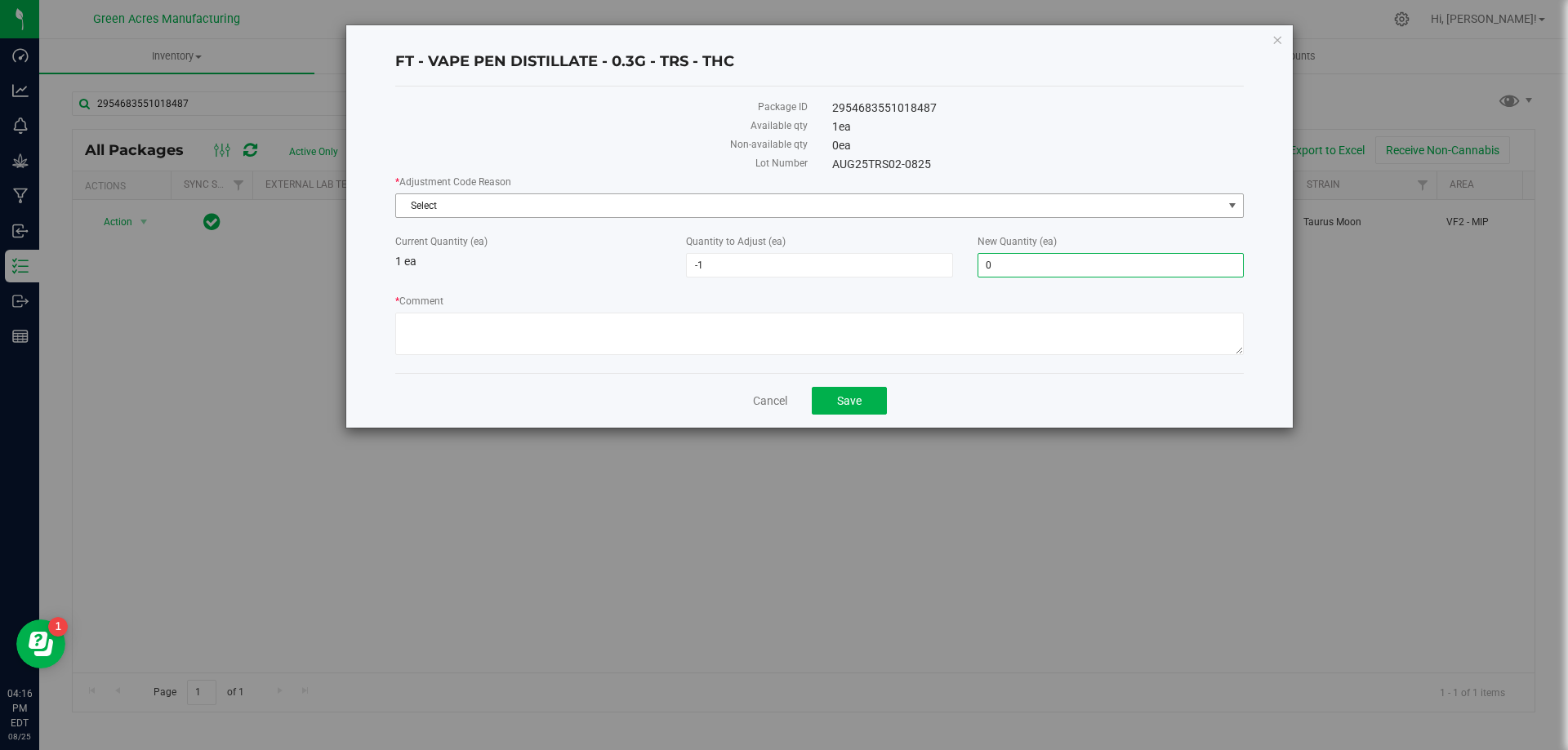
click at [743, 205] on span "Select" at bounding box center [809, 205] width 826 height 23
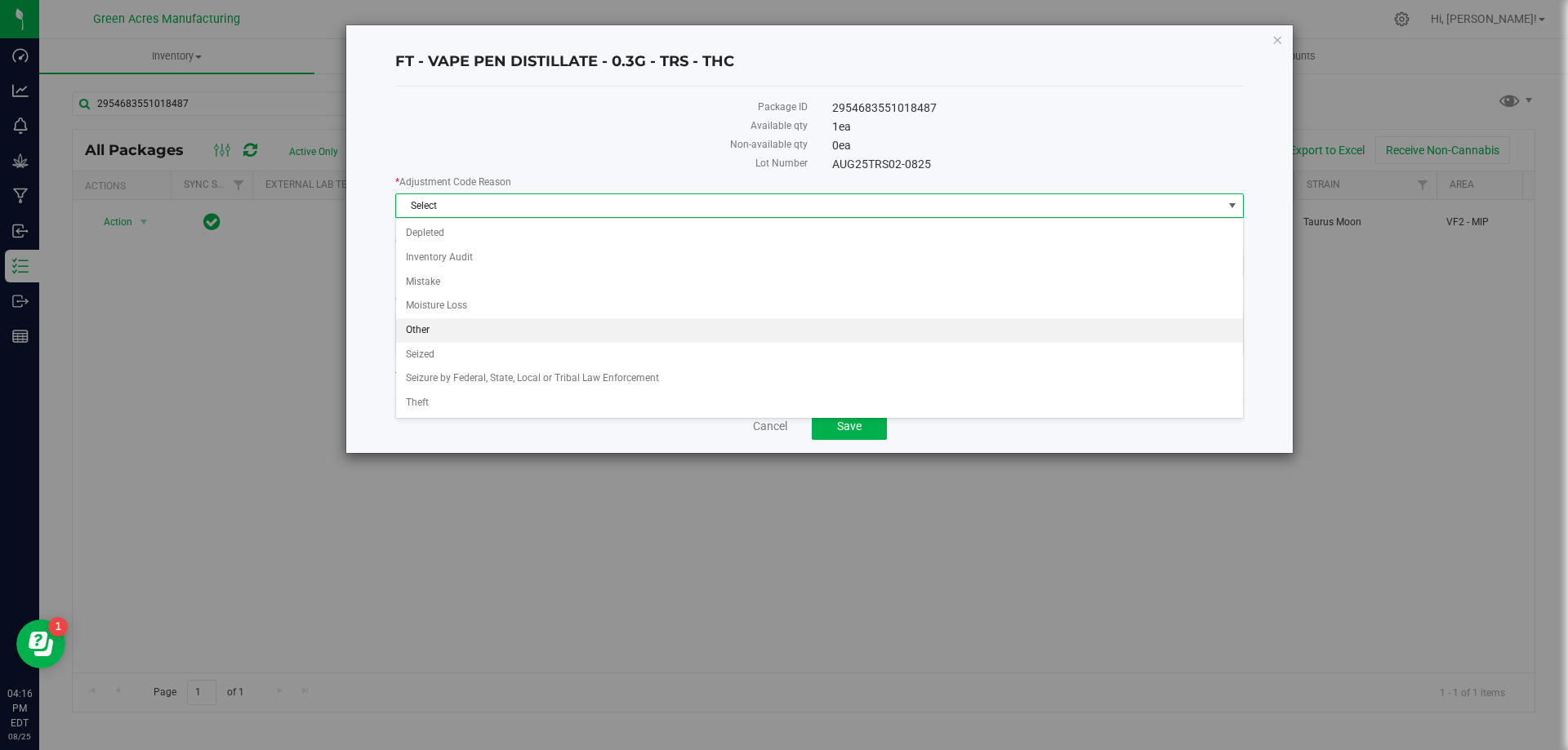
click at [648, 334] on li "Other" at bounding box center [820, 330] width 847 height 24
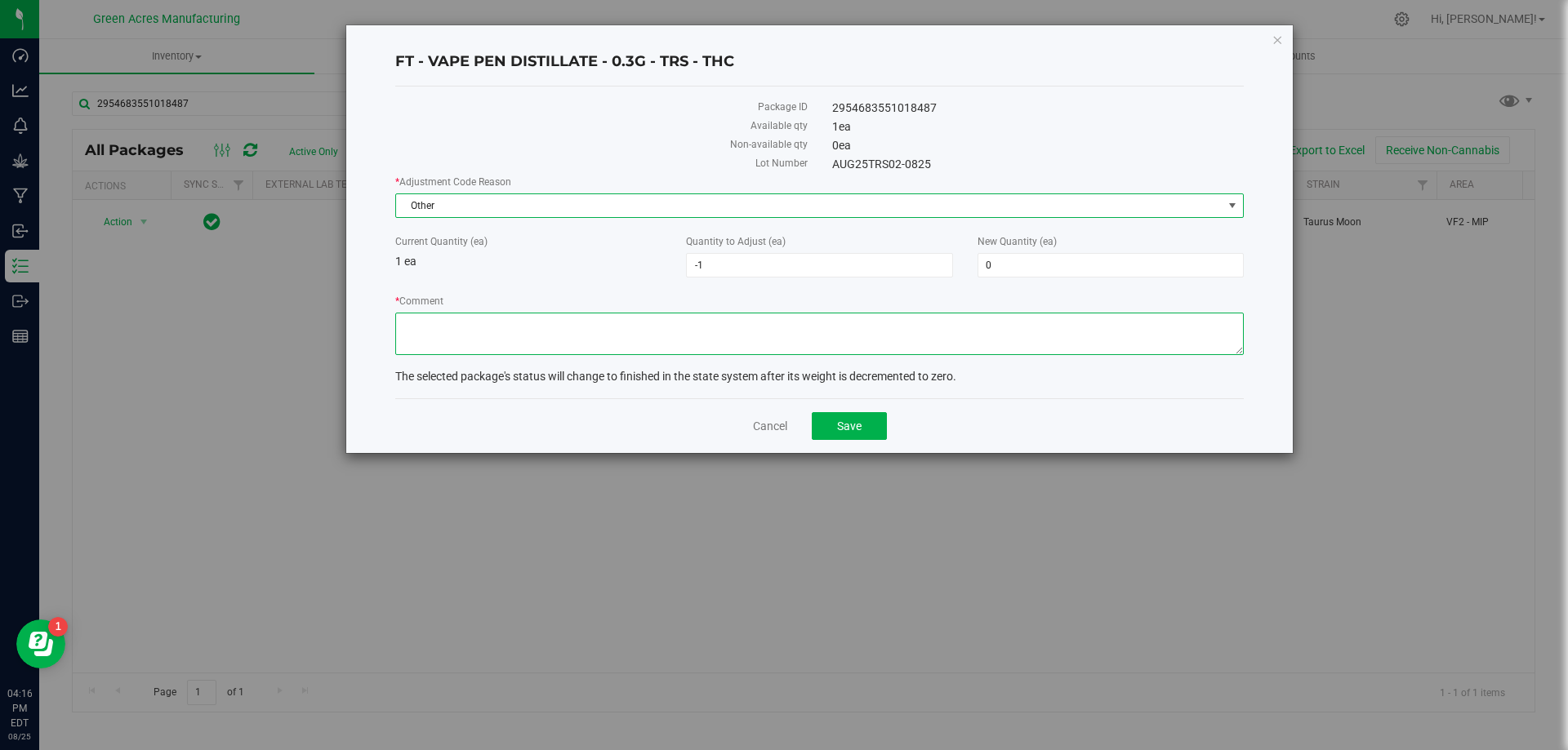
click at [646, 336] on textarea "* Comment" at bounding box center [819, 334] width 848 height 43
type textarea "waste"
drag, startPoint x: 877, startPoint y: 435, endPoint x: 867, endPoint y: 431, distance: 10.8
click at [872, 433] on button "Save" at bounding box center [850, 426] width 75 height 28
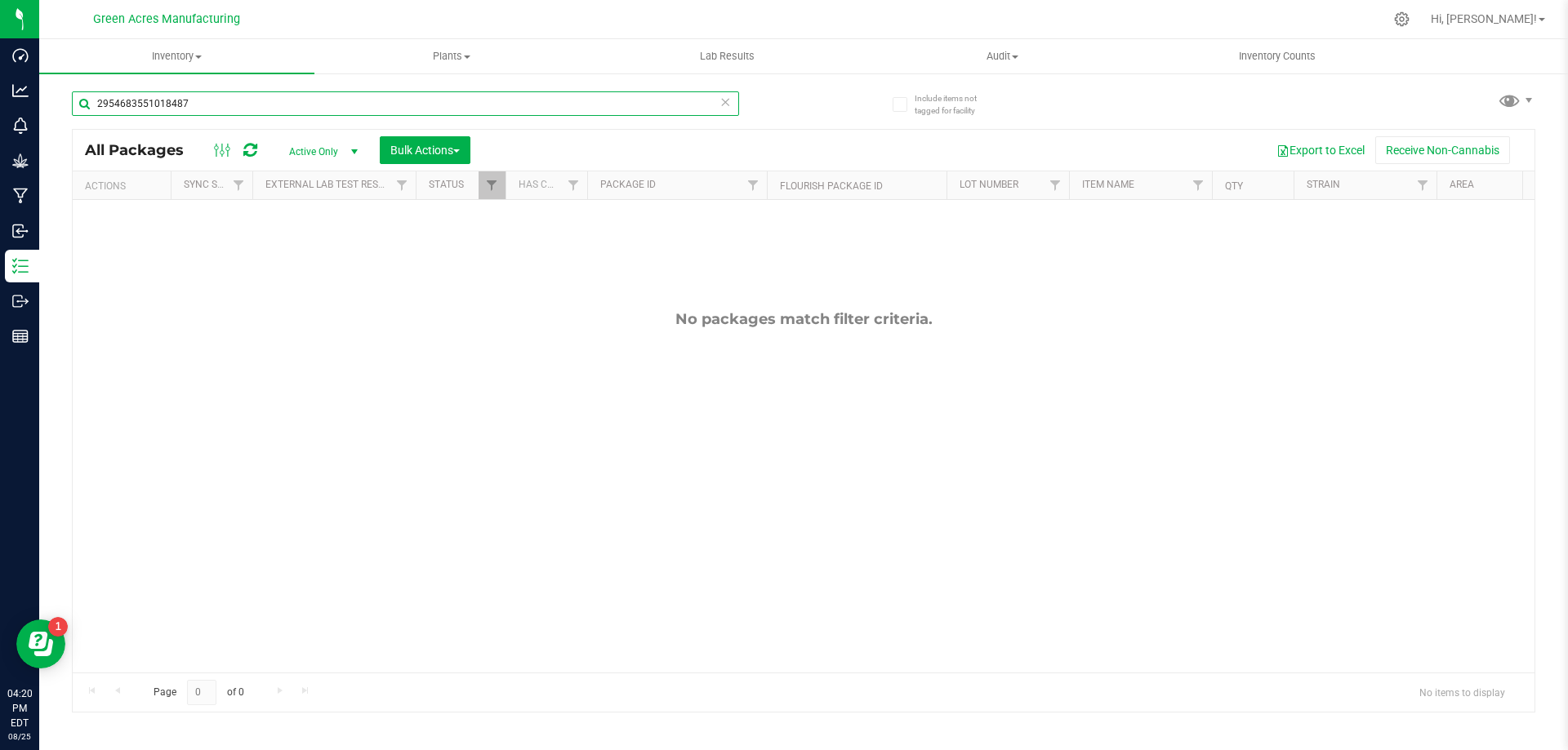
click at [273, 98] on input "2954683551018487" at bounding box center [405, 103] width 667 height 24
paste input "7571998097695806"
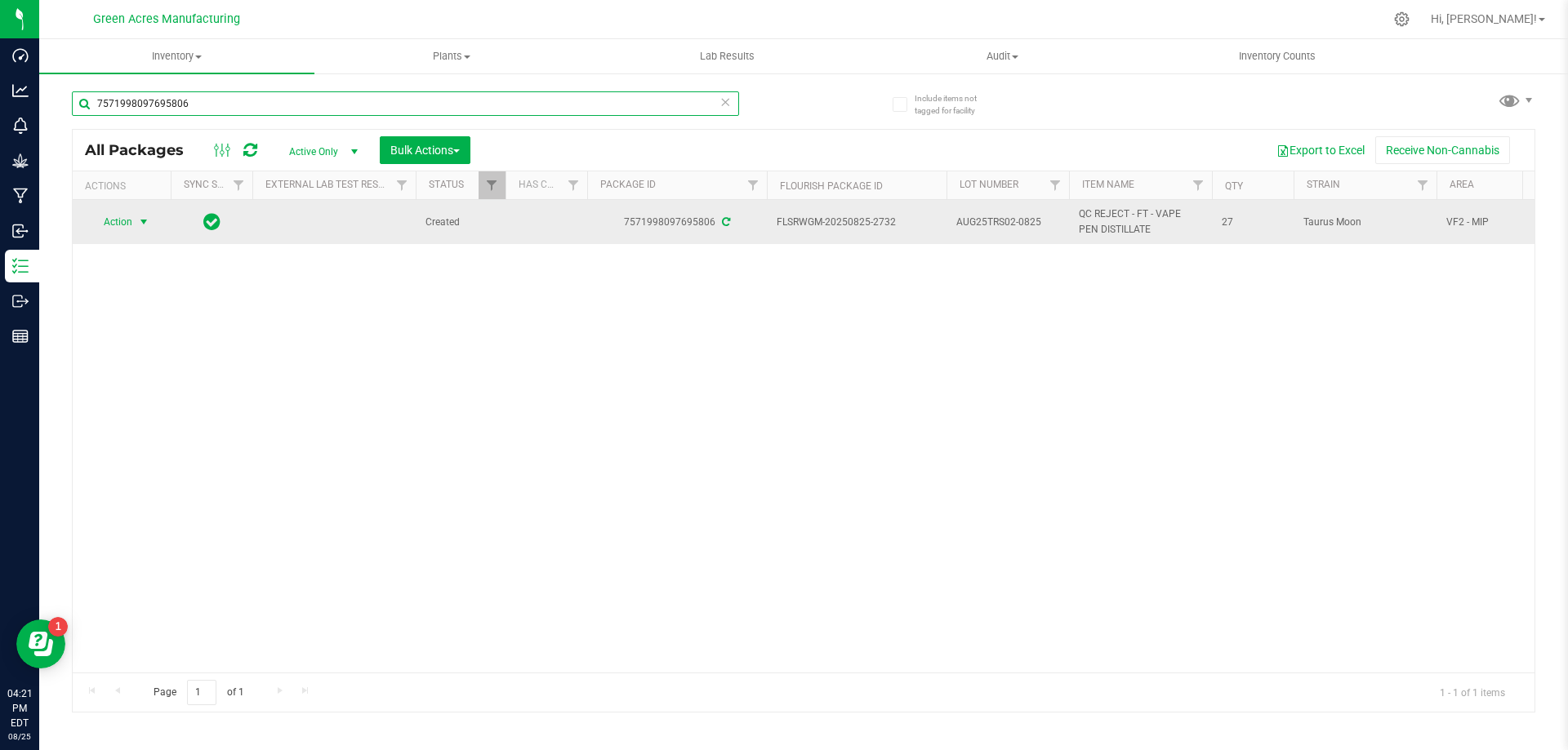
type input "7571998097695806"
click at [141, 220] on span "select" at bounding box center [144, 223] width 13 height 13
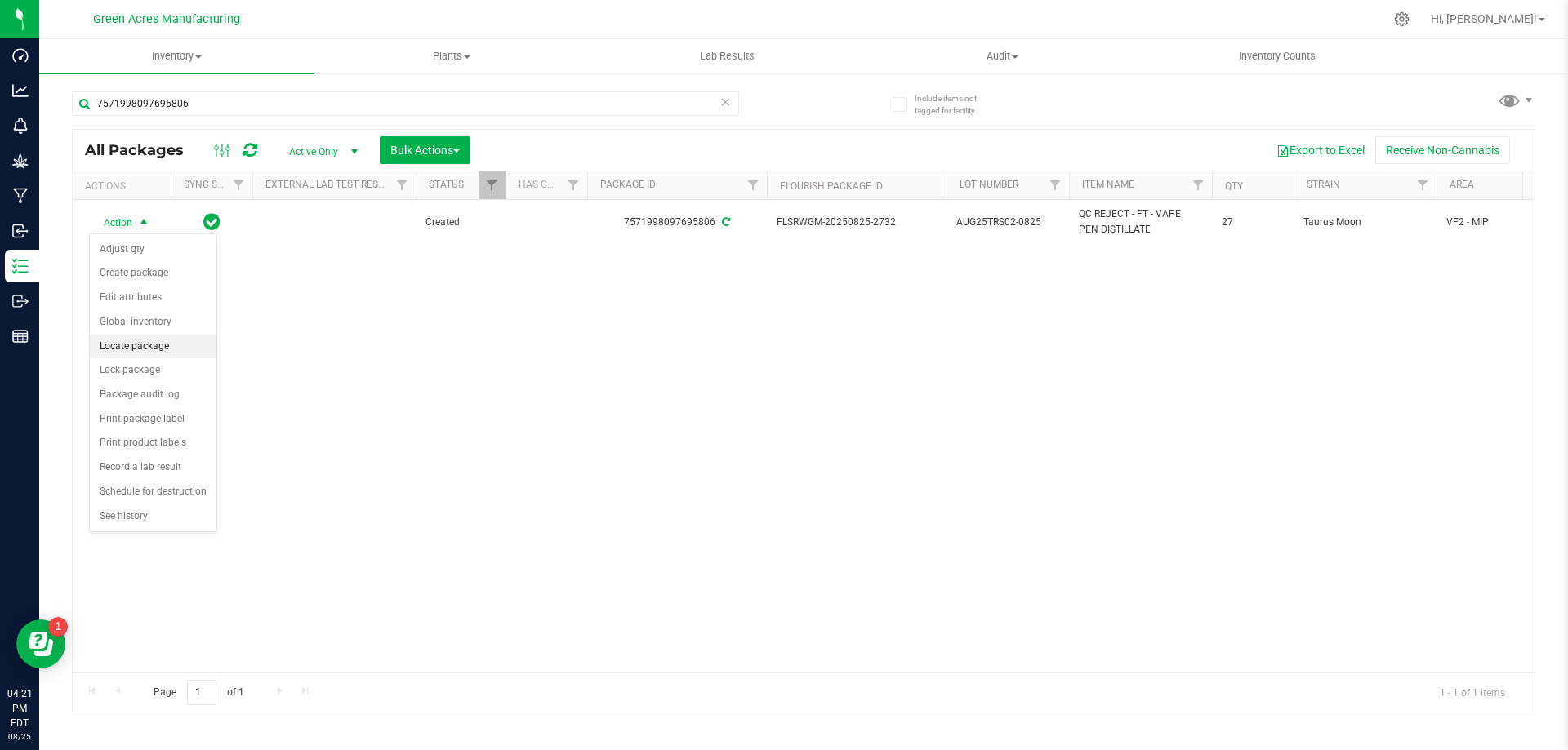
click at [173, 339] on li "Locate package" at bounding box center [152, 347] width 126 height 24
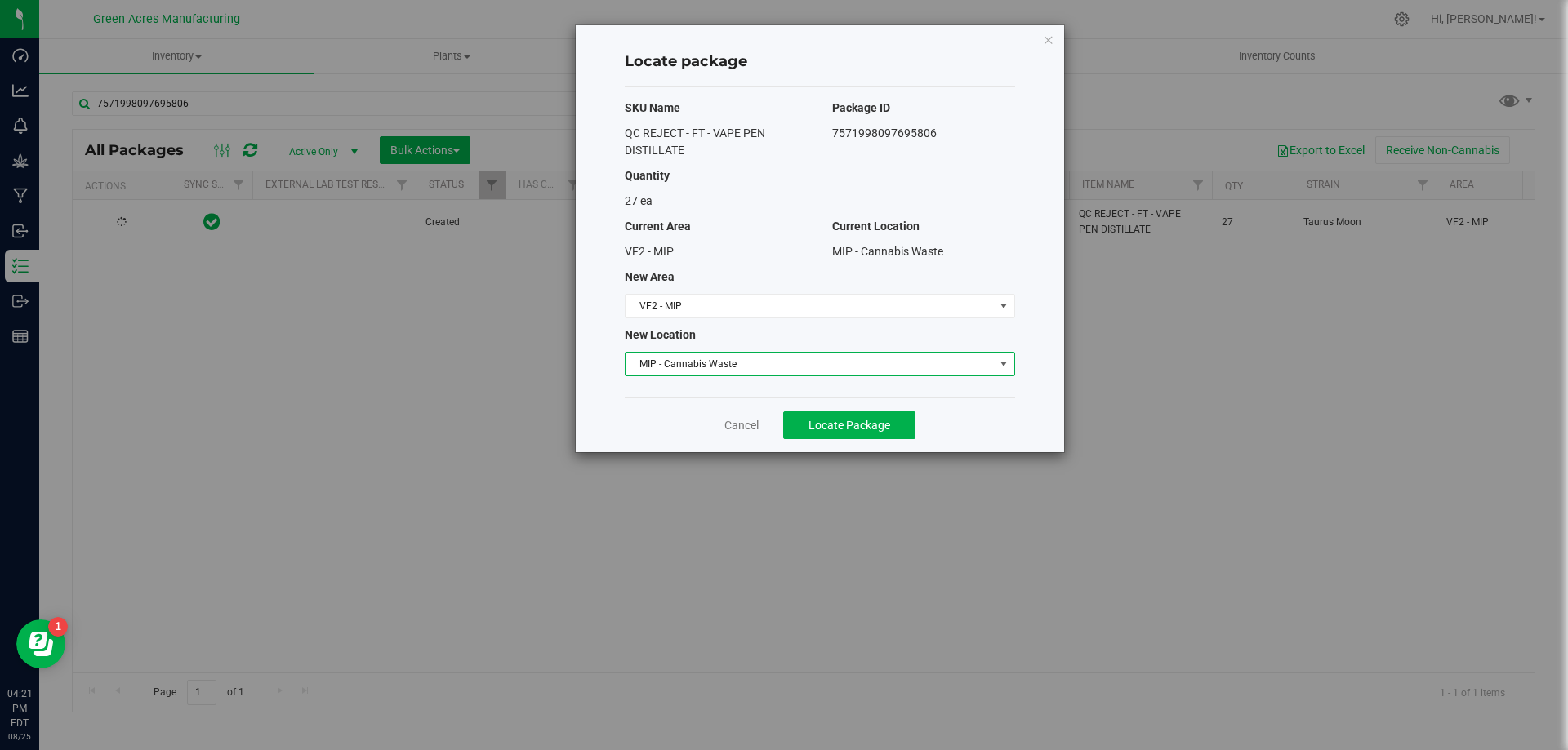
click at [714, 368] on span "MIP - Cannabis Waste" at bounding box center [810, 363] width 368 height 23
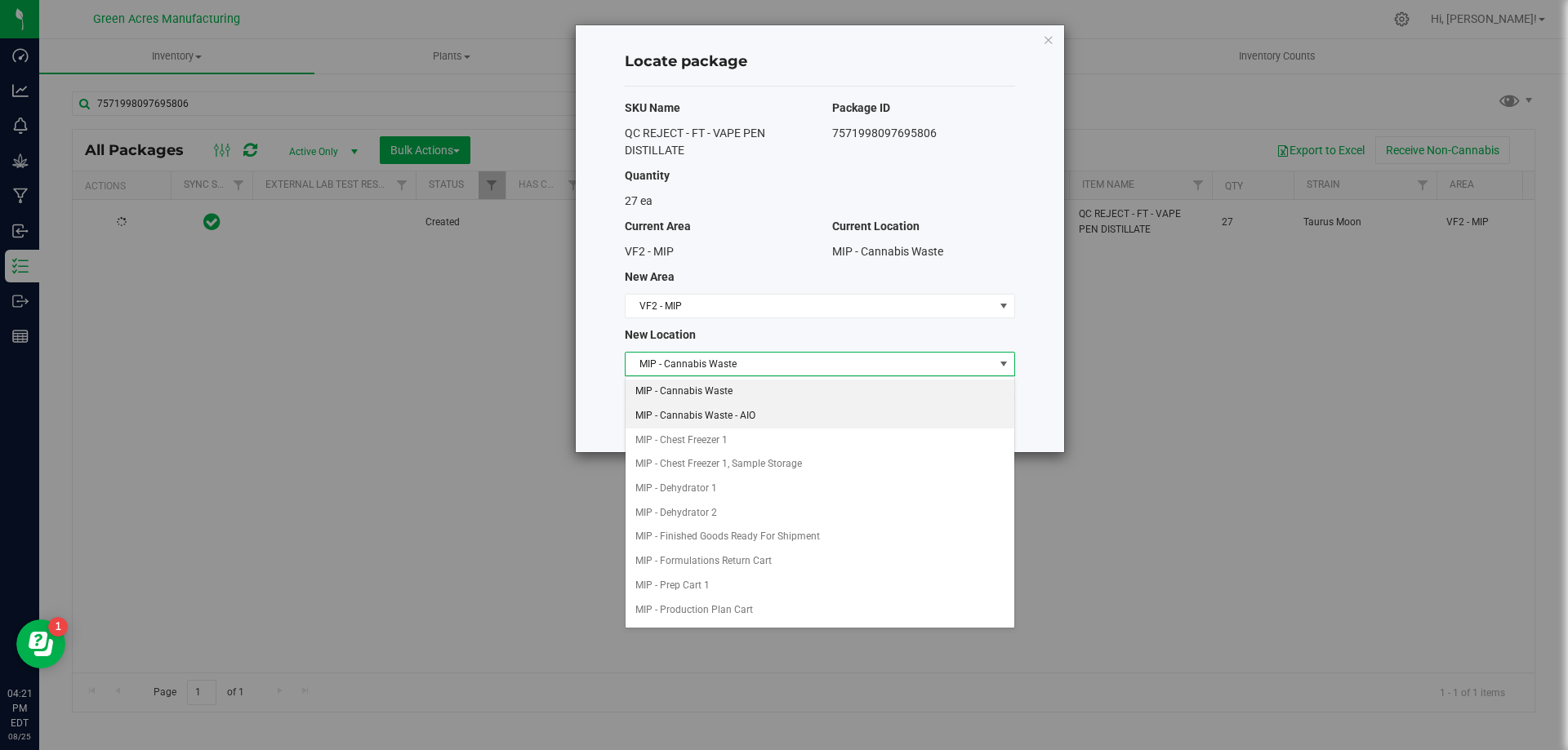
click at [720, 413] on li "MIP - Cannabis Waste - AIO" at bounding box center [820, 416] width 388 height 24
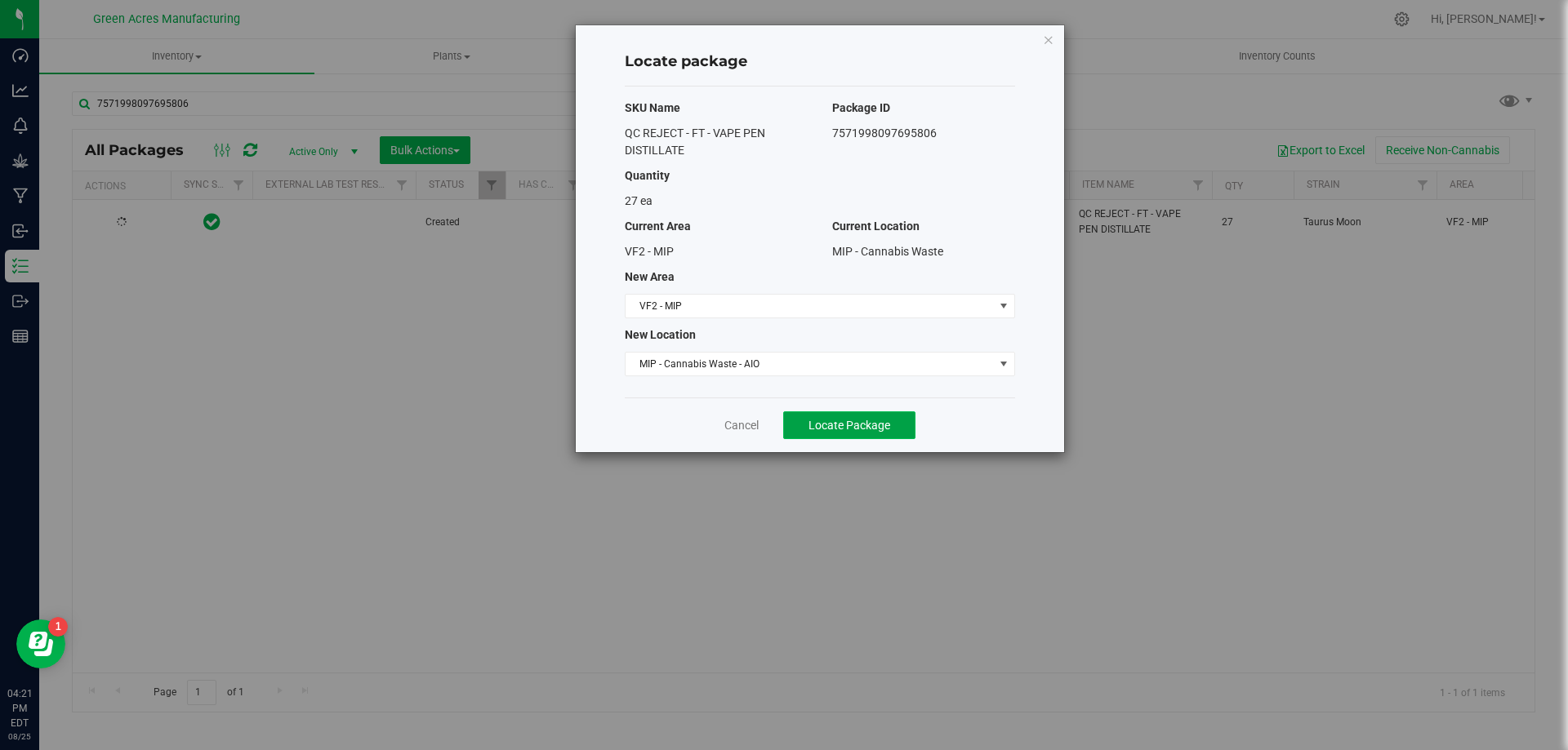
click at [814, 423] on span "Locate Package" at bounding box center [850, 425] width 82 height 13
